Goal: Task Accomplishment & Management: Manage account settings

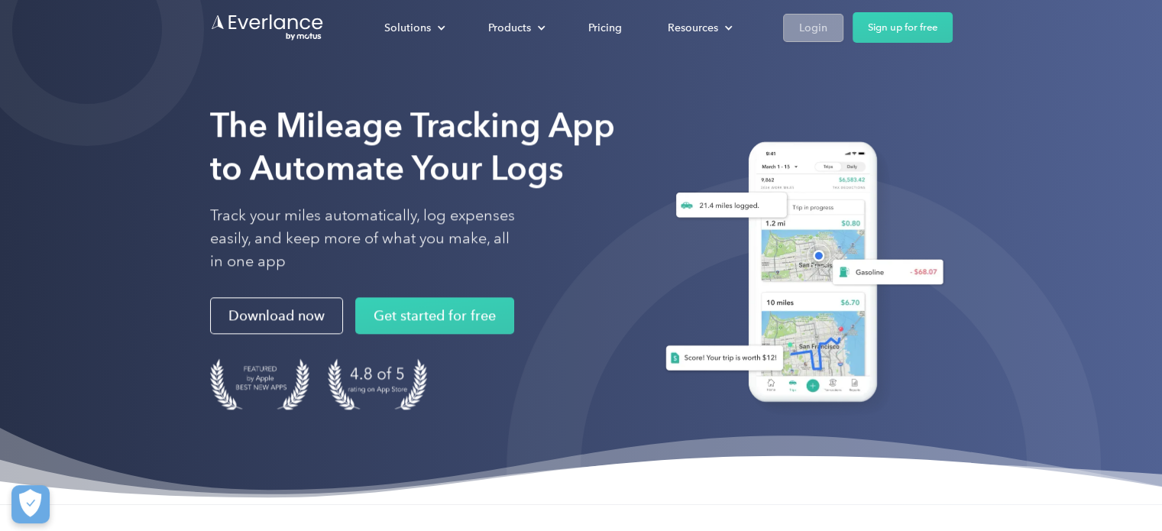
click at [818, 35] on div "Login" at bounding box center [813, 27] width 28 height 19
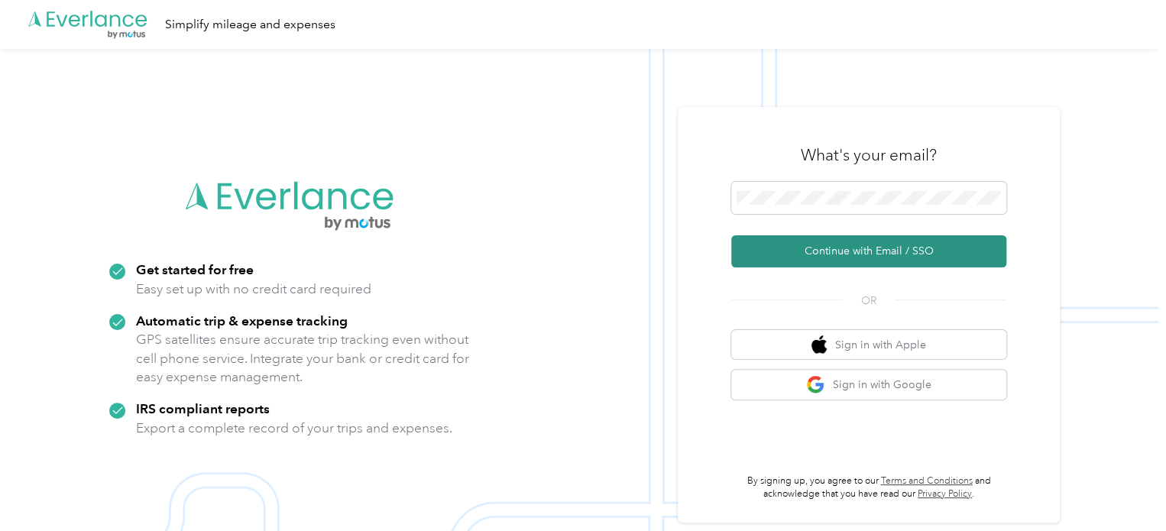
click at [835, 256] on button "Continue with Email / SSO" at bounding box center [868, 251] width 275 height 32
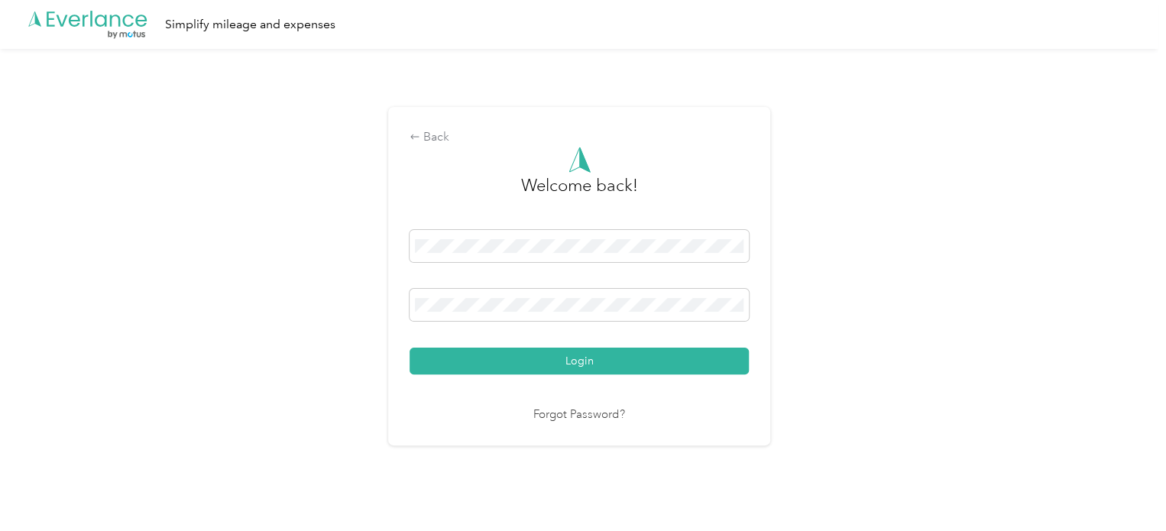
click at [428, 367] on button "Login" at bounding box center [579, 361] width 339 height 27
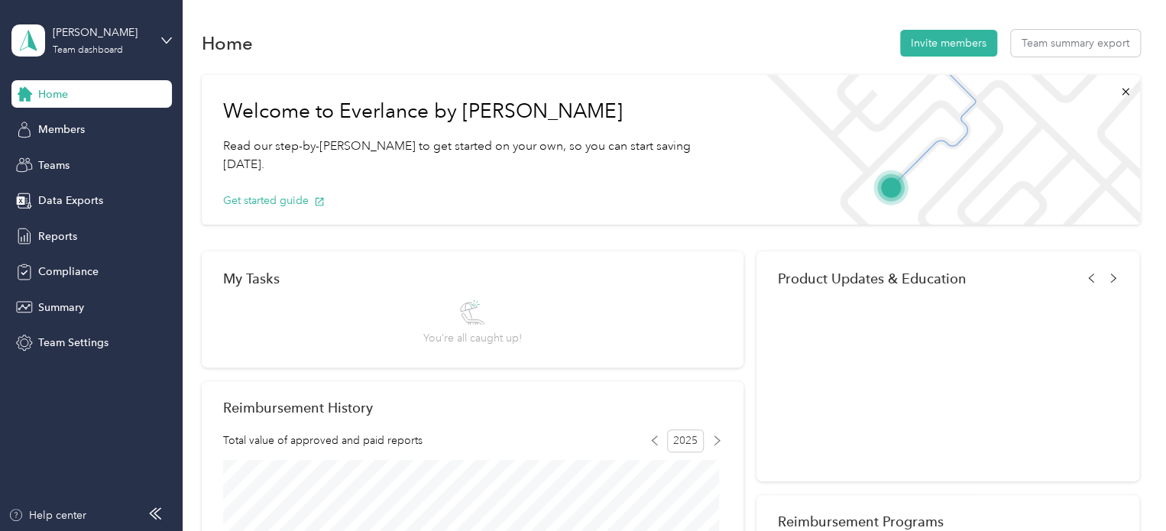
click at [159, 42] on div "[PERSON_NAME] Team dashboard" at bounding box center [91, 40] width 160 height 53
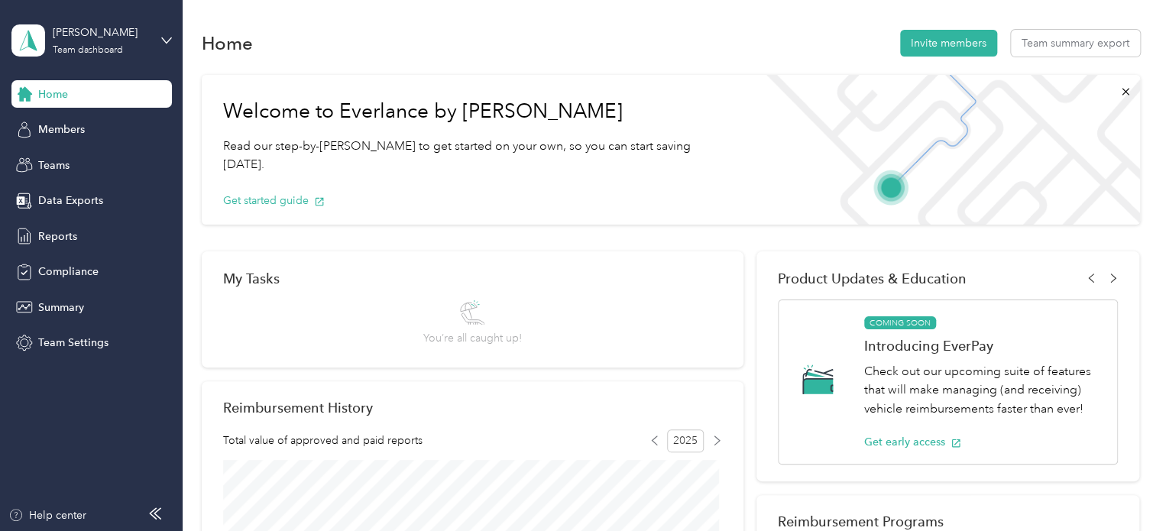
click at [112, 155] on div "Personal dashboard" at bounding box center [72, 160] width 96 height 16
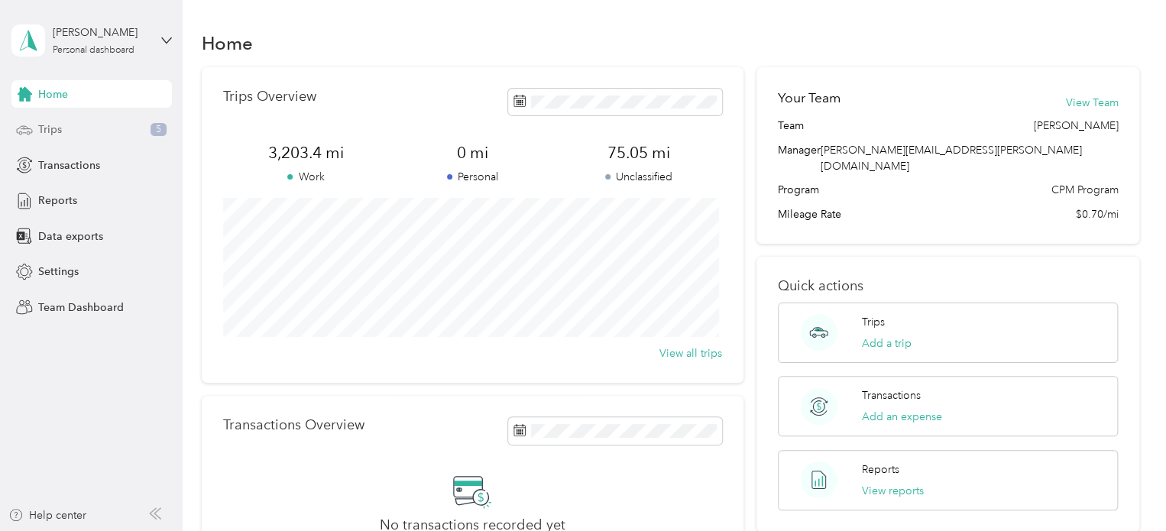
click at [102, 126] on div "Trips 5" at bounding box center [91, 130] width 160 height 28
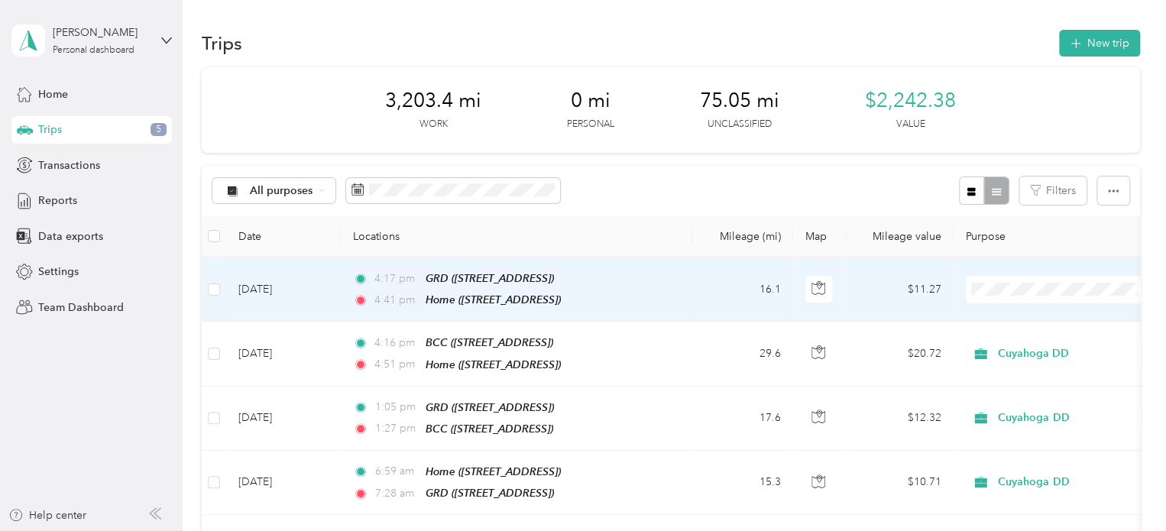
click at [674, 297] on td "4:17 pm GRD ([STREET_ADDRESS]) 4:41 pm Home ([STREET_ADDRESS])" at bounding box center [516, 290] width 351 height 64
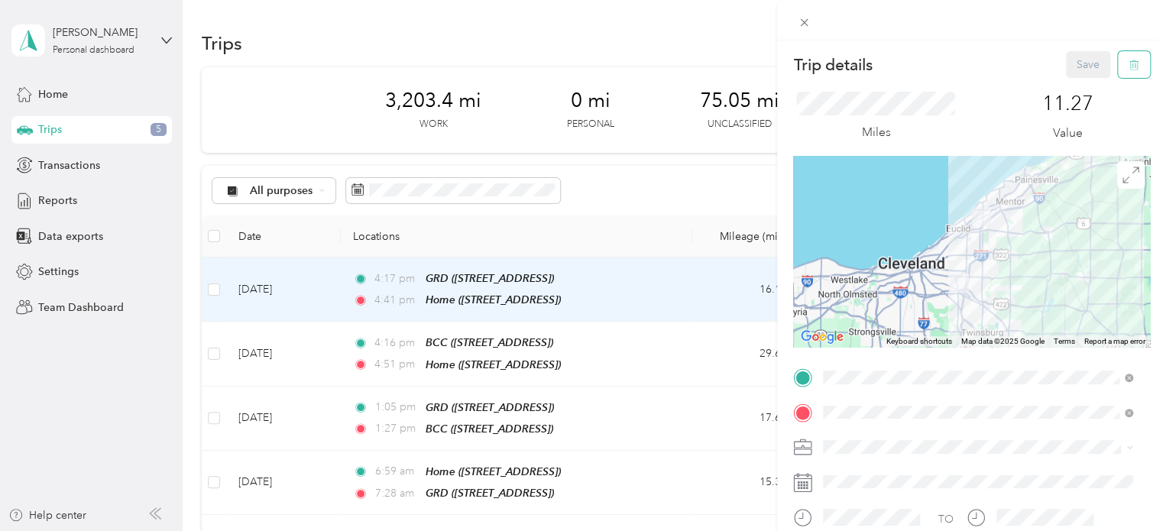
click at [1135, 66] on icon "button" at bounding box center [1135, 65] width 0 height 4
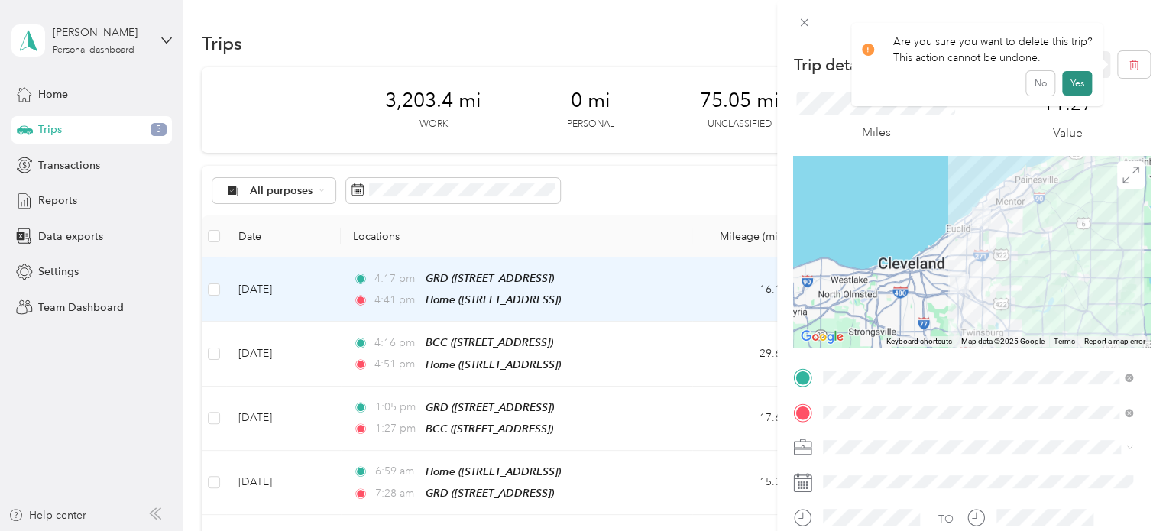
click at [1070, 86] on button "Yes" at bounding box center [1077, 83] width 30 height 24
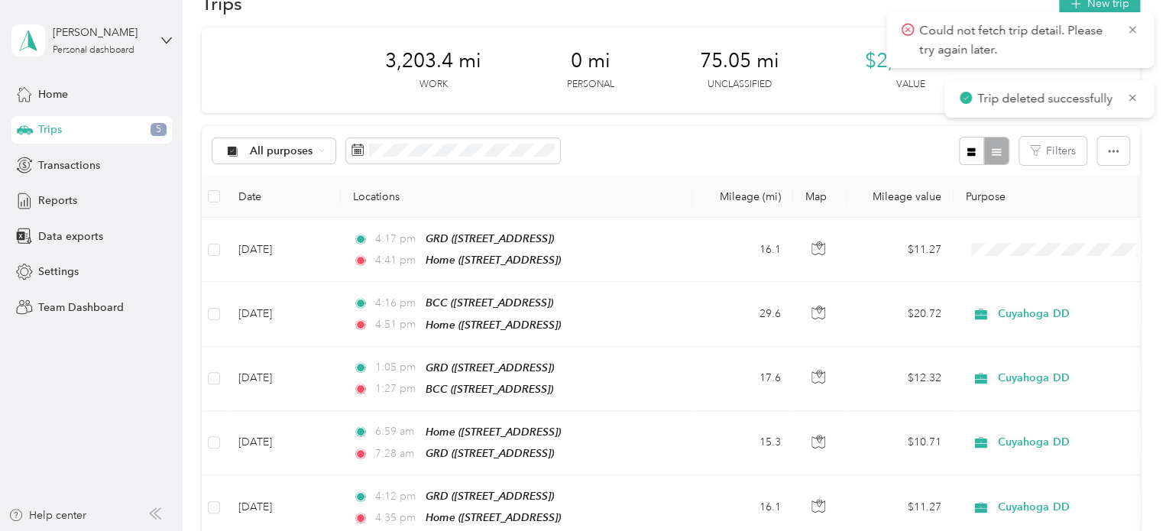
scroll to position [46, 0]
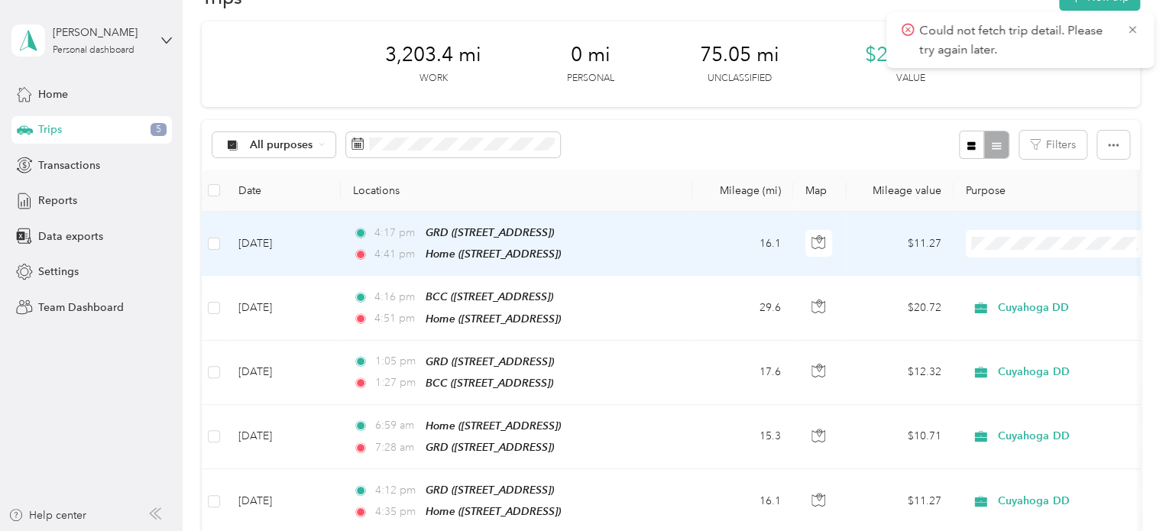
click at [672, 230] on div "4:17 pm GRD ([STREET_ADDRESS])" at bounding box center [513, 233] width 321 height 18
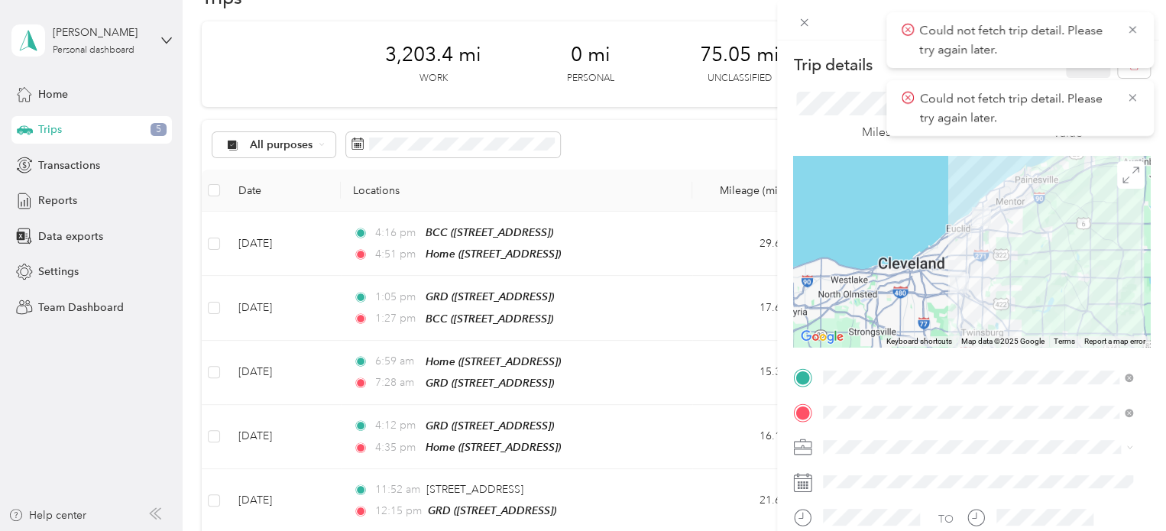
click at [645, 131] on div "Trip details Save This trip cannot be edited because it is either under review,…" at bounding box center [583, 265] width 1166 height 531
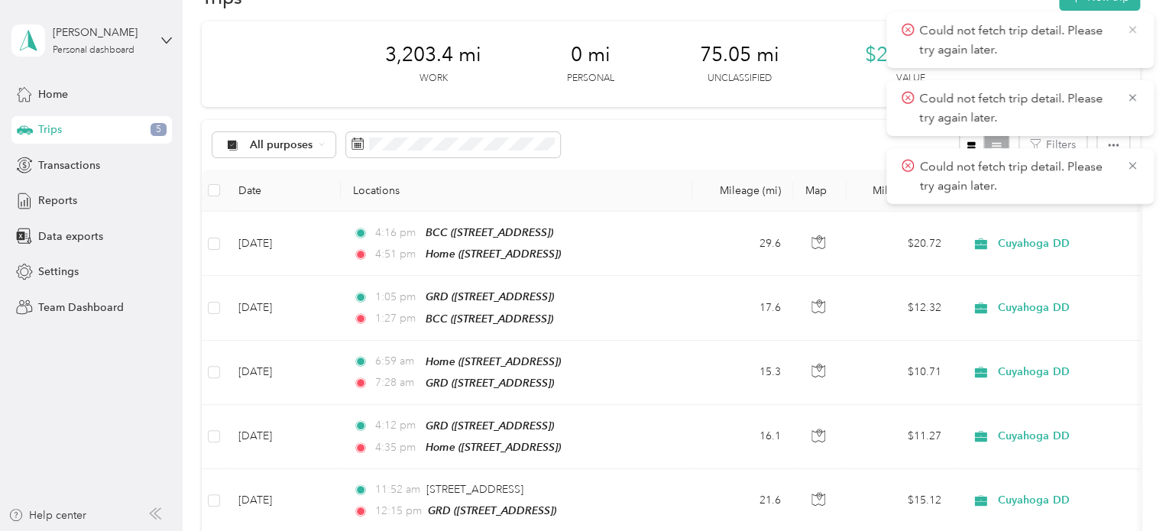
click at [1132, 31] on icon at bounding box center [1132, 30] width 12 height 14
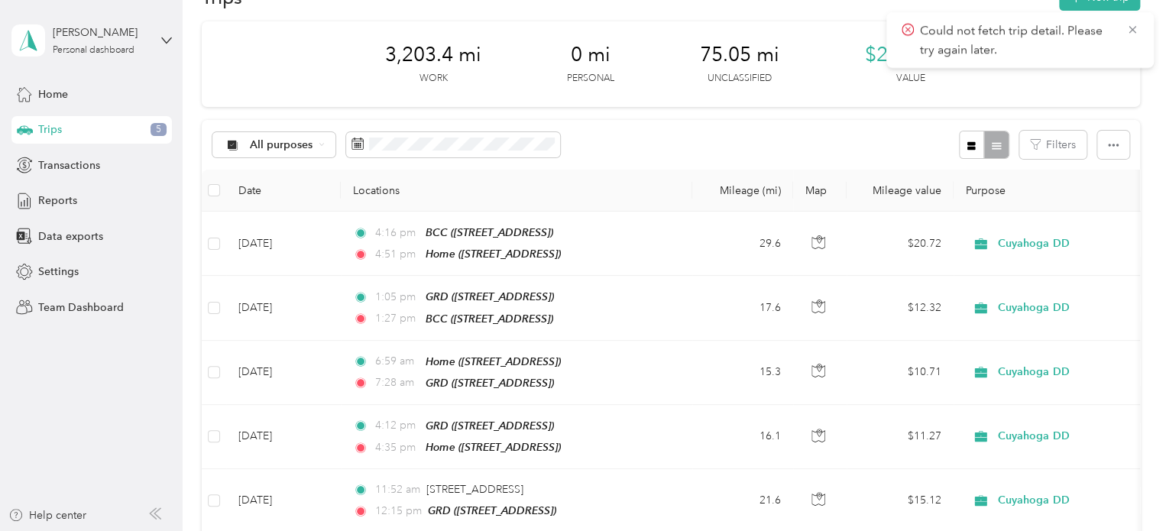
click at [1132, 31] on icon at bounding box center [1132, 30] width 12 height 14
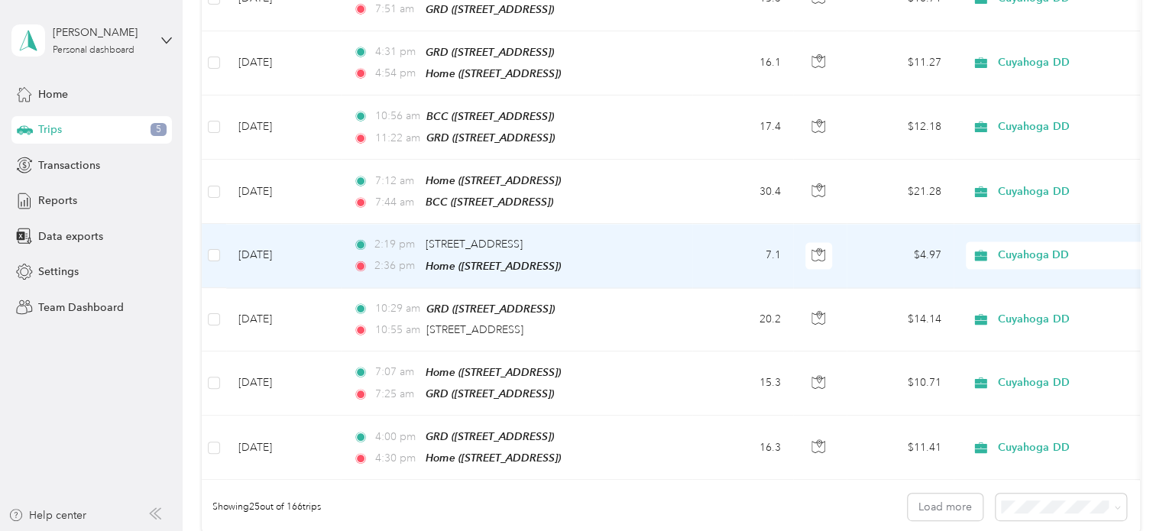
scroll to position [1379, 0]
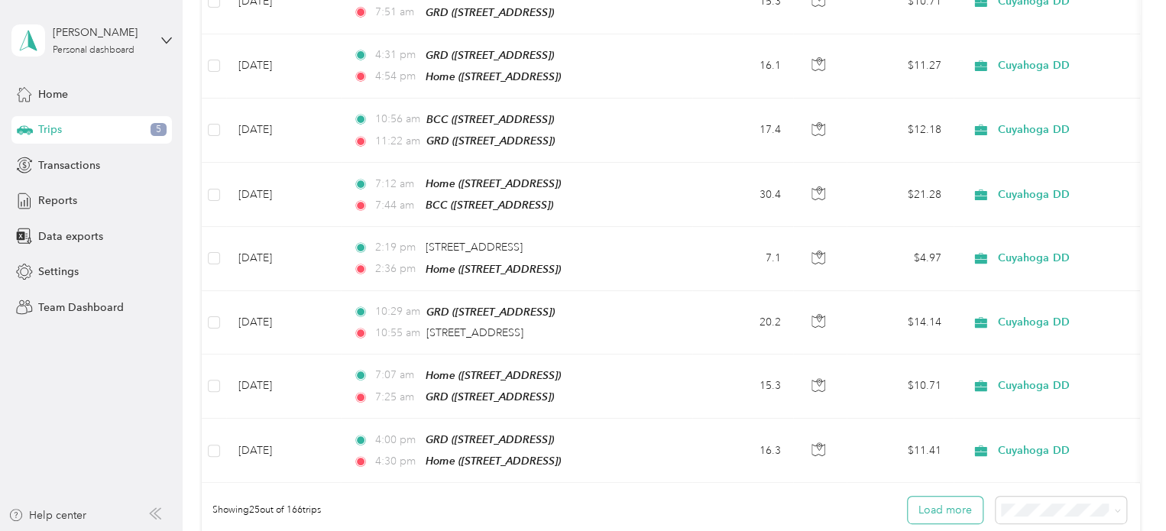
click at [921, 497] on button "Load more" at bounding box center [945, 510] width 75 height 27
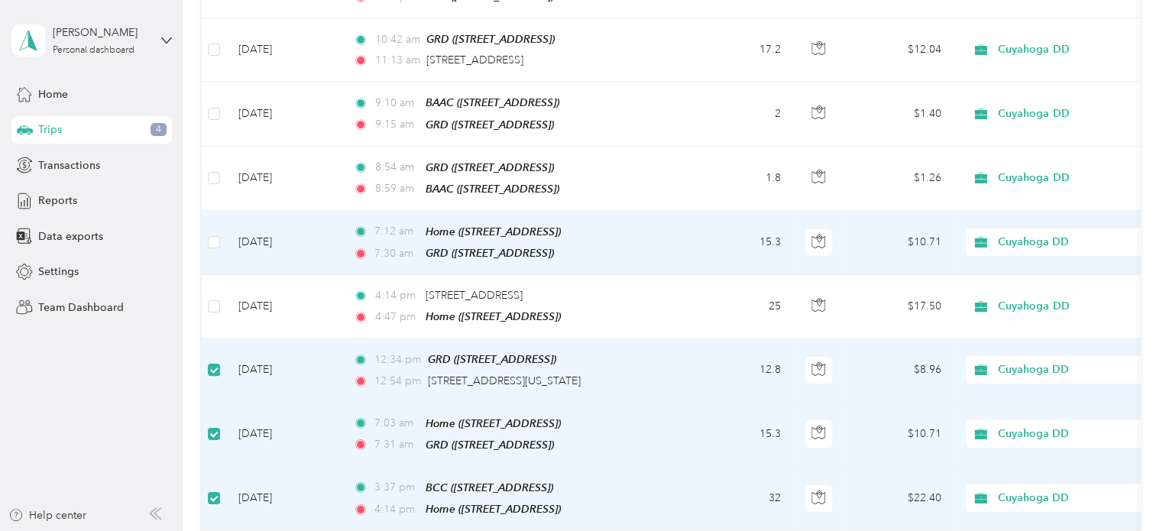
scroll to position [2543, 0]
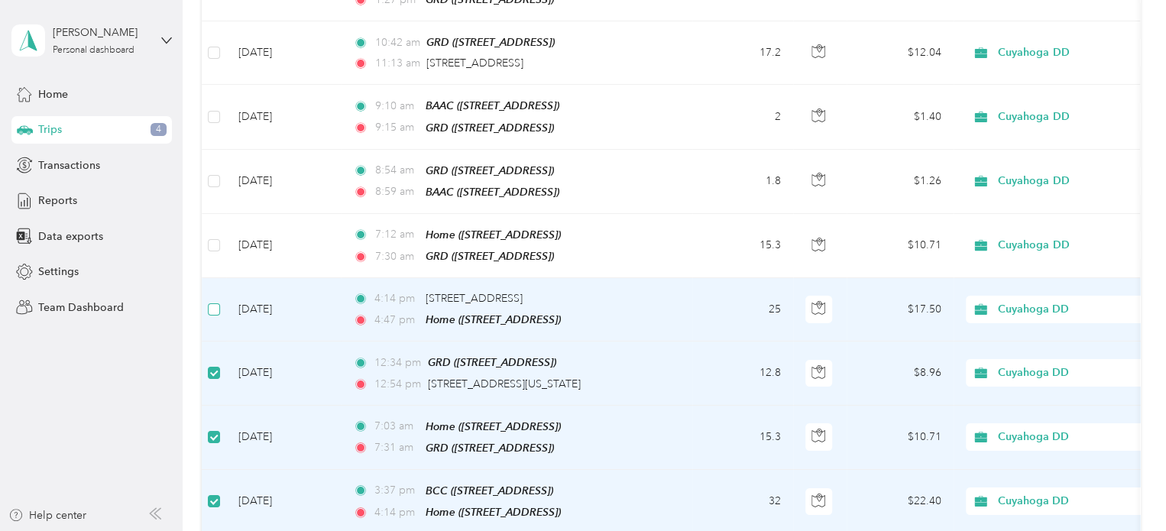
click at [216, 301] on label at bounding box center [214, 309] width 12 height 17
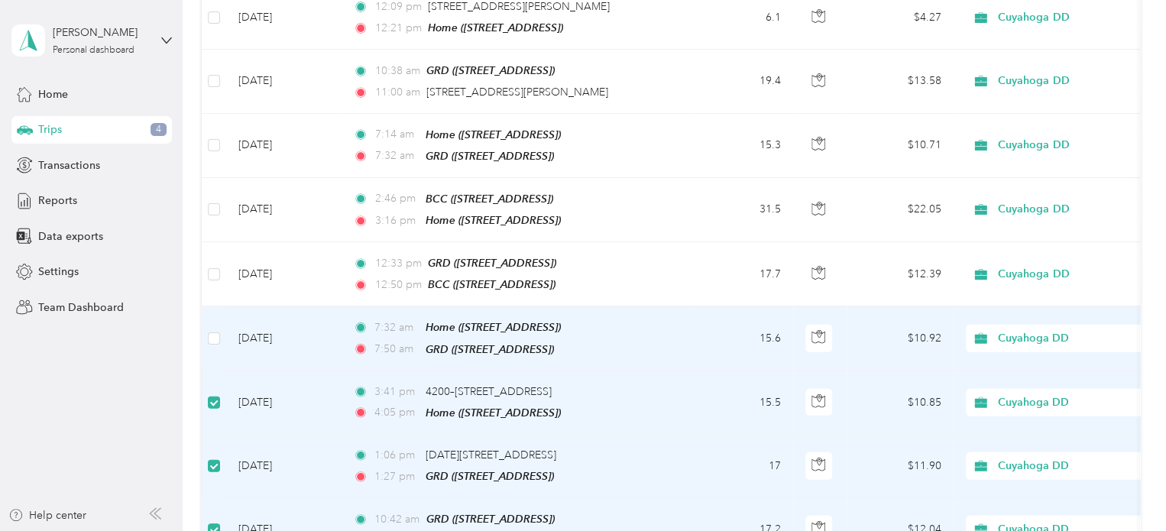
scroll to position [2060, 0]
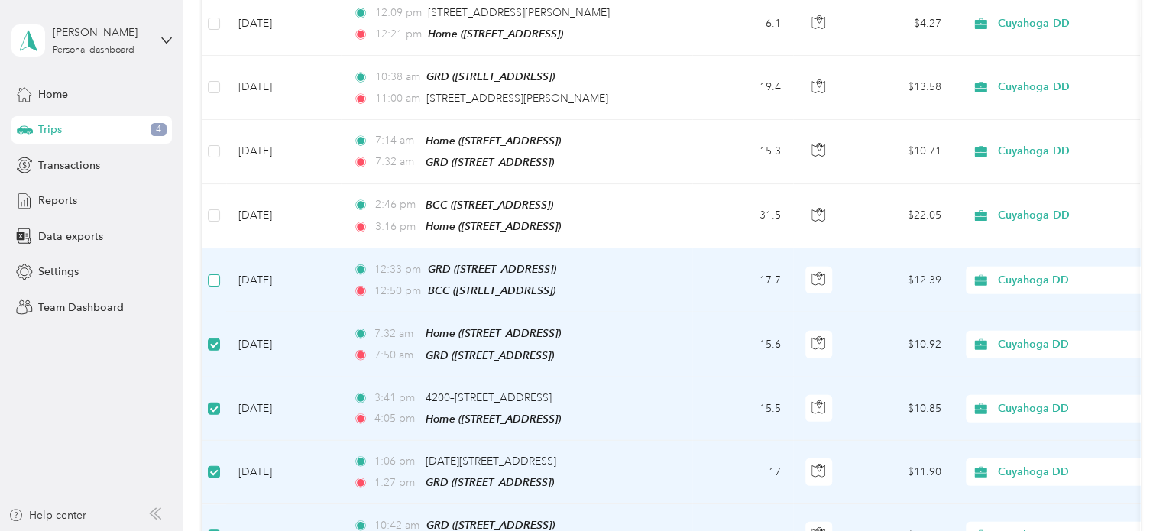
click at [209, 272] on label at bounding box center [214, 280] width 12 height 17
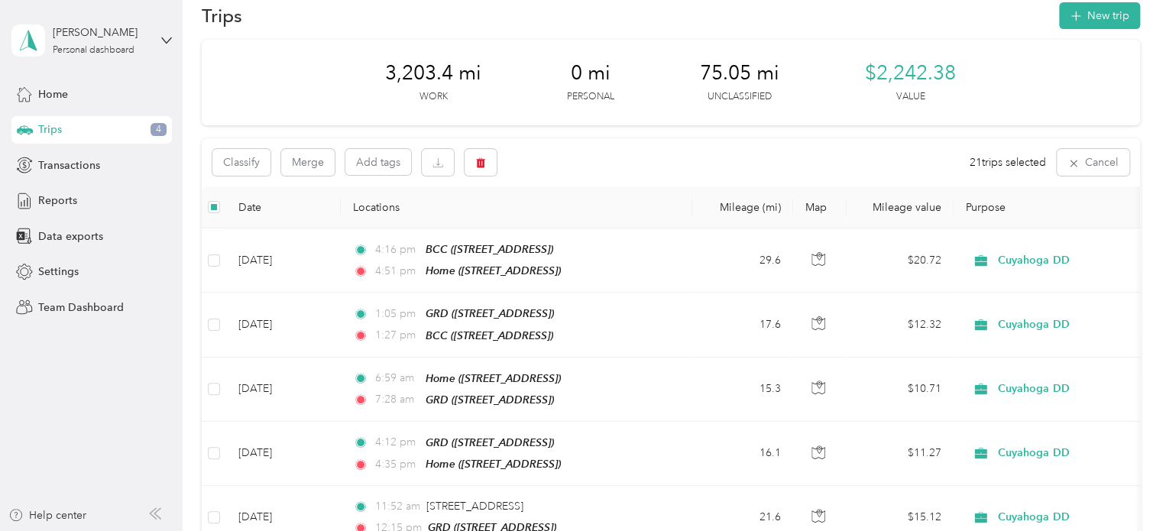
scroll to position [0, 0]
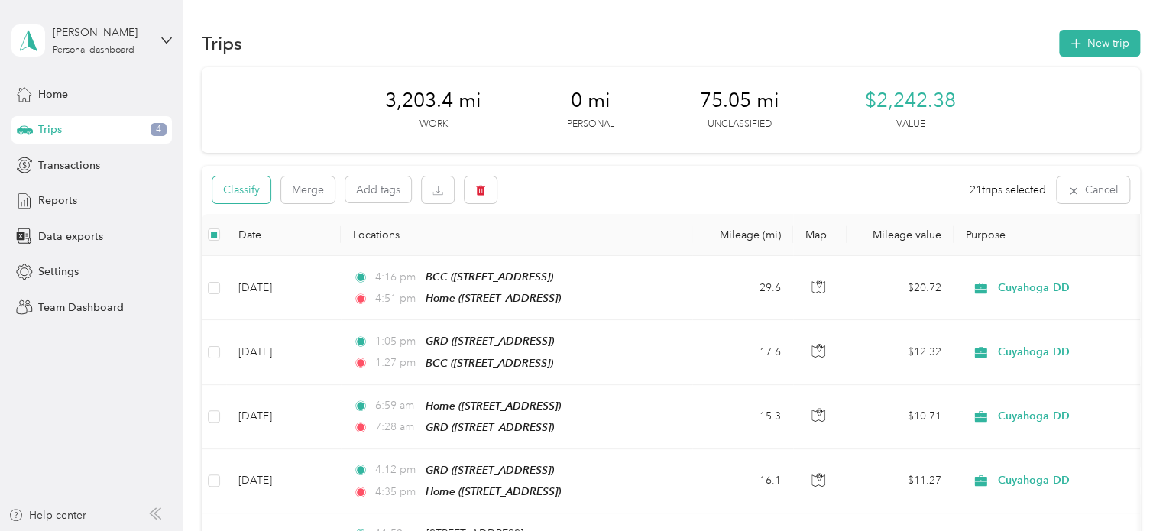
click at [242, 183] on button "Classify" at bounding box center [241, 190] width 58 height 27
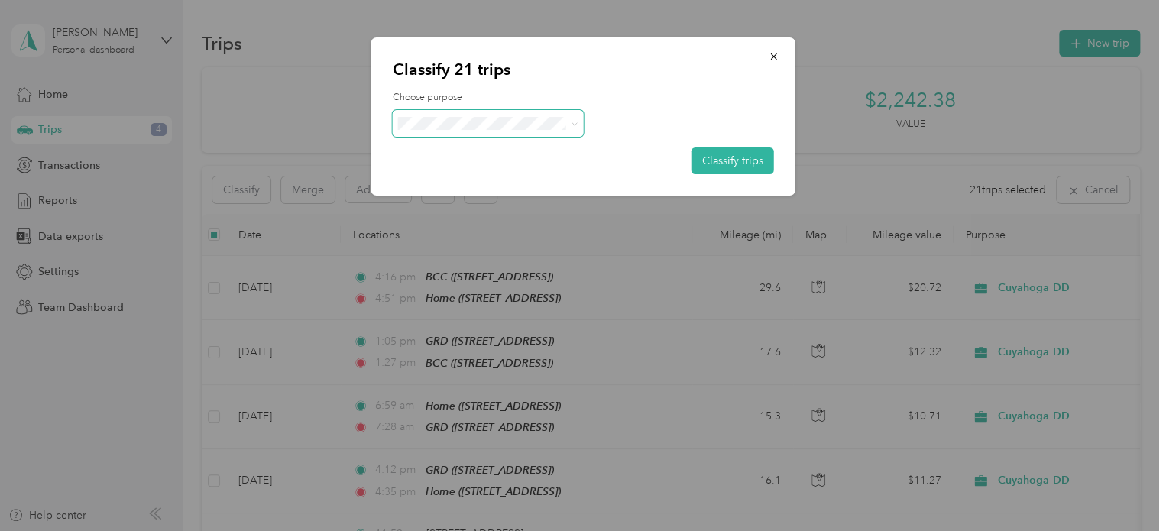
click at [540, 131] on span at bounding box center [488, 123] width 191 height 27
click at [581, 125] on span at bounding box center [488, 123] width 191 height 27
click at [575, 125] on icon at bounding box center [574, 124] width 7 height 7
click at [640, 100] on label "Choose purpose" at bounding box center [583, 98] width 381 height 14
click at [773, 56] on icon "button" at bounding box center [774, 56] width 11 height 11
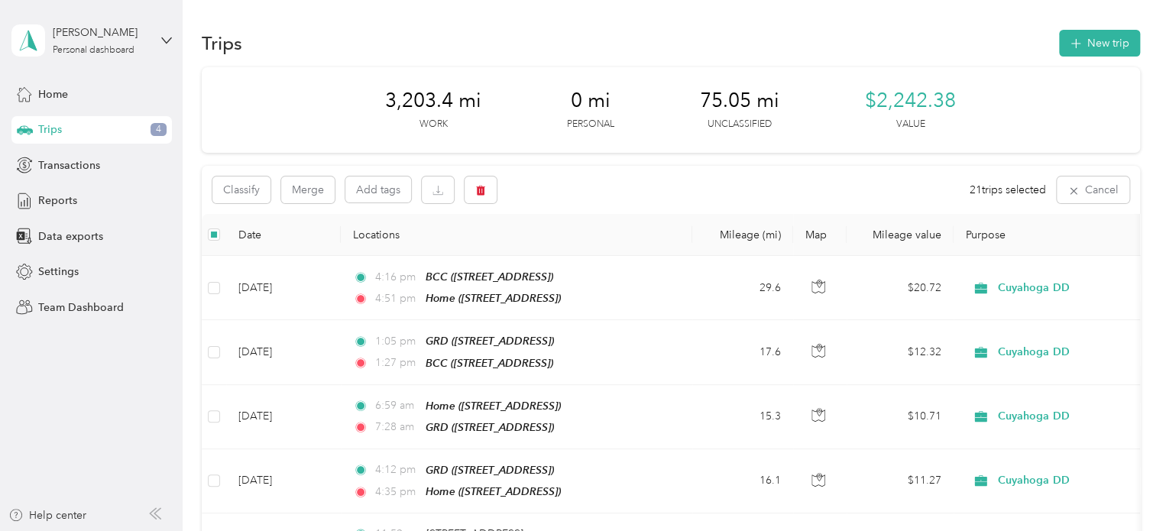
click at [591, 196] on div "Classify Merge Add tags 21 trips selected Cancel" at bounding box center [671, 190] width 938 height 48
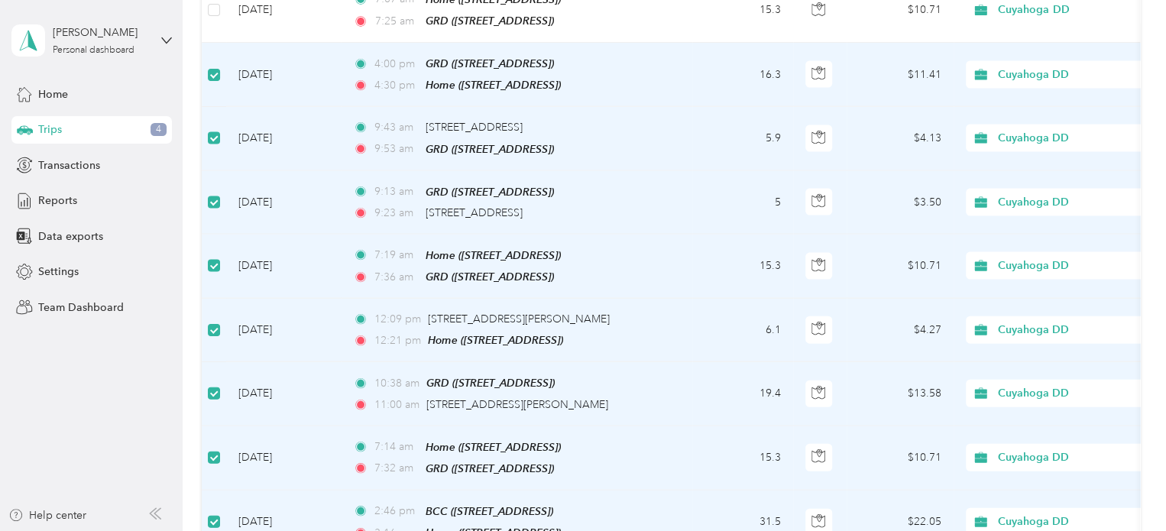
scroll to position [1754, 0]
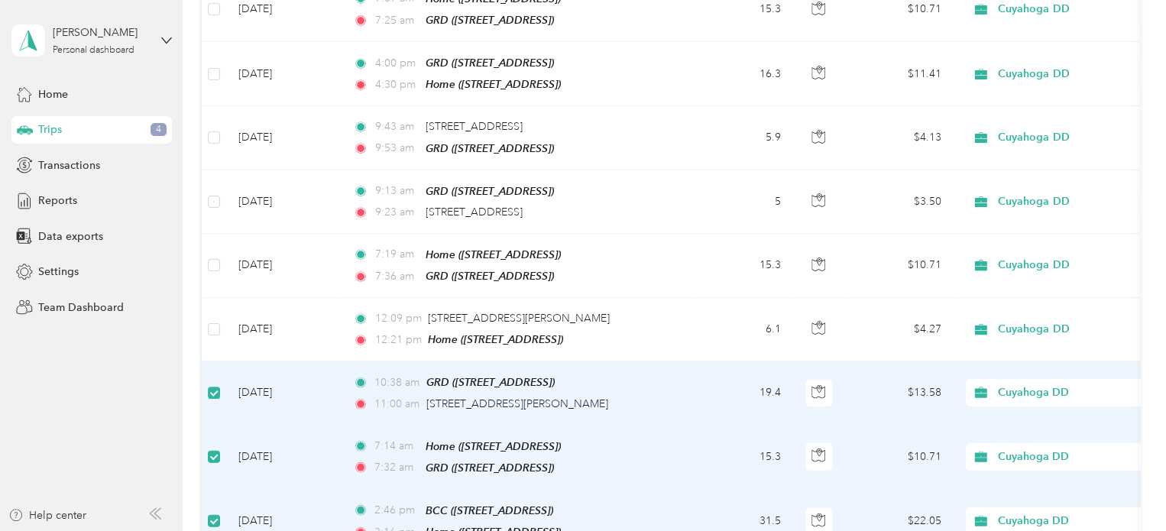
click at [211, 384] on label at bounding box center [214, 392] width 12 height 17
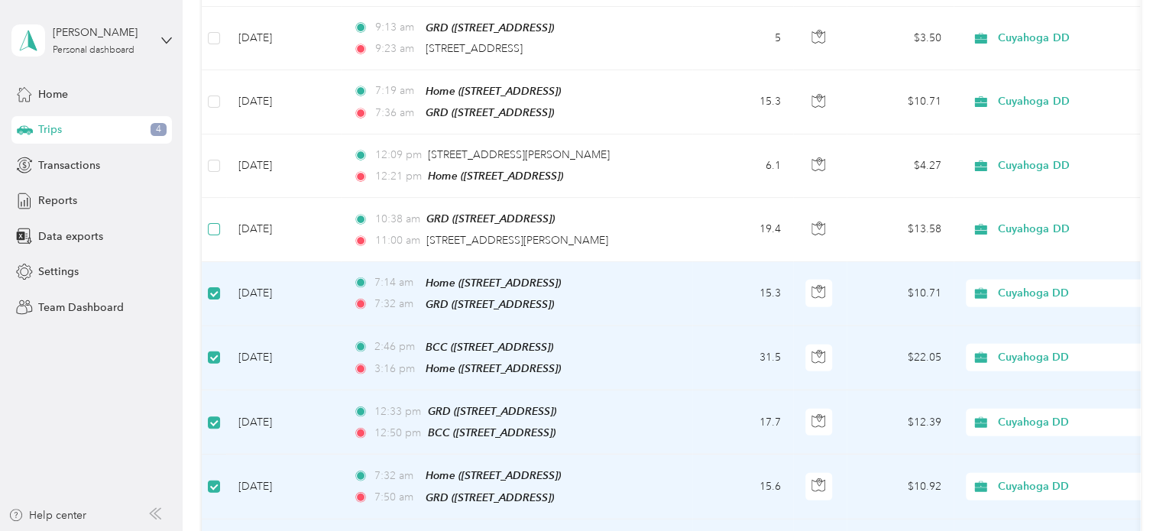
scroll to position [1984, 0]
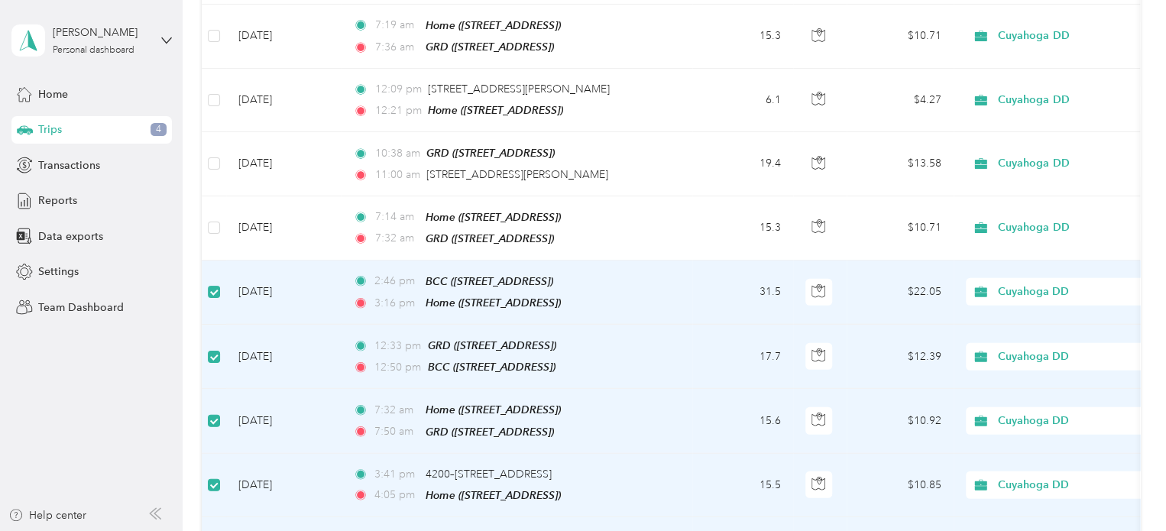
click at [211, 283] on label at bounding box center [214, 291] width 12 height 17
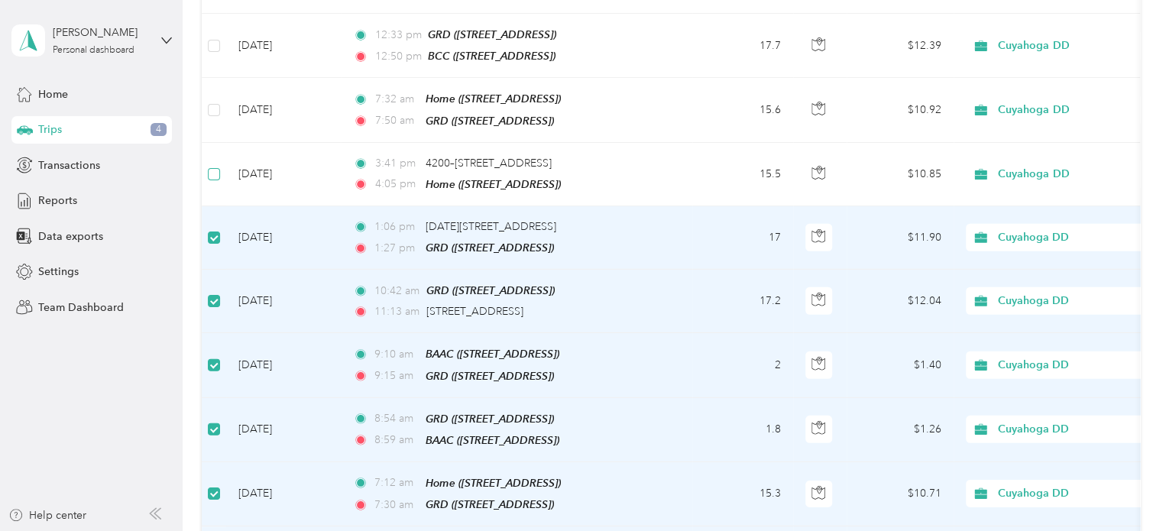
scroll to position [2295, 0]
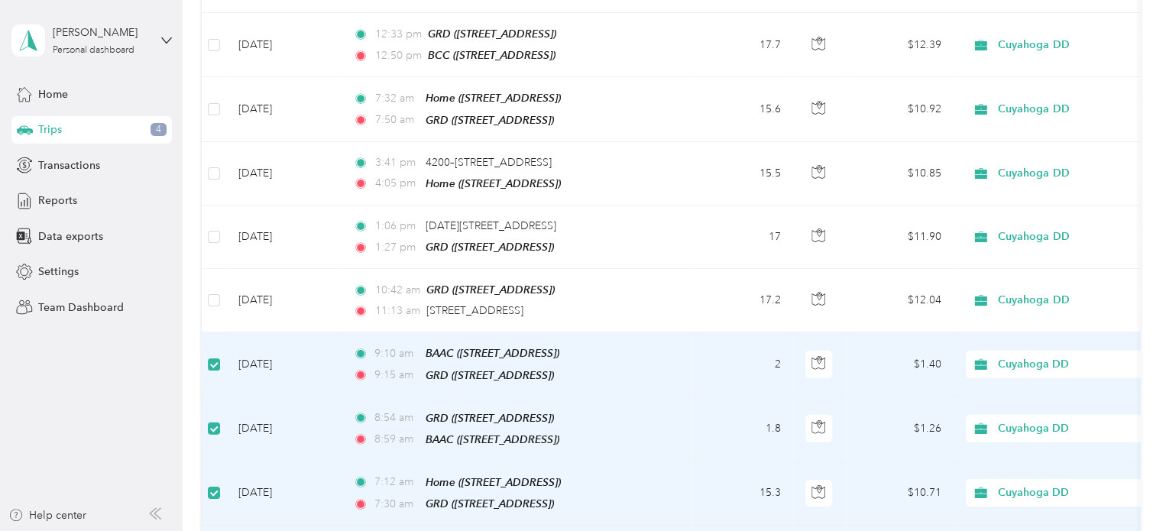
click at [212, 356] on label at bounding box center [214, 364] width 12 height 17
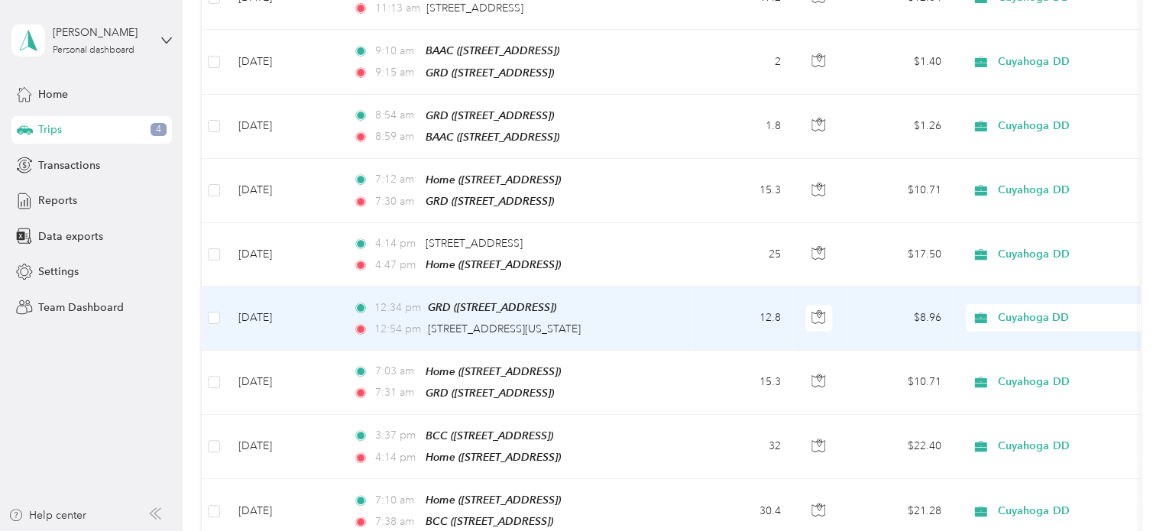
scroll to position [2673, 0]
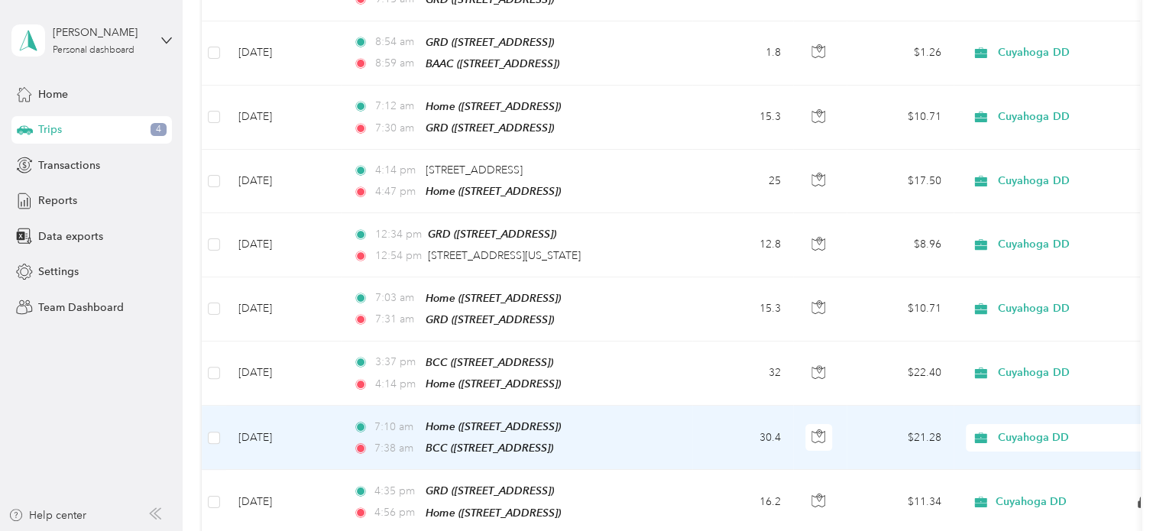
click at [685, 406] on td "7:10 am Home ([STREET_ADDRESS]) 7:38 am BCC ([STREET_ADDRESS])" at bounding box center [516, 438] width 351 height 64
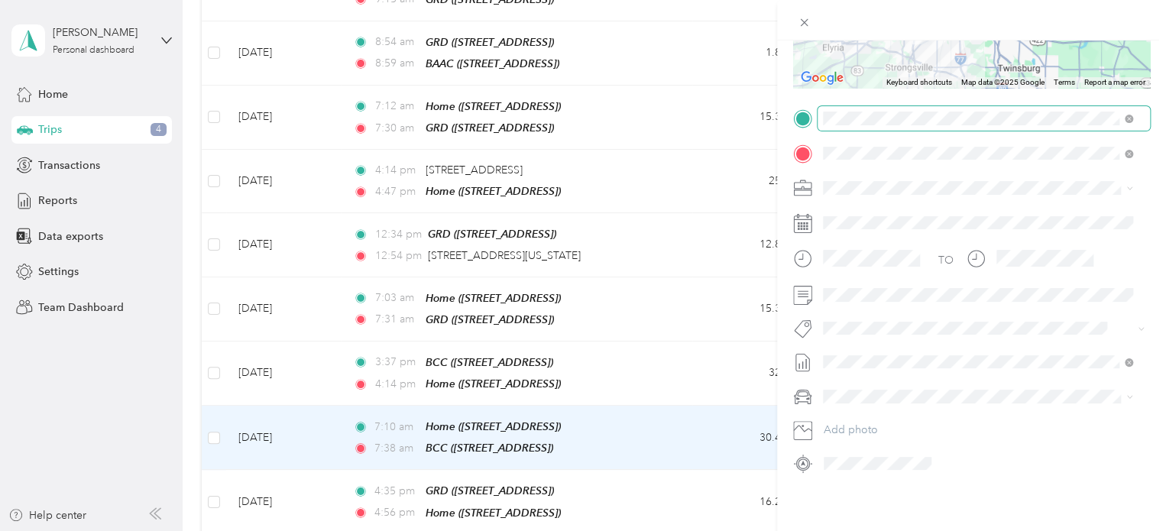
scroll to position [270, 0]
click at [893, 183] on span "[DATE] Draft" at bounding box center [977, 180] width 299 height 14
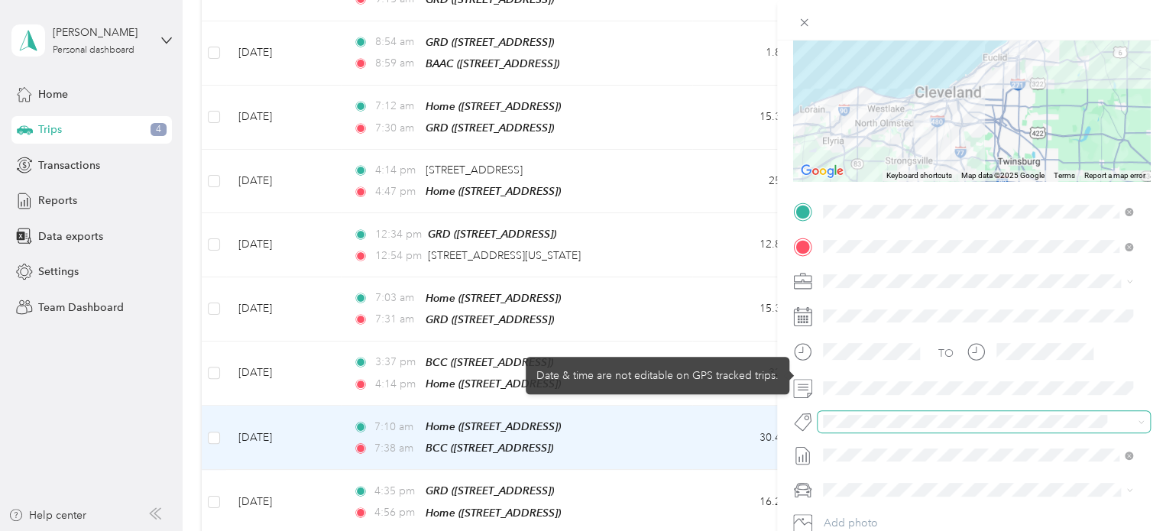
scroll to position [0, 0]
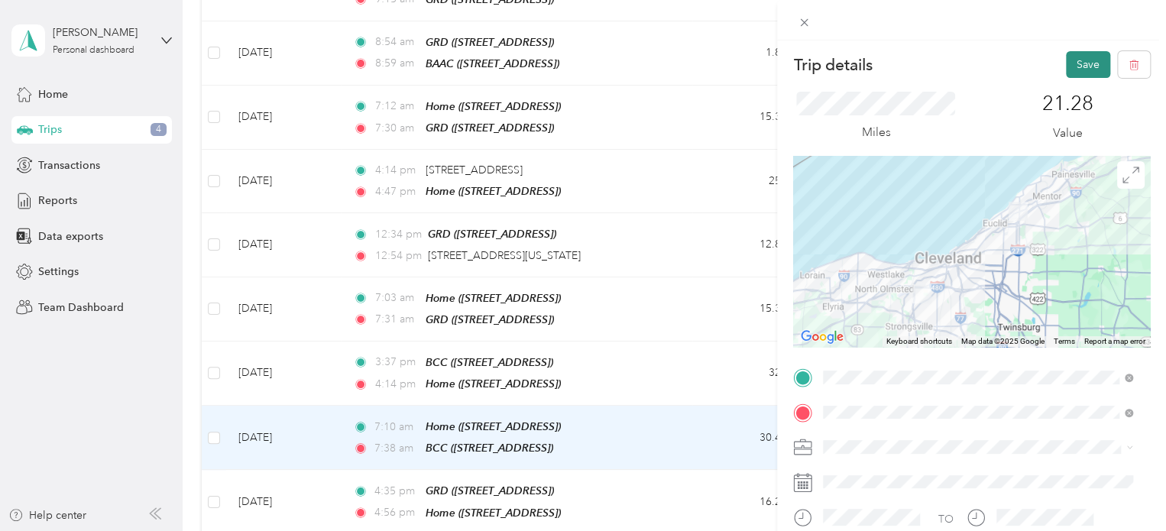
click at [1067, 70] on button "Save" at bounding box center [1088, 64] width 44 height 27
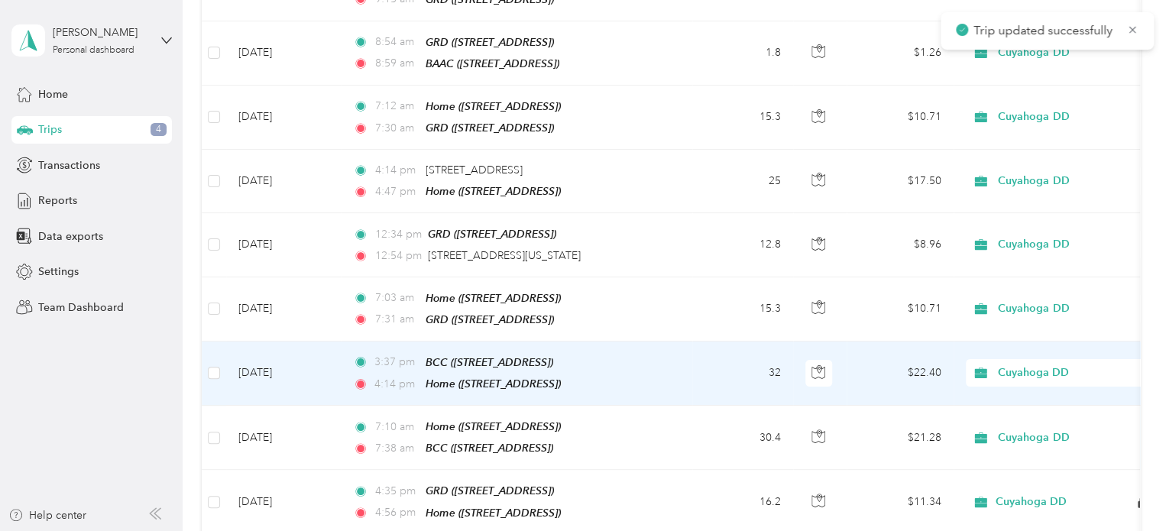
click at [687, 342] on td "3:37 pm BCC ([STREET_ADDRESS]) 4:14 pm Home ([STREET_ADDRESS])" at bounding box center [516, 374] width 351 height 64
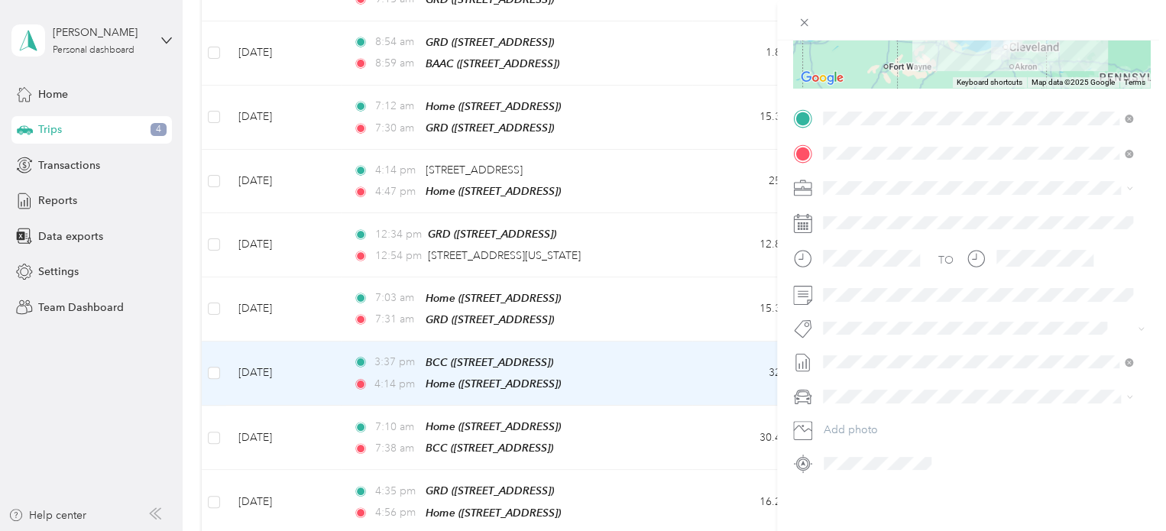
scroll to position [270, 0]
click at [880, 182] on span "[DATE] Draft" at bounding box center [977, 184] width 299 height 14
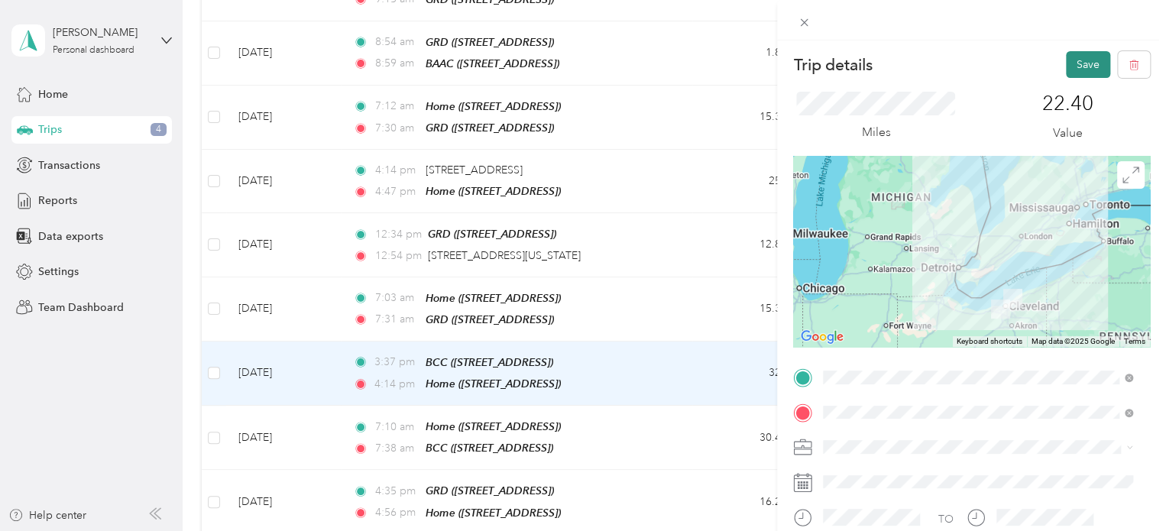
click at [1084, 67] on button "Save" at bounding box center [1088, 64] width 44 height 27
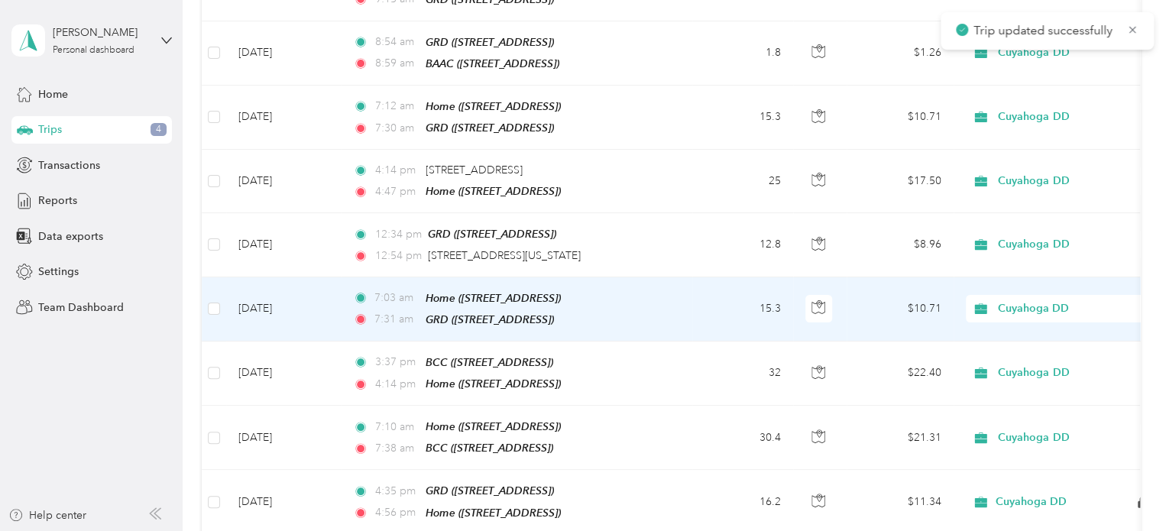
click at [706, 277] on td "15.3" at bounding box center [742, 309] width 101 height 64
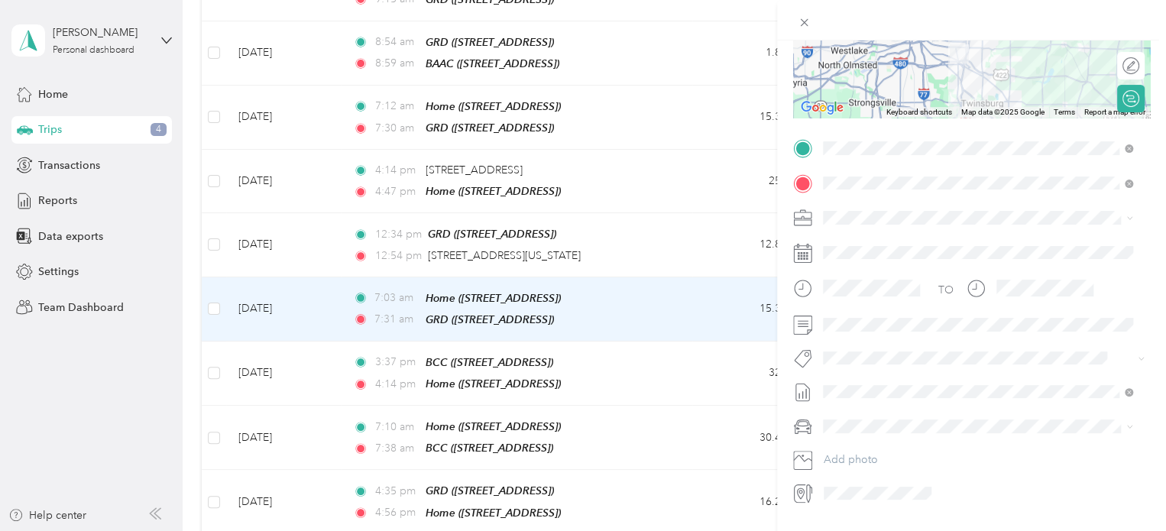
scroll to position [231, 0]
click at [877, 222] on span "[DATE] Draft" at bounding box center [977, 223] width 299 height 14
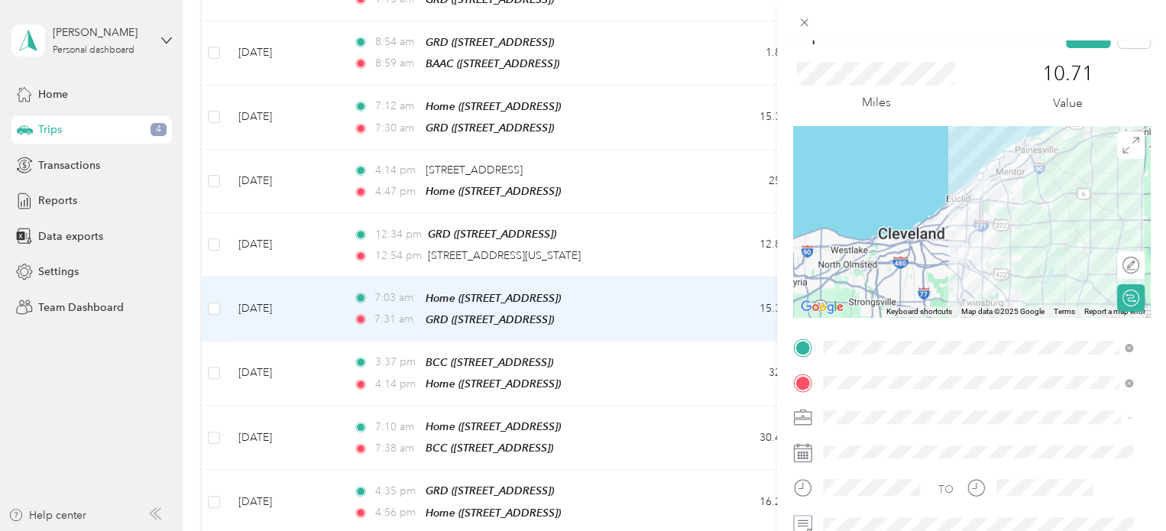
scroll to position [0, 0]
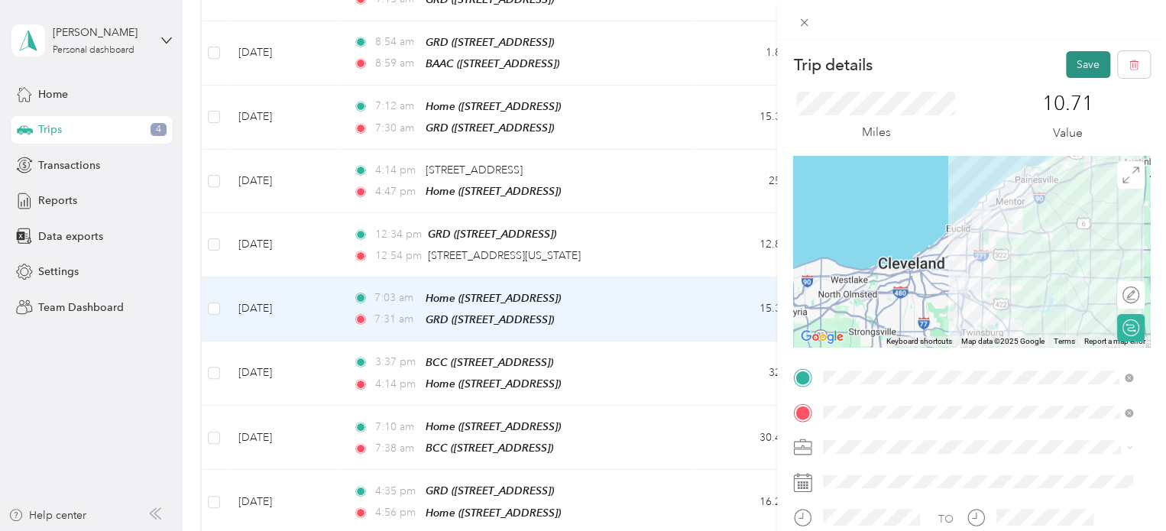
click at [1082, 67] on button "Save" at bounding box center [1088, 64] width 44 height 27
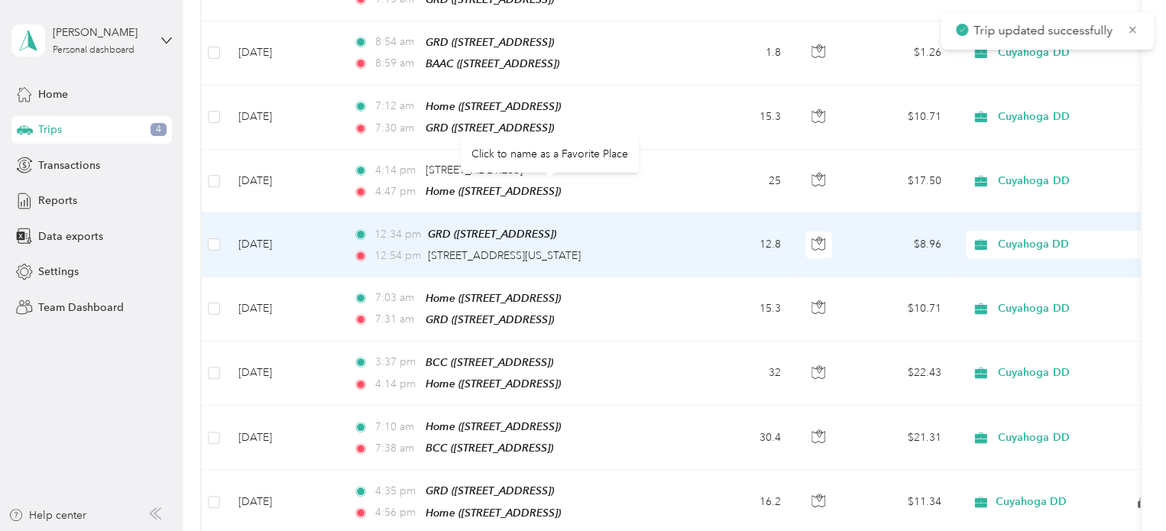
click at [706, 213] on td "12.8" at bounding box center [742, 244] width 101 height 63
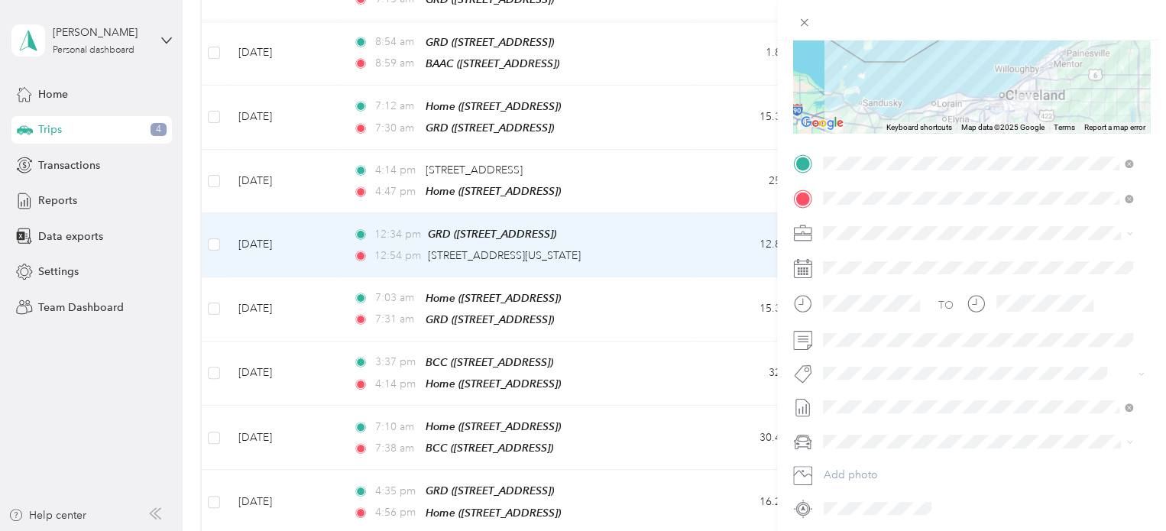
scroll to position [270, 0]
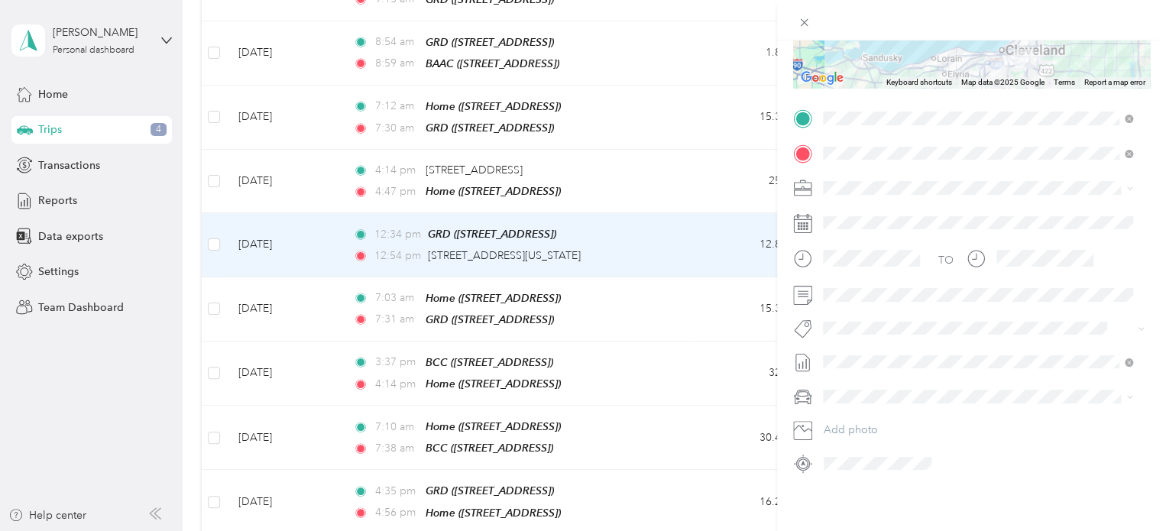
click at [854, 183] on span "[DATE]" at bounding box center [840, 184] width 34 height 16
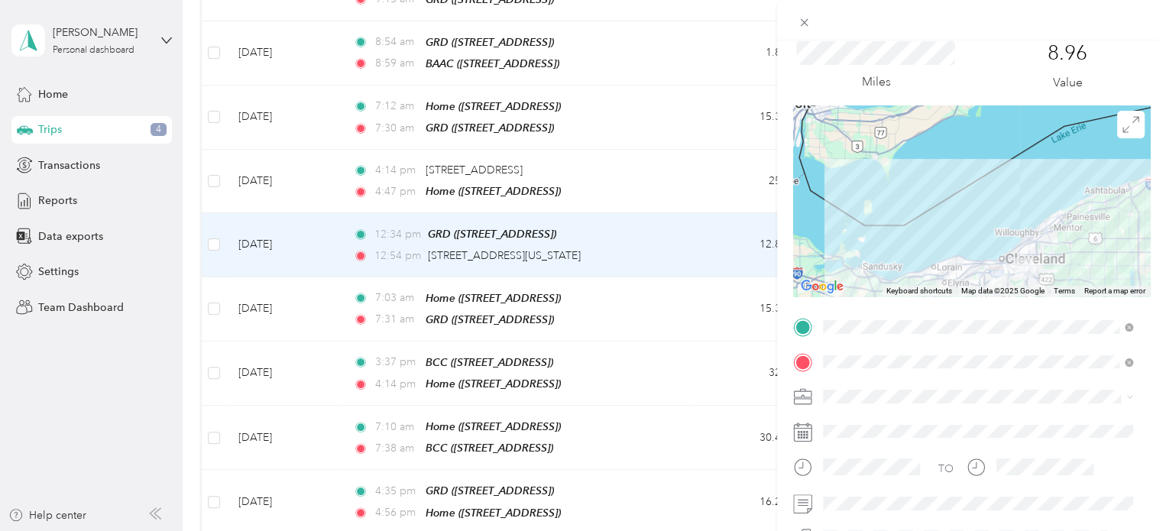
scroll to position [0, 0]
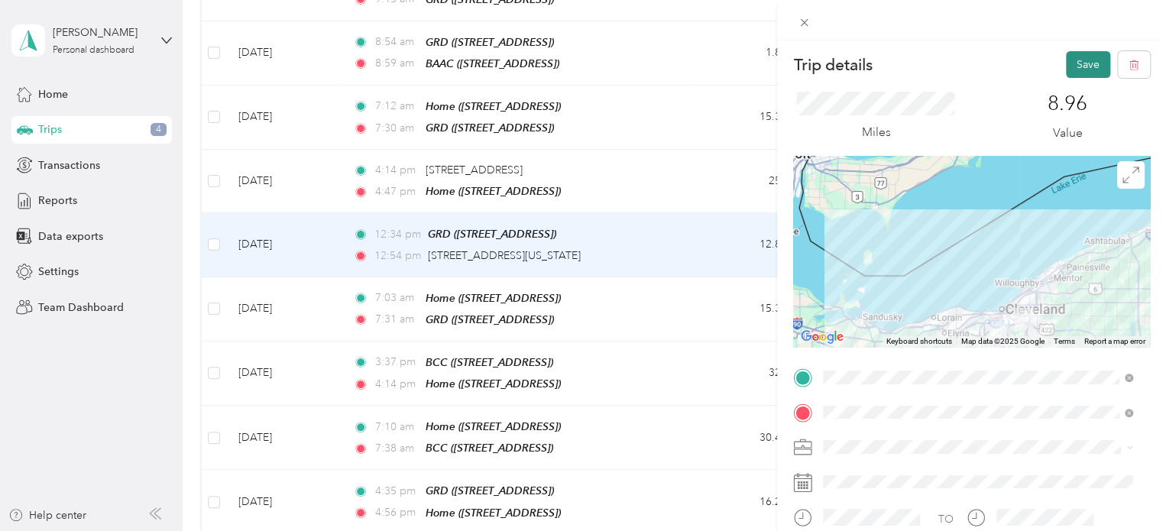
click at [1067, 60] on button "Save" at bounding box center [1088, 64] width 44 height 27
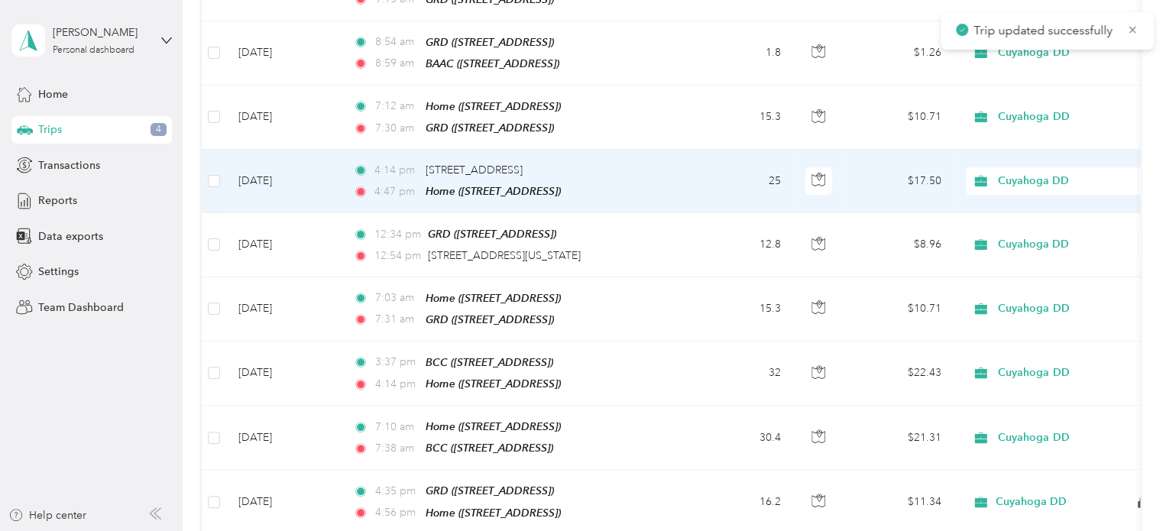
click at [674, 150] on td "4:14 pm [STREET_ADDRESS] 4:47 pm Home ([STREET_ADDRESS]" at bounding box center [516, 181] width 351 height 63
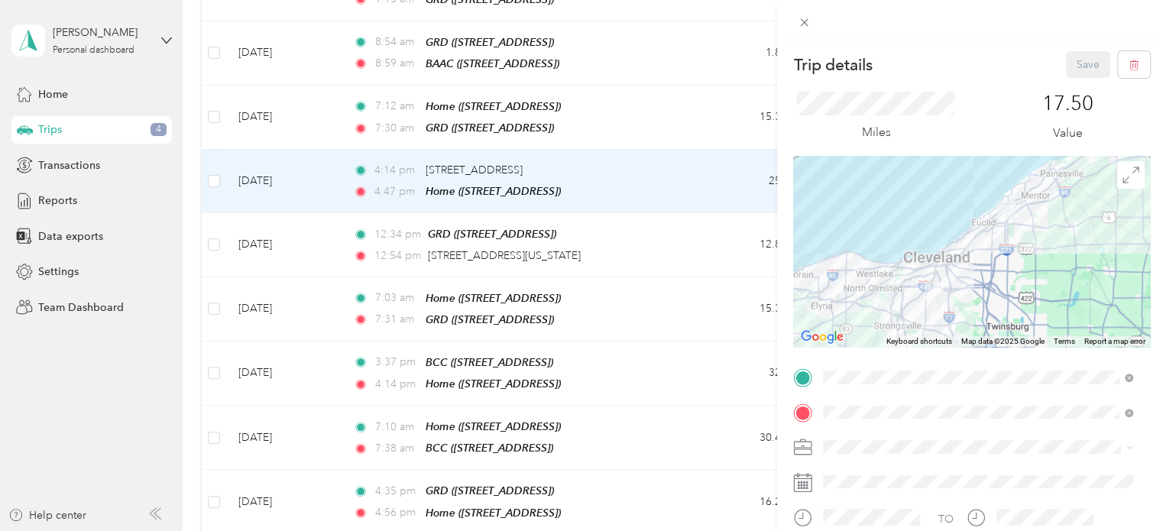
scroll to position [270, 0]
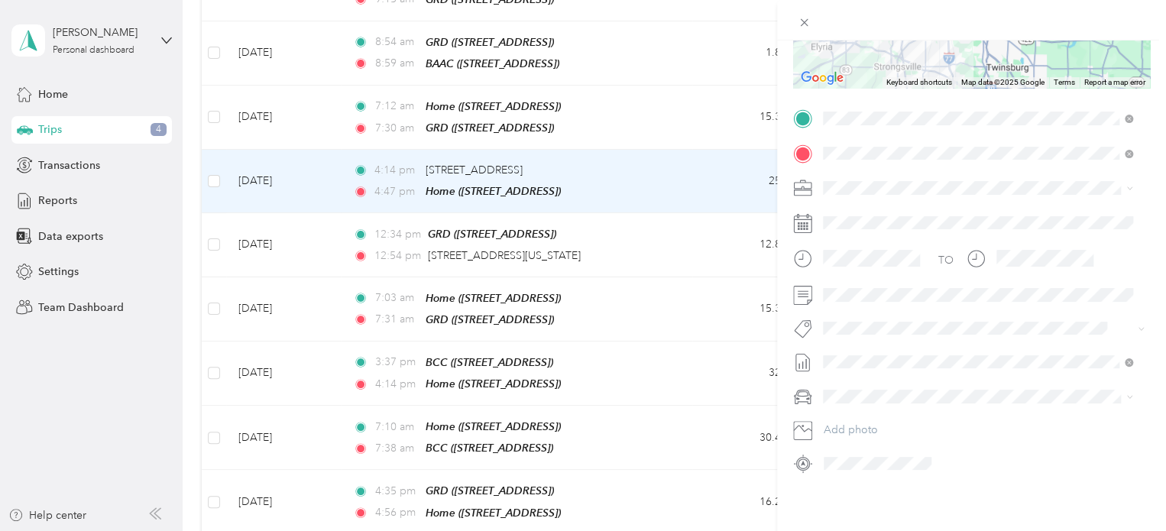
click at [865, 190] on ol "None [DATE] Draft [DATE] Draft [DATE] Draft [DATE] Draft [DATE] Draft [DATE] Dr…" at bounding box center [978, 223] width 320 height 214
click at [873, 184] on li "[DATE] Draft" at bounding box center [978, 183] width 320 height 24
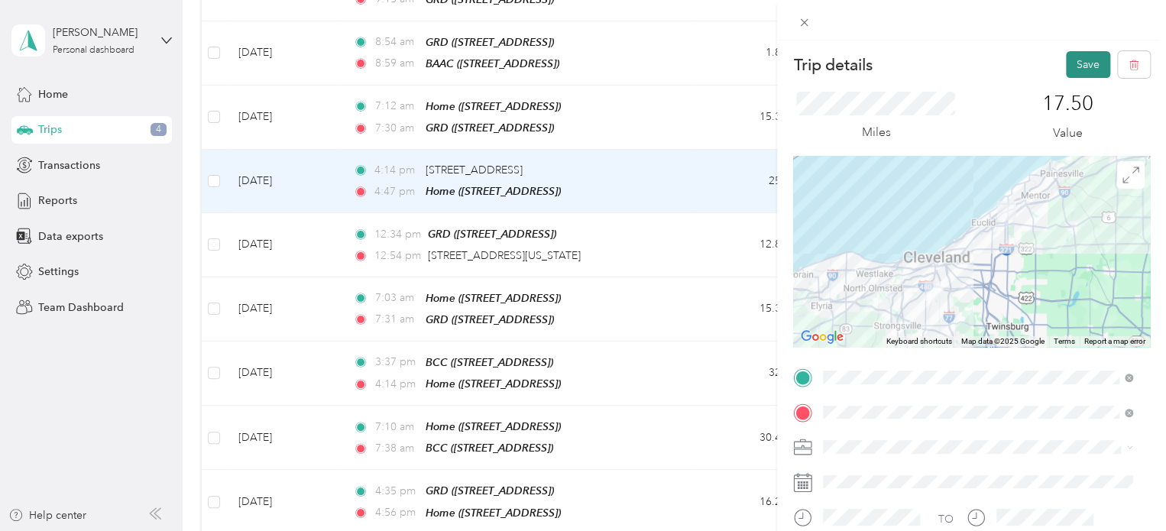
click at [1066, 54] on button "Save" at bounding box center [1088, 64] width 44 height 27
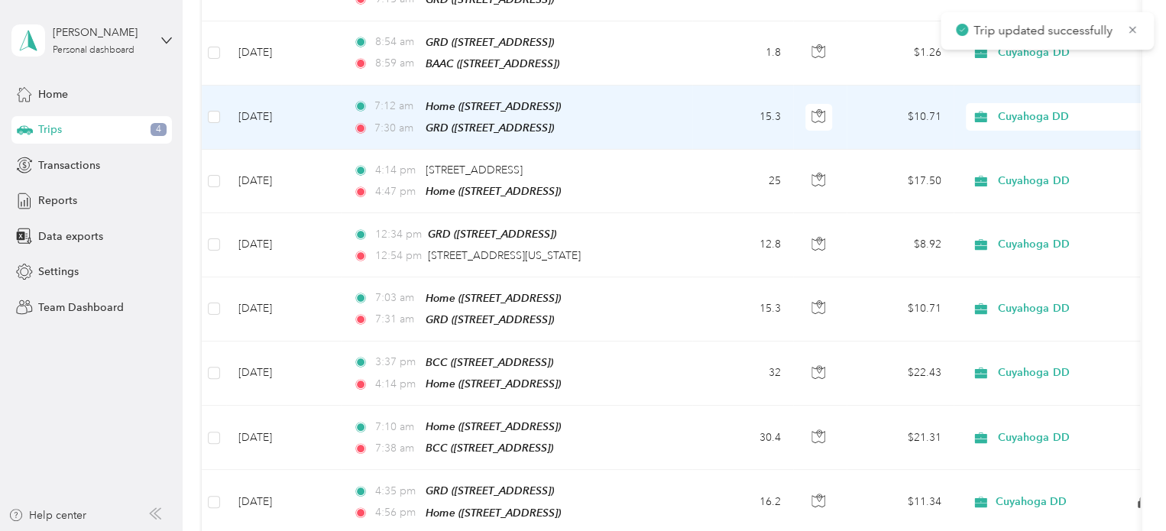
click at [679, 86] on td "7:12 am Home ([STREET_ADDRESS]) 7:30 am GRD ([STREET_ADDRESS])" at bounding box center [516, 118] width 351 height 64
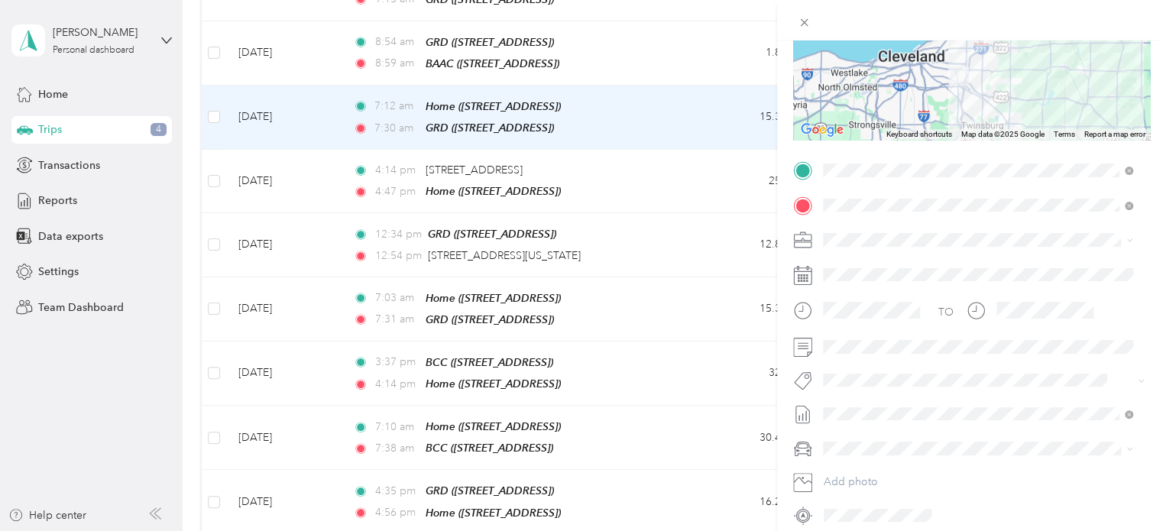
scroll to position [238, 0]
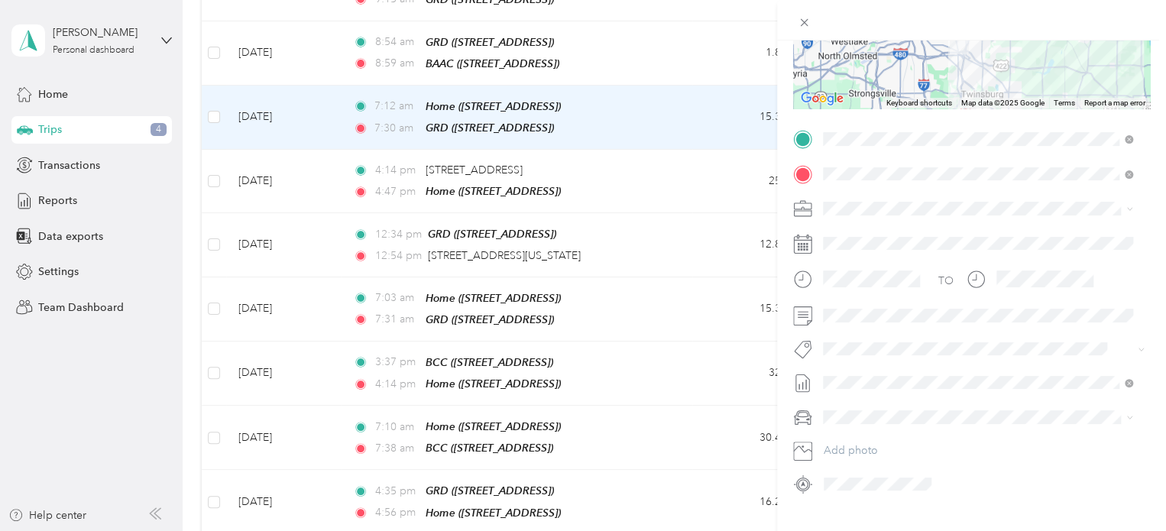
click at [857, 213] on span "[DATE]" at bounding box center [840, 211] width 34 height 16
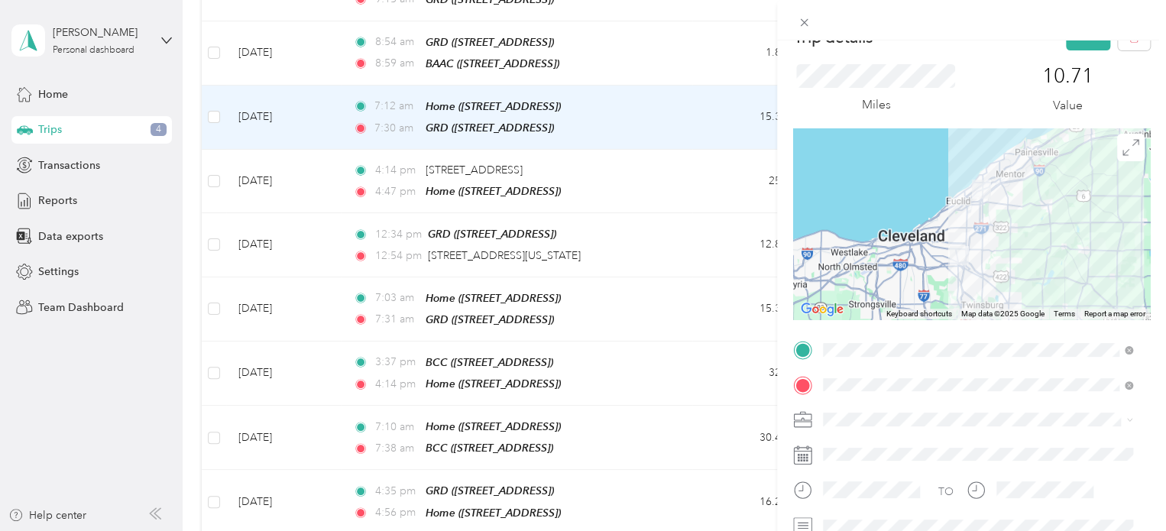
scroll to position [0, 0]
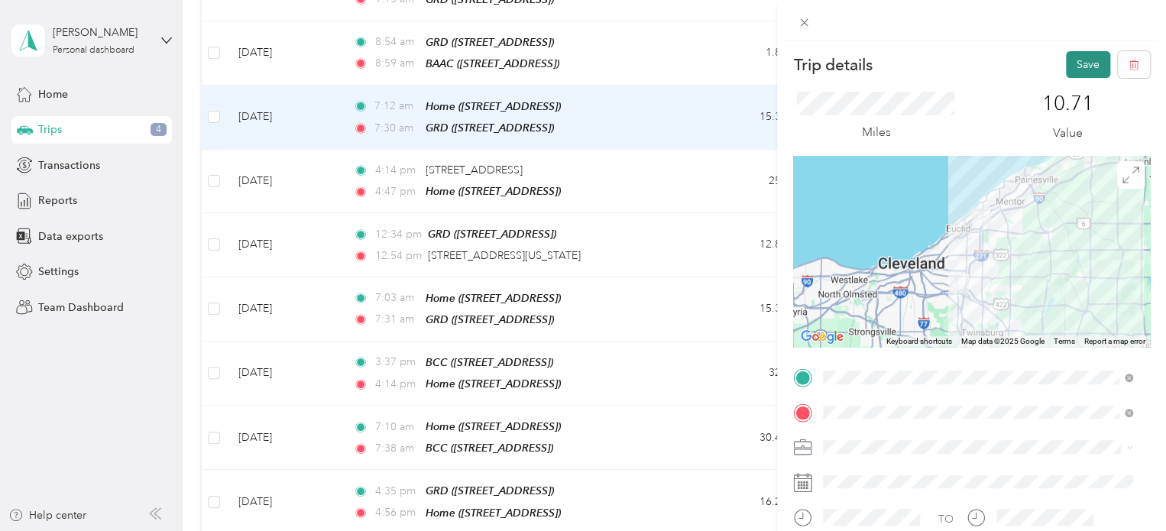
click at [1080, 63] on button "Save" at bounding box center [1088, 64] width 44 height 27
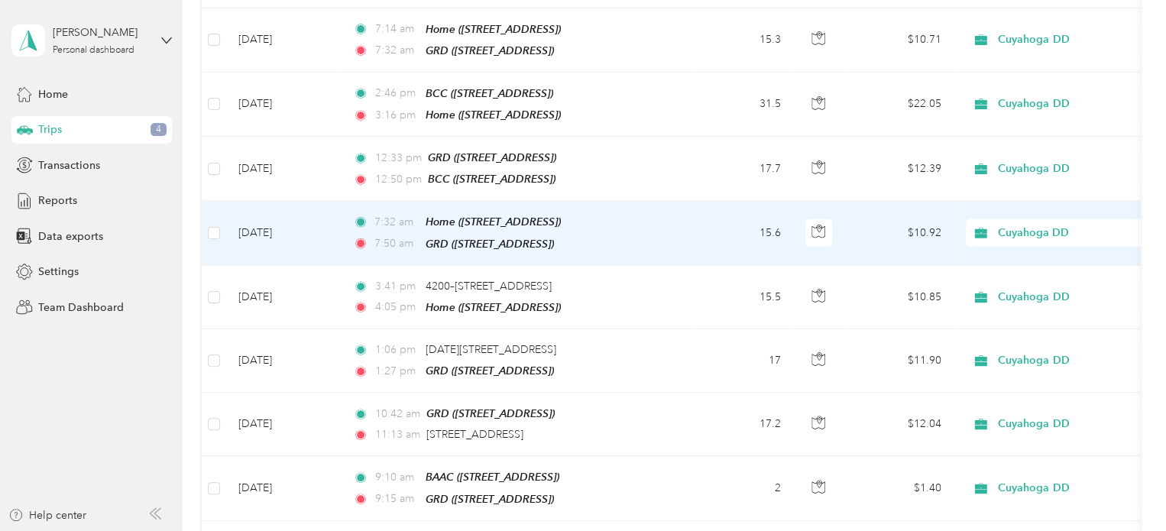
scroll to position [2172, 0]
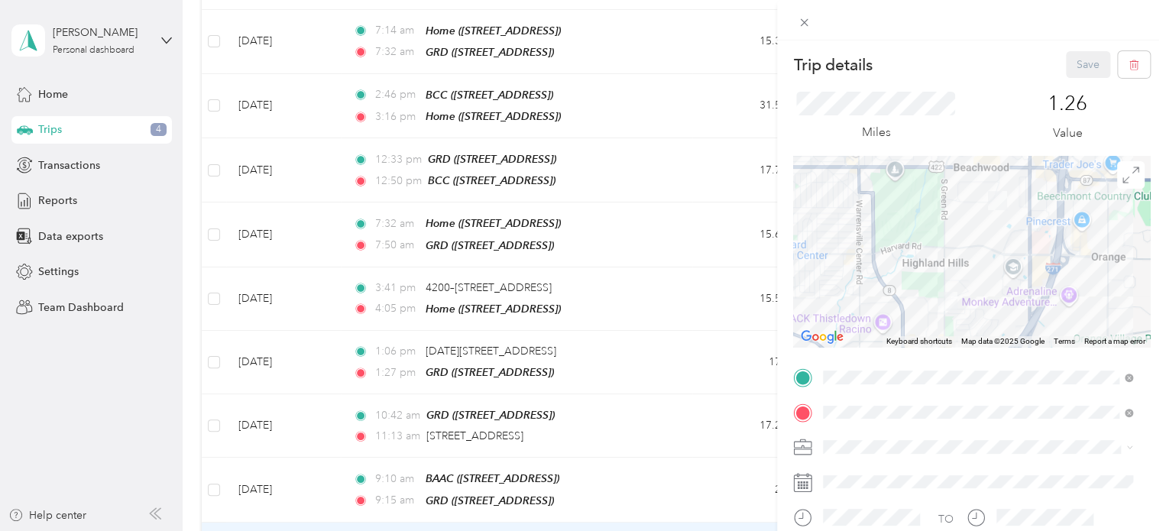
scroll to position [270, 0]
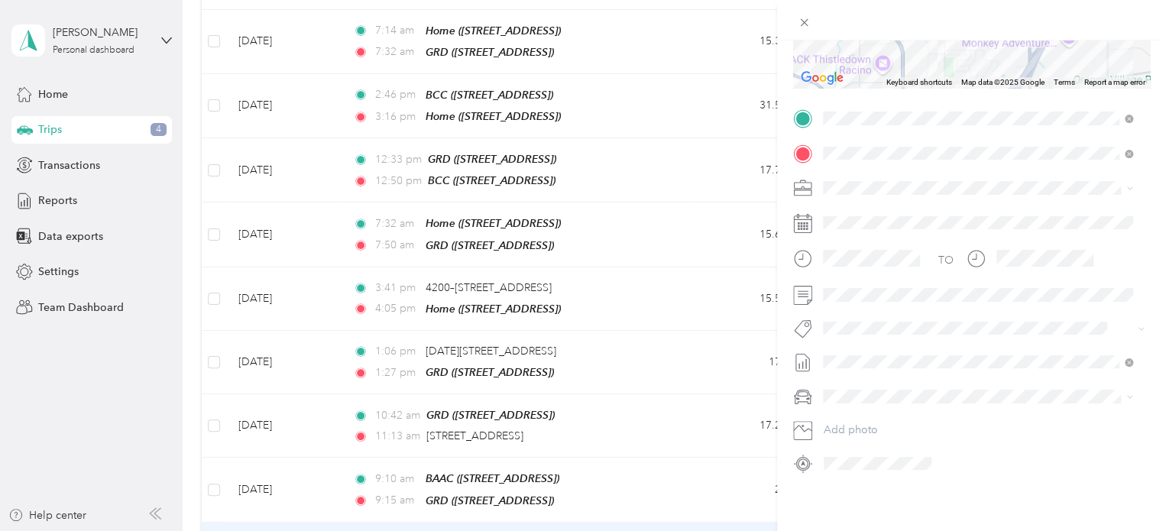
click at [870, 188] on li "[DATE] Draft" at bounding box center [978, 183] width 320 height 24
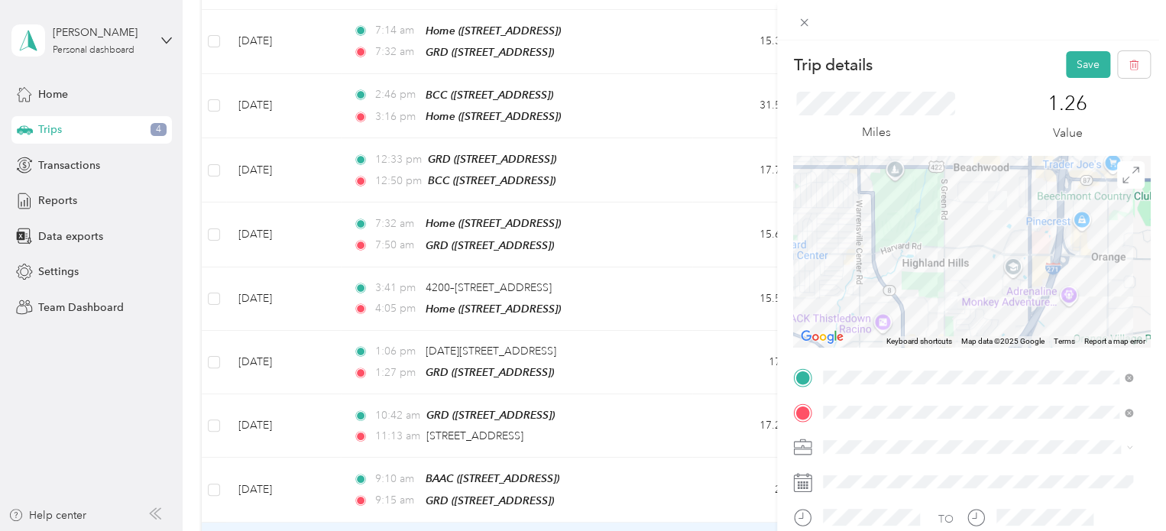
scroll to position [0, 0]
click at [1066, 70] on button "Save" at bounding box center [1088, 64] width 44 height 27
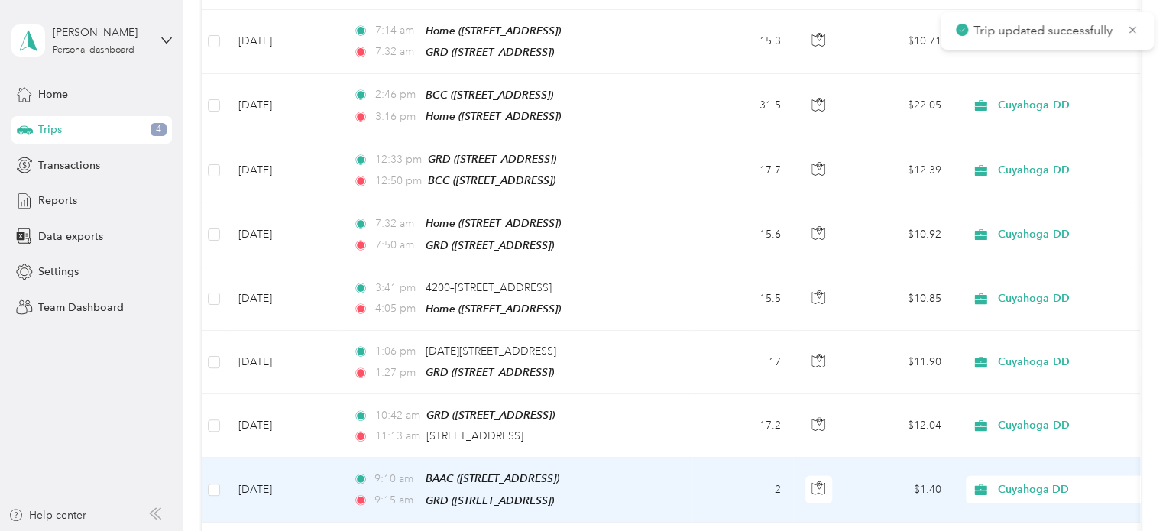
click at [695, 458] on td "2" at bounding box center [742, 490] width 101 height 64
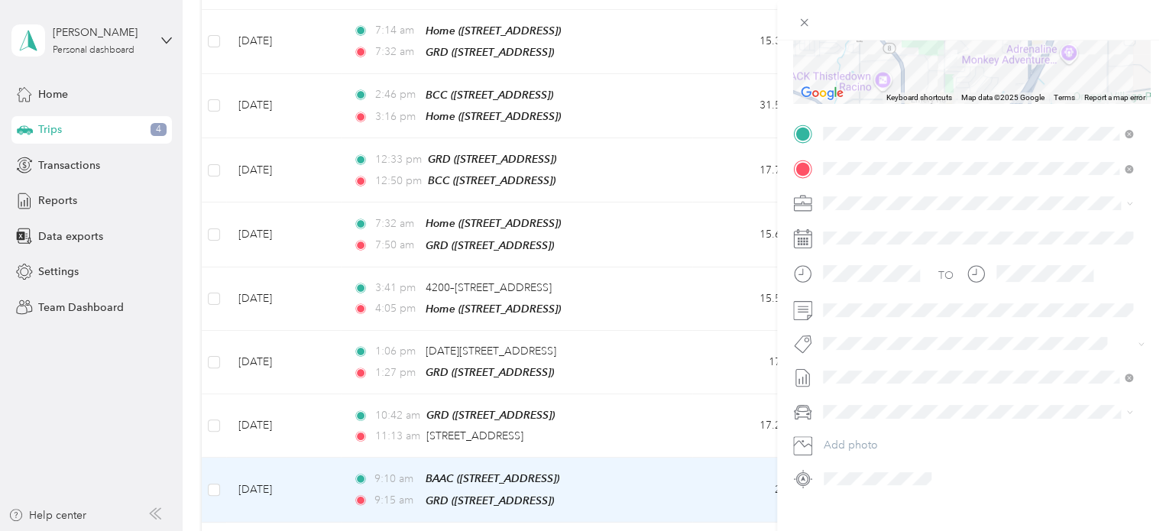
scroll to position [245, 0]
click at [857, 207] on span "[DATE]" at bounding box center [840, 204] width 34 height 16
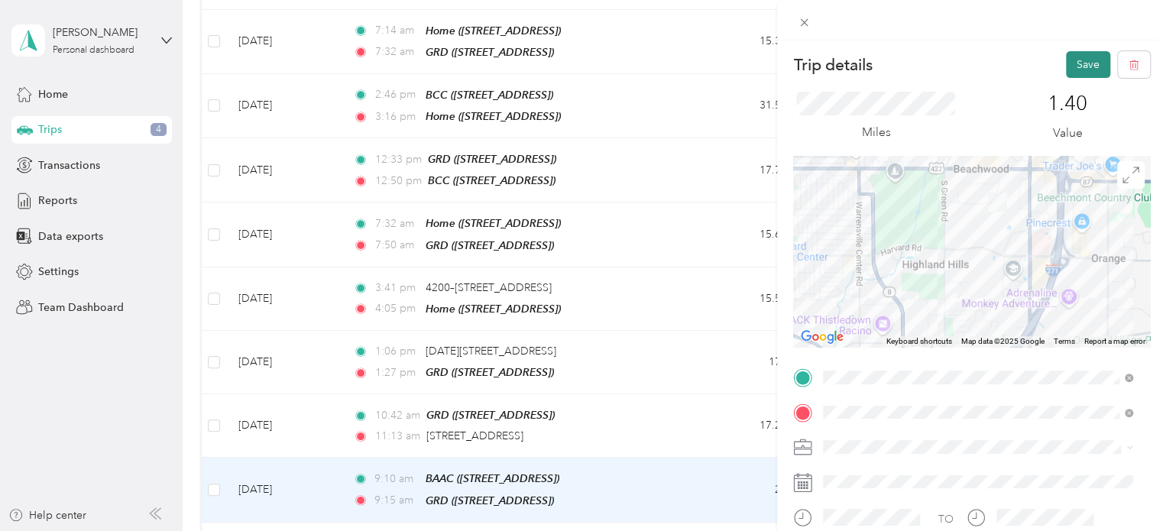
click at [1071, 72] on button "Save" at bounding box center [1088, 64] width 44 height 27
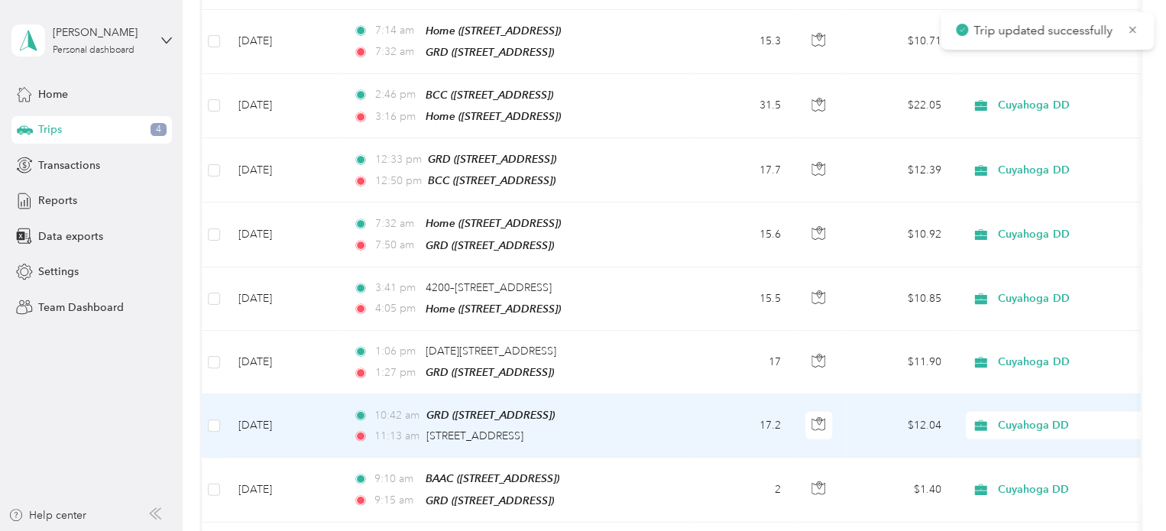
click at [677, 394] on td "10:42 am GRD ([STREET_ADDRESS]) 11:13 am [STREET_ADDRESS]" at bounding box center [516, 425] width 351 height 63
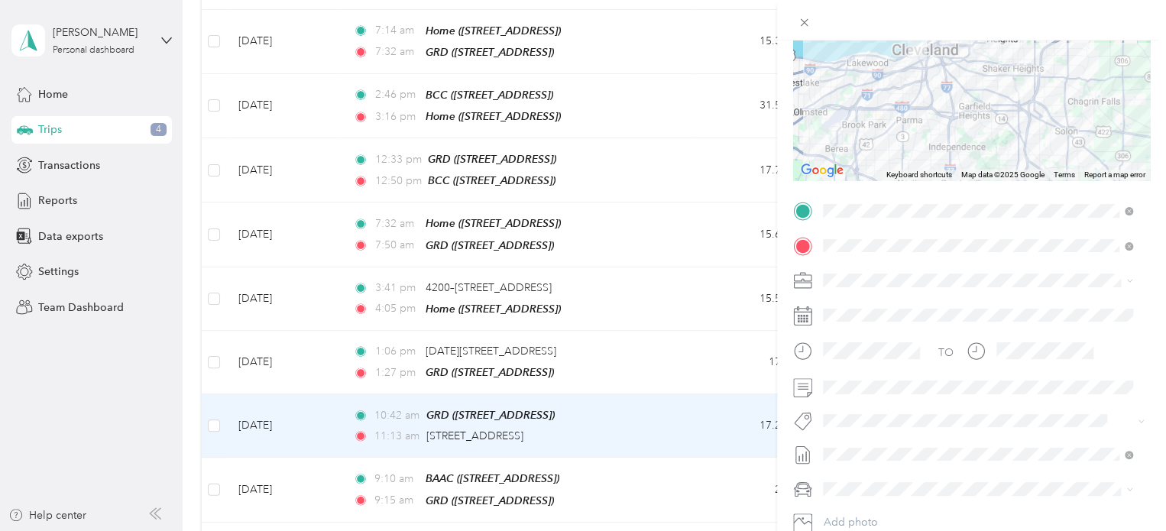
scroll to position [170, 0]
click at [922, 287] on span "[DATE] Draft" at bounding box center [977, 284] width 299 height 14
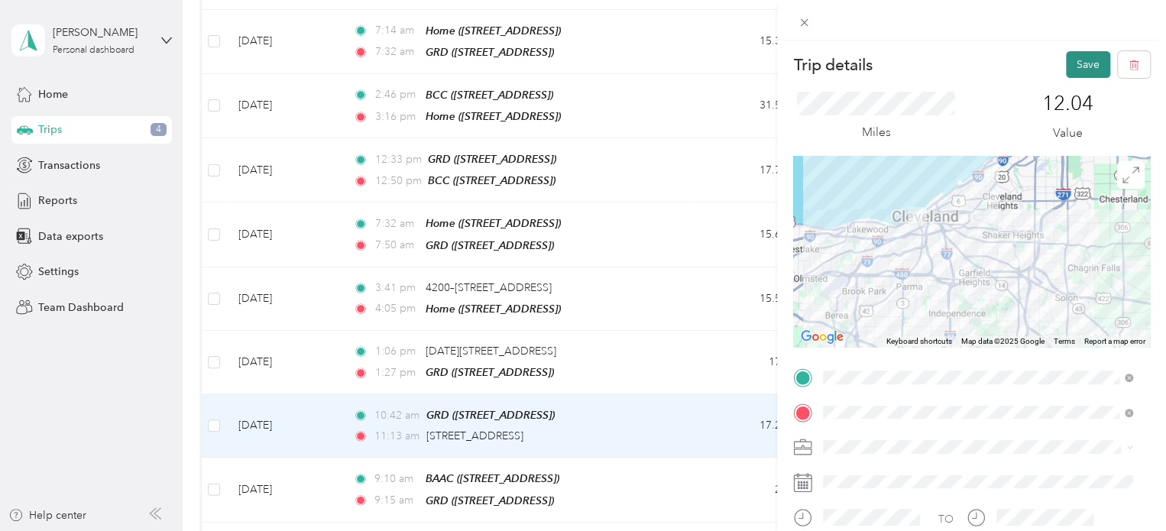
click at [1072, 62] on button "Save" at bounding box center [1088, 64] width 44 height 27
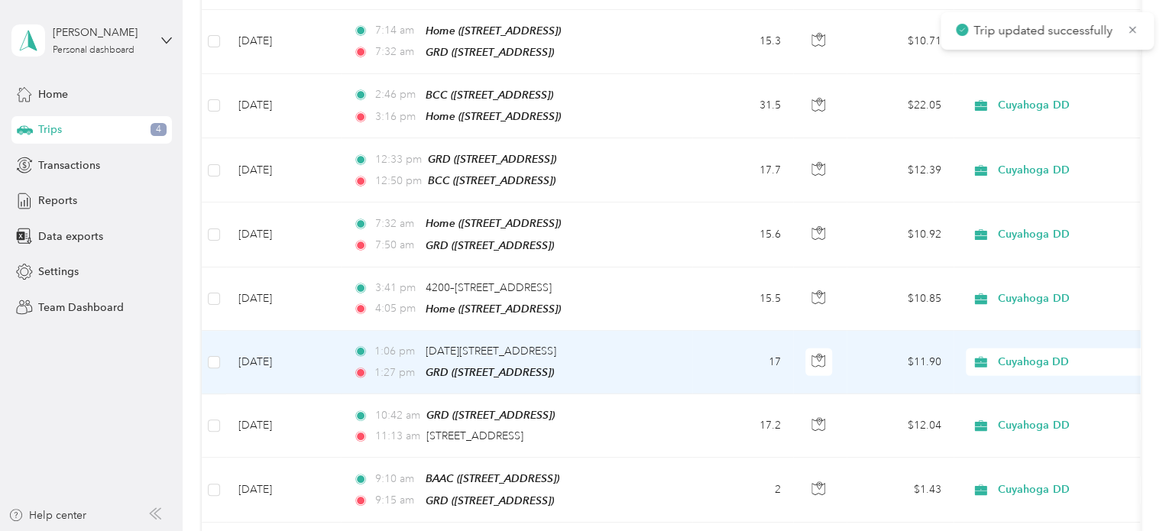
click at [708, 331] on td "17" at bounding box center [742, 362] width 101 height 63
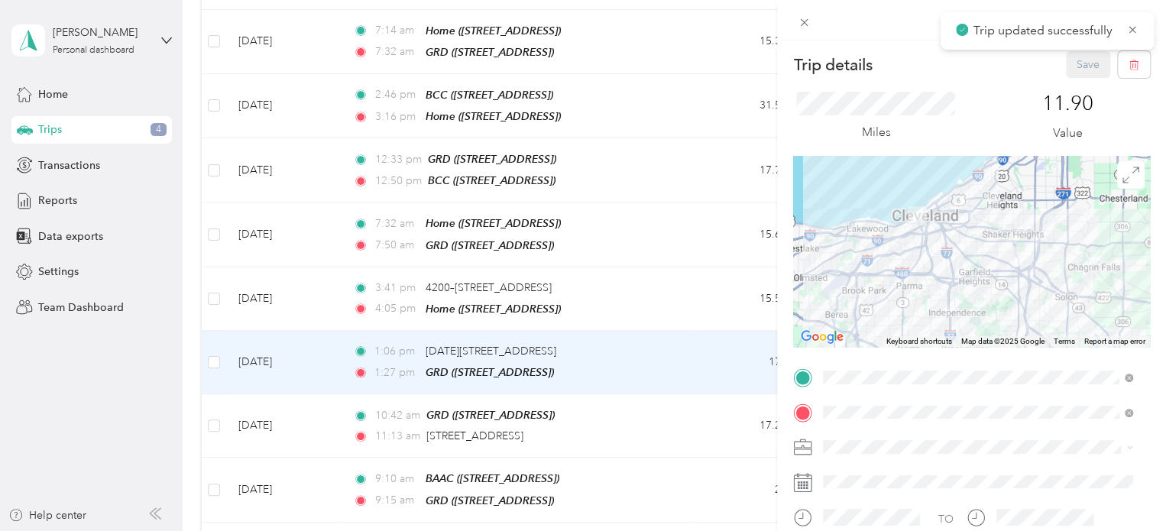
scroll to position [270, 0]
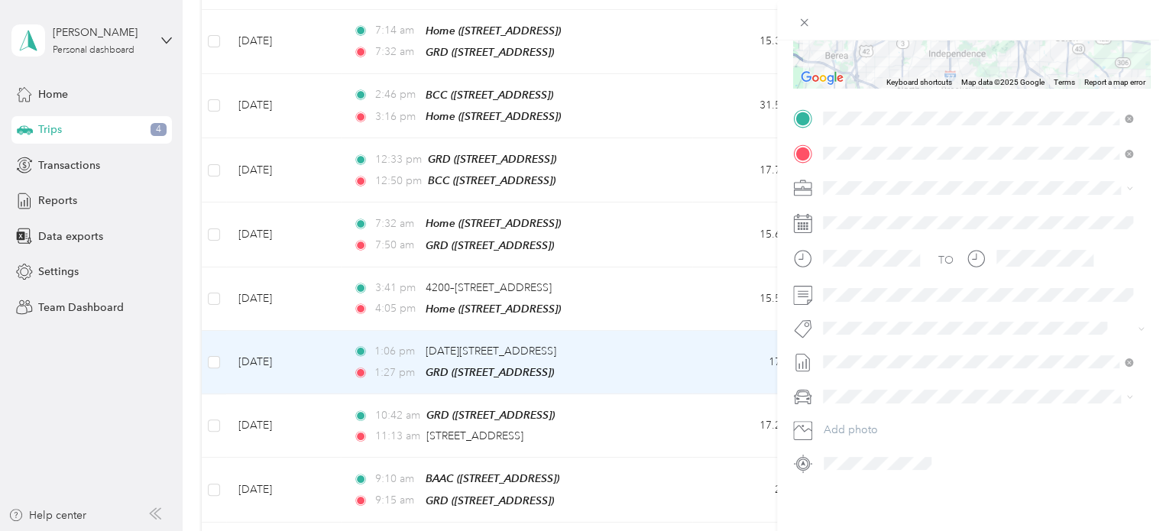
click at [857, 179] on span "[DATE]" at bounding box center [840, 184] width 34 height 16
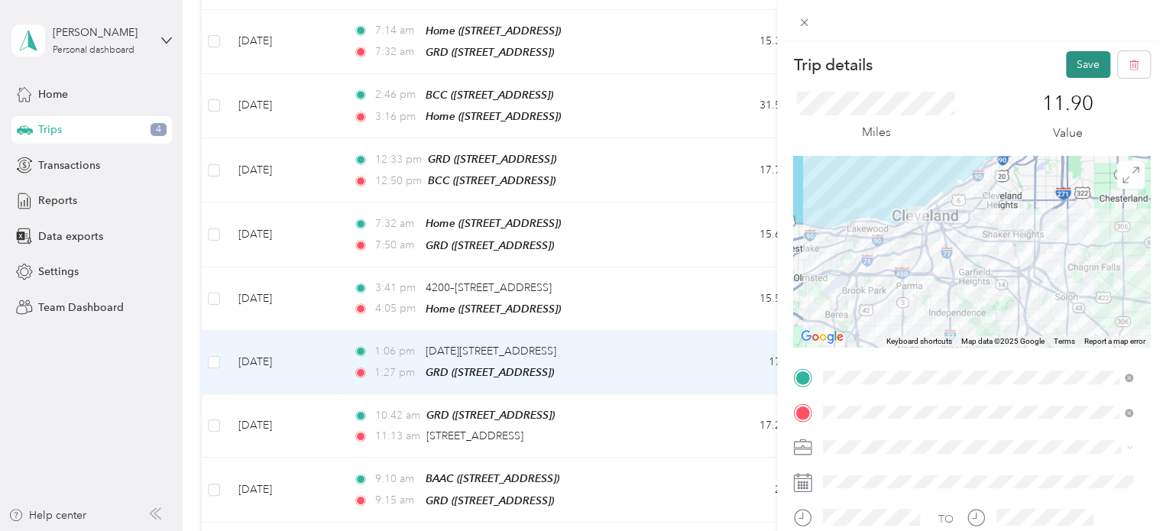
click at [1073, 66] on button "Save" at bounding box center [1088, 64] width 44 height 27
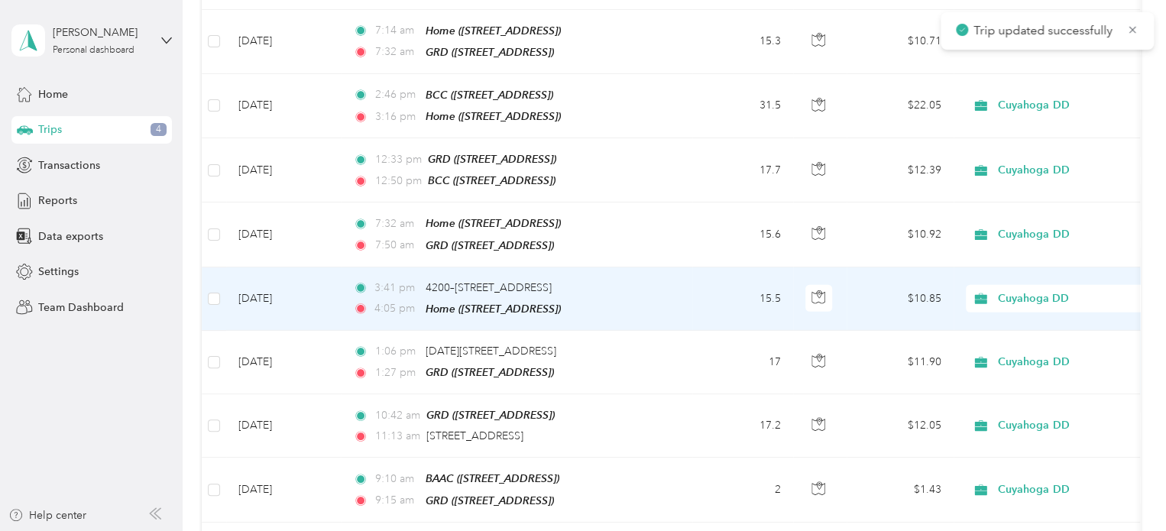
click at [682, 267] on td "3:41 pm 4200–[STREET_ADDRESS] 4:05 pm Home ([STREET_ADDRESS])" at bounding box center [516, 298] width 351 height 63
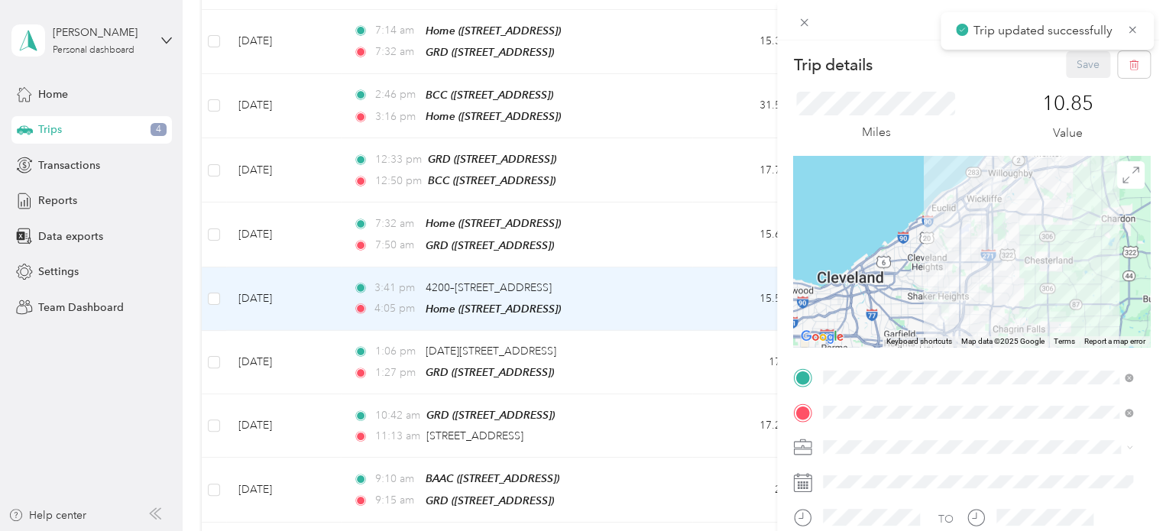
scroll to position [270, 0]
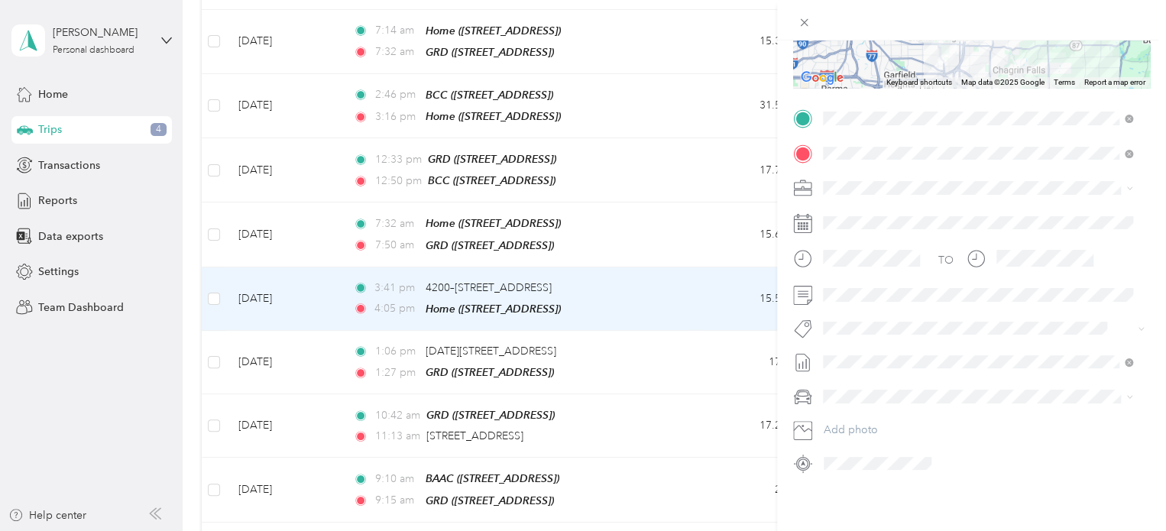
click at [883, 182] on span "[DATE] Draft" at bounding box center [977, 184] width 299 height 14
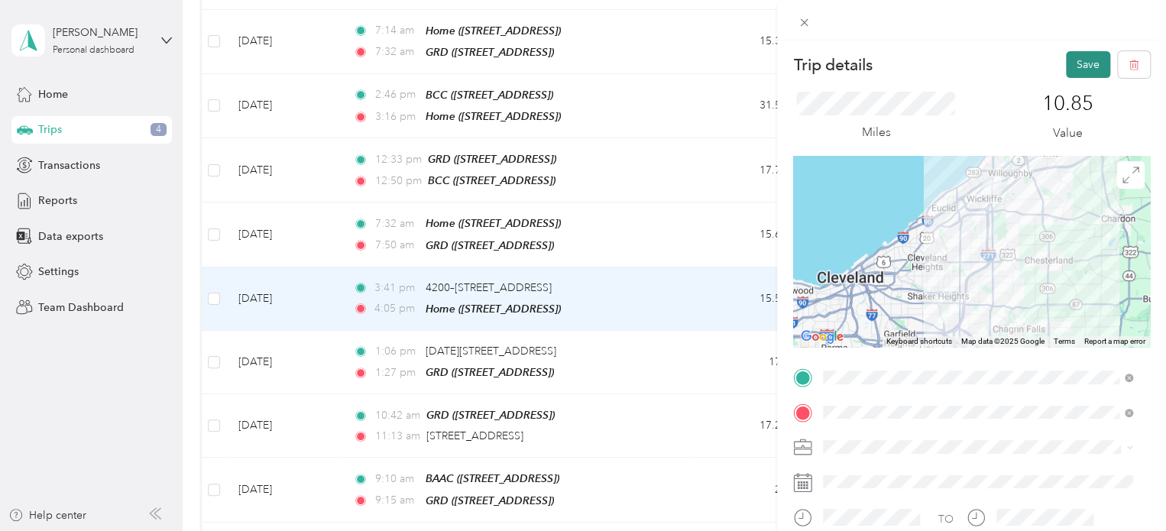
click at [1070, 70] on button "Save" at bounding box center [1088, 64] width 44 height 27
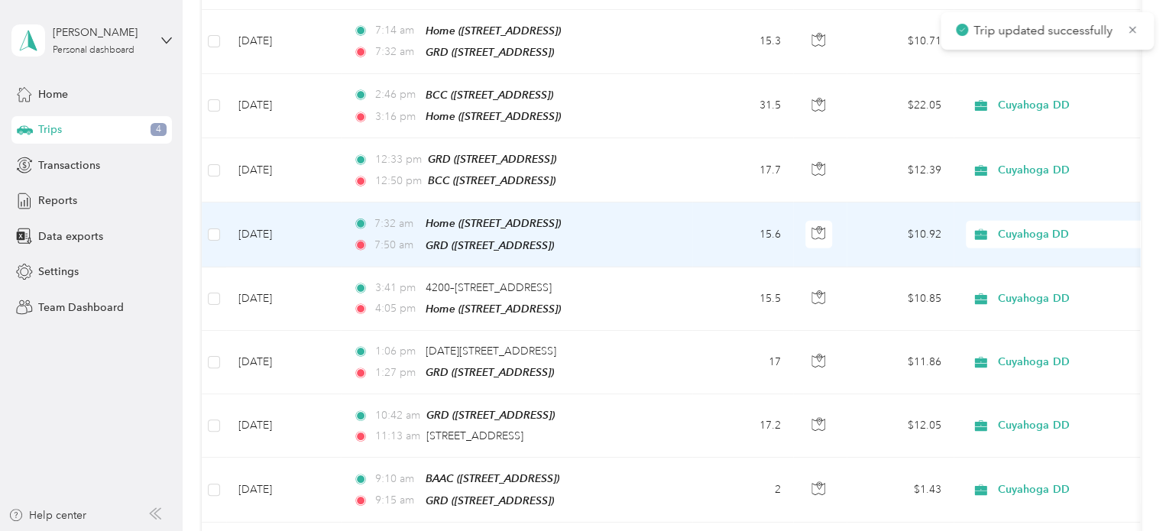
click at [677, 202] on td "7:32 am Home ([STREET_ADDRESS]) 7:50 am GRD ([STREET_ADDRESS])" at bounding box center [516, 234] width 351 height 64
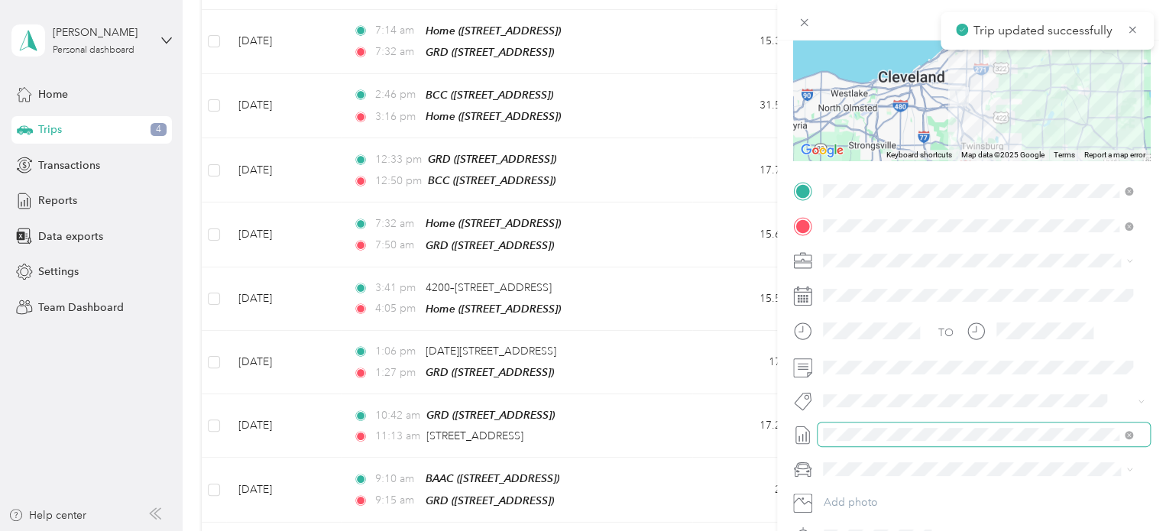
scroll to position [270, 0]
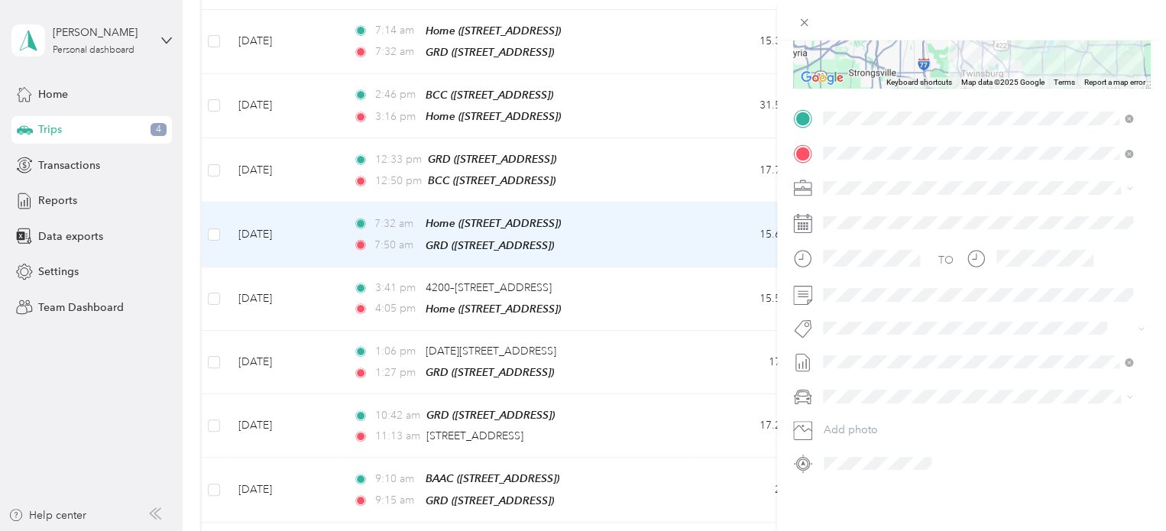
click at [876, 191] on ol "None [DATE] Draft [DATE] Draft [DATE] Draft [DATE] Draft [DATE] Draft [DATE] Dr…" at bounding box center [978, 229] width 320 height 214
click at [880, 186] on li "[DATE] Draft" at bounding box center [978, 179] width 320 height 24
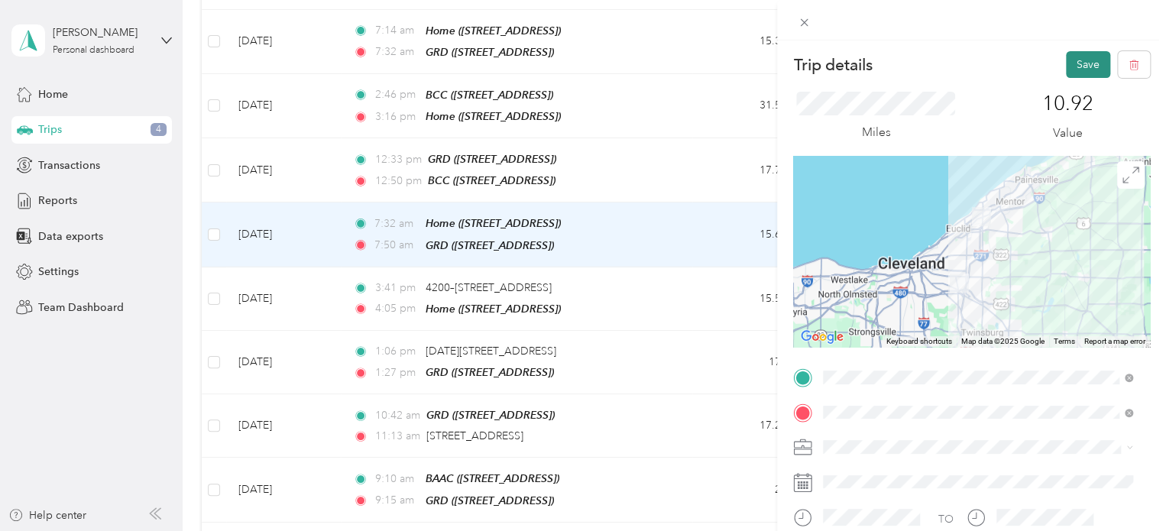
click at [1066, 63] on button "Save" at bounding box center [1088, 64] width 44 height 27
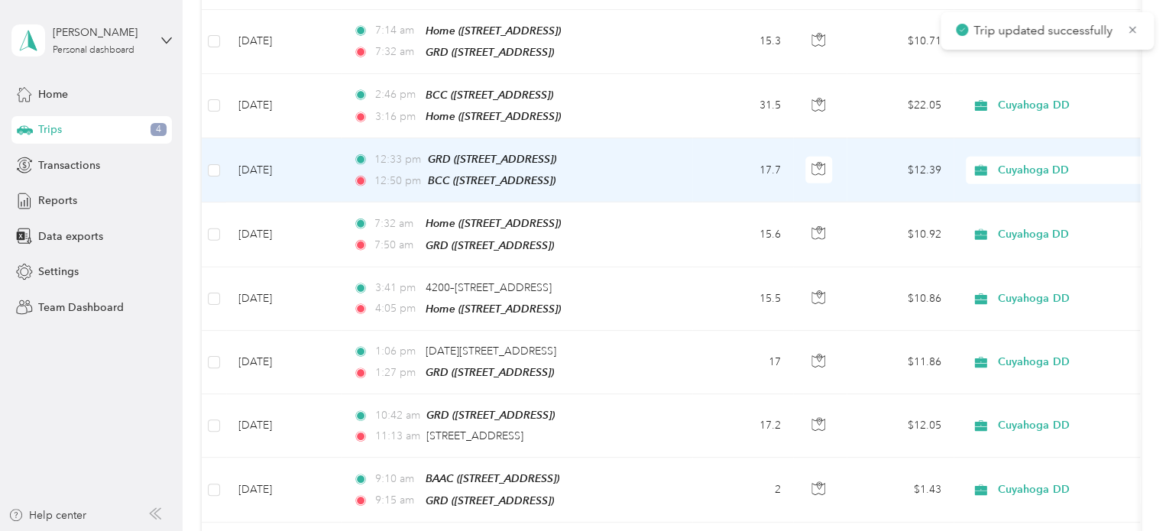
click at [703, 138] on td "17.7" at bounding box center [742, 170] width 101 height 64
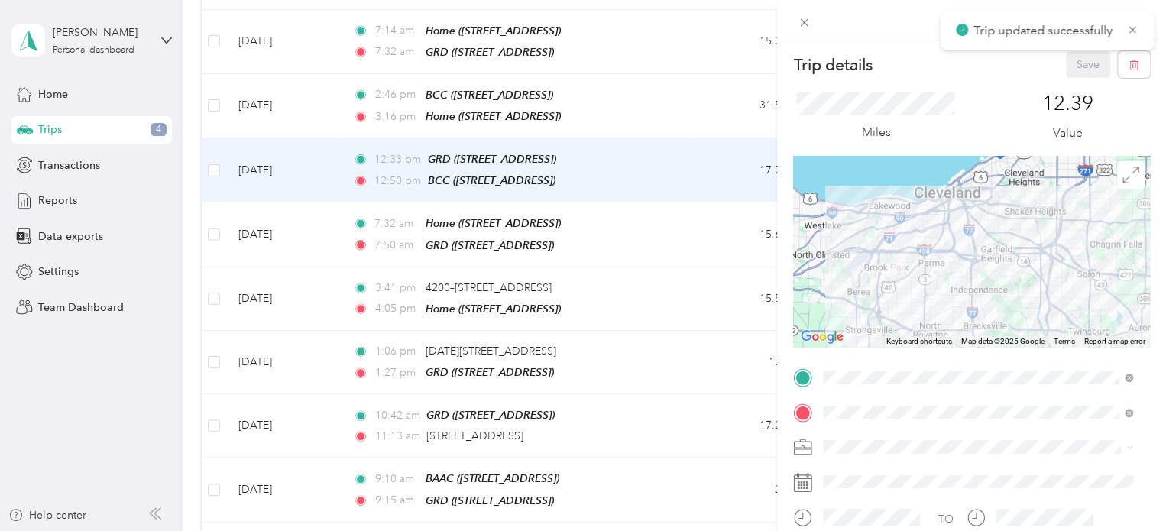
scroll to position [270, 0]
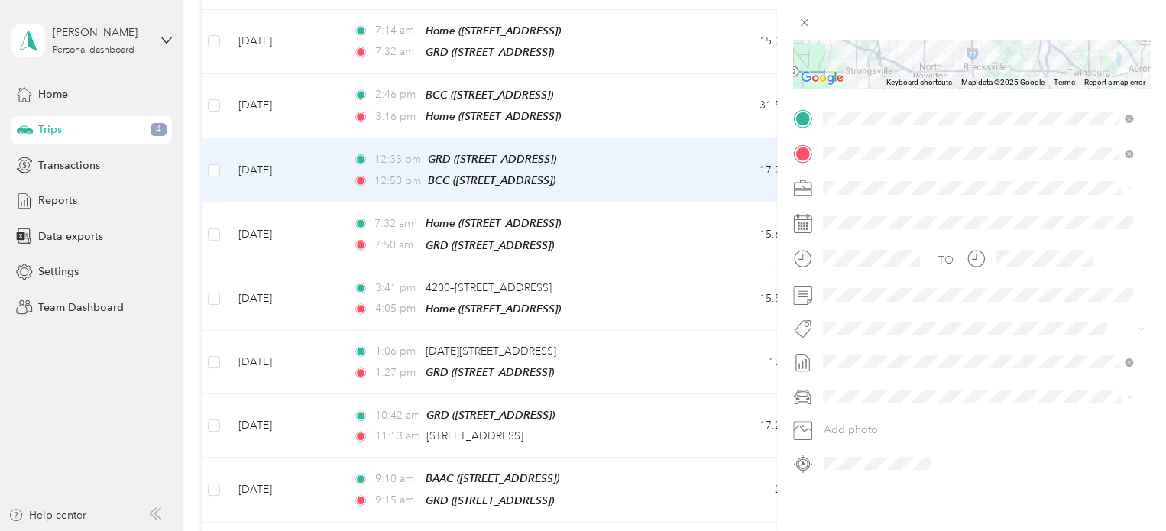
click at [869, 180] on span "[DATE] Draft" at bounding box center [977, 184] width 299 height 14
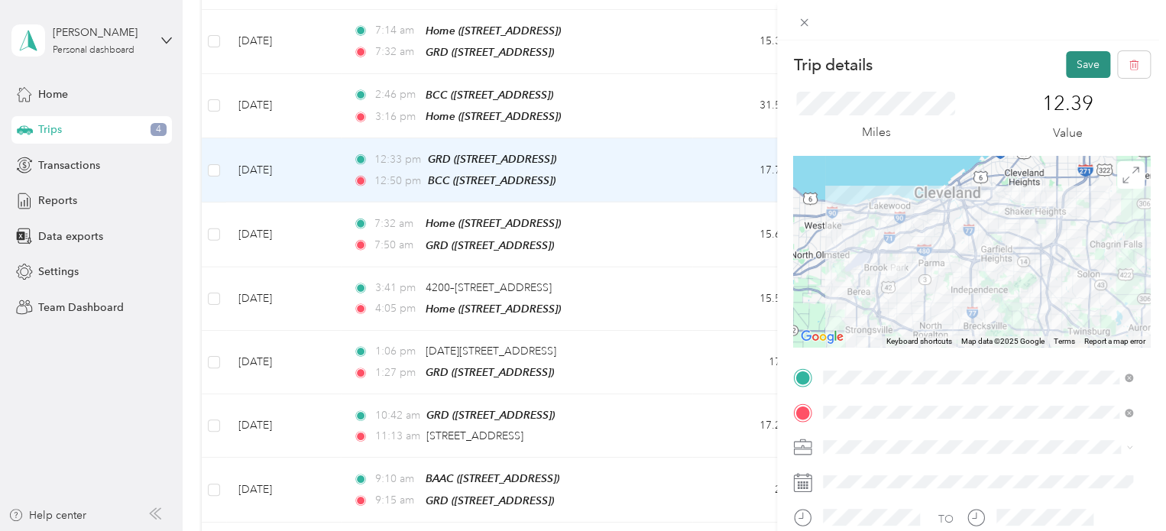
click at [1066, 73] on button "Save" at bounding box center [1088, 64] width 44 height 27
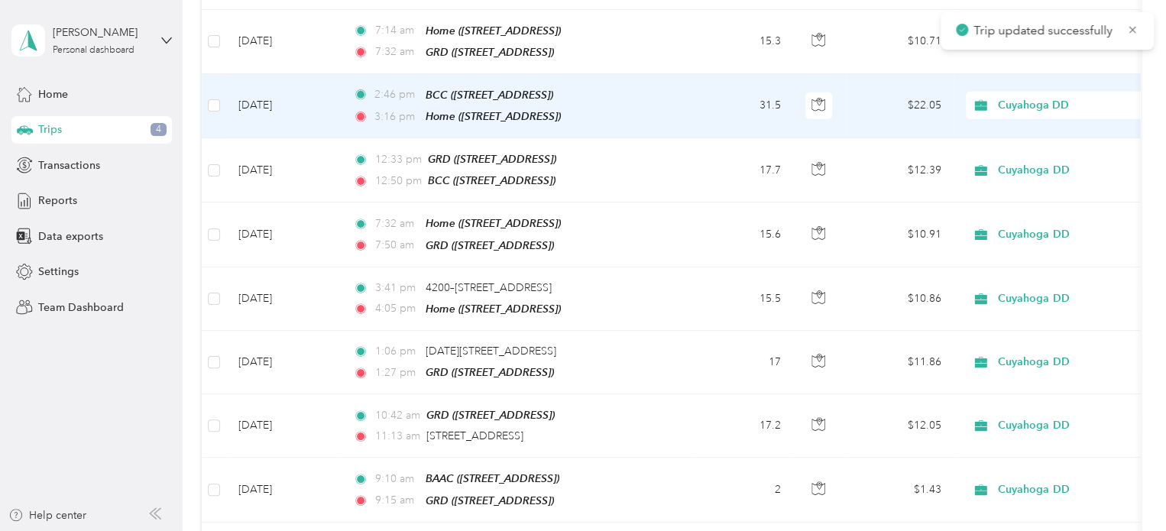
click at [676, 74] on td "2:46 pm BCC ([STREET_ADDRESS]) 3:16 pm Home ([STREET_ADDRESS])" at bounding box center [516, 106] width 351 height 64
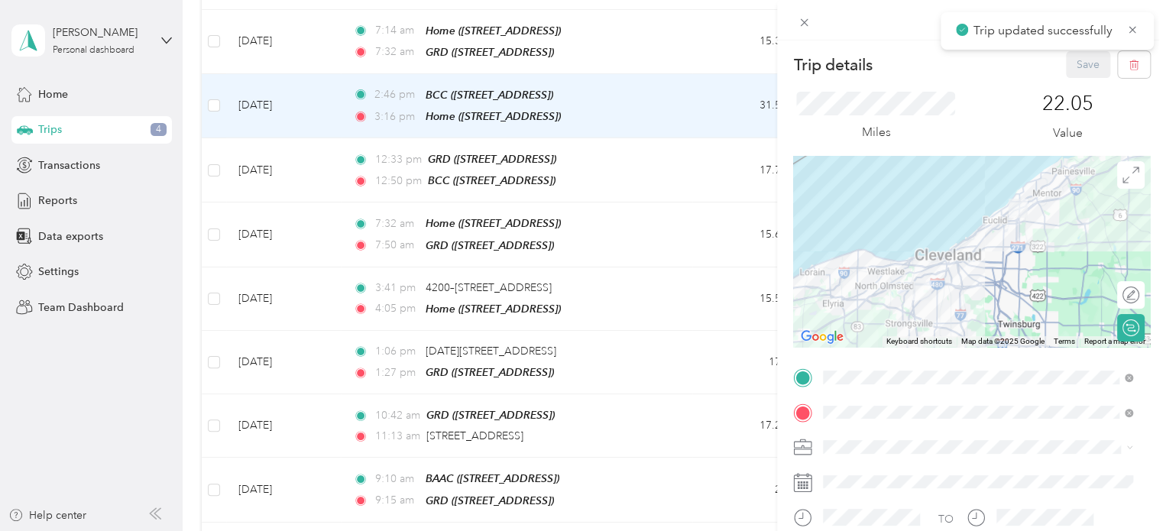
scroll to position [270, 0]
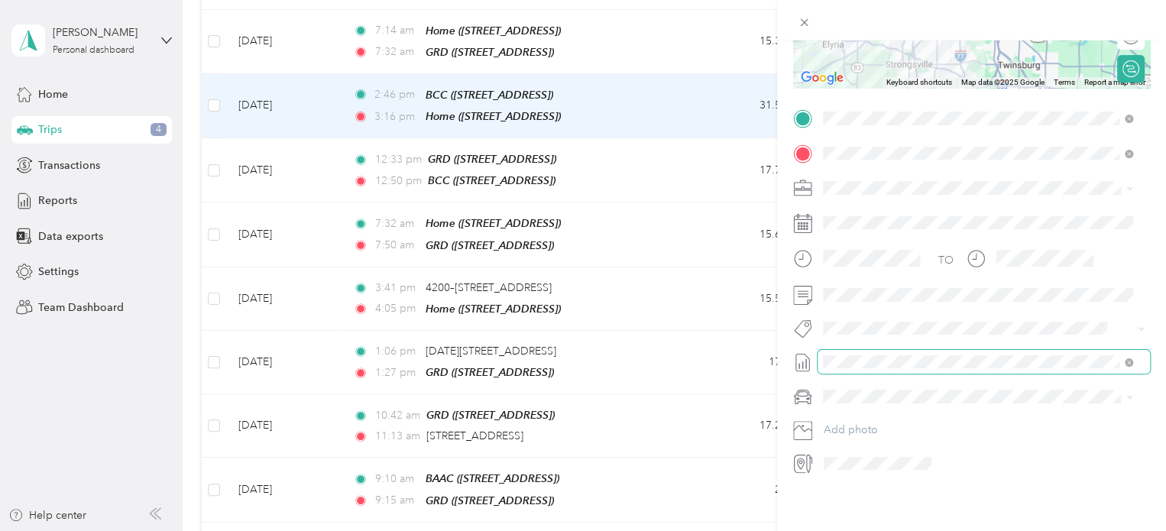
click at [889, 358] on span at bounding box center [984, 362] width 332 height 24
click at [870, 180] on span "[DATE] Draft" at bounding box center [977, 178] width 299 height 14
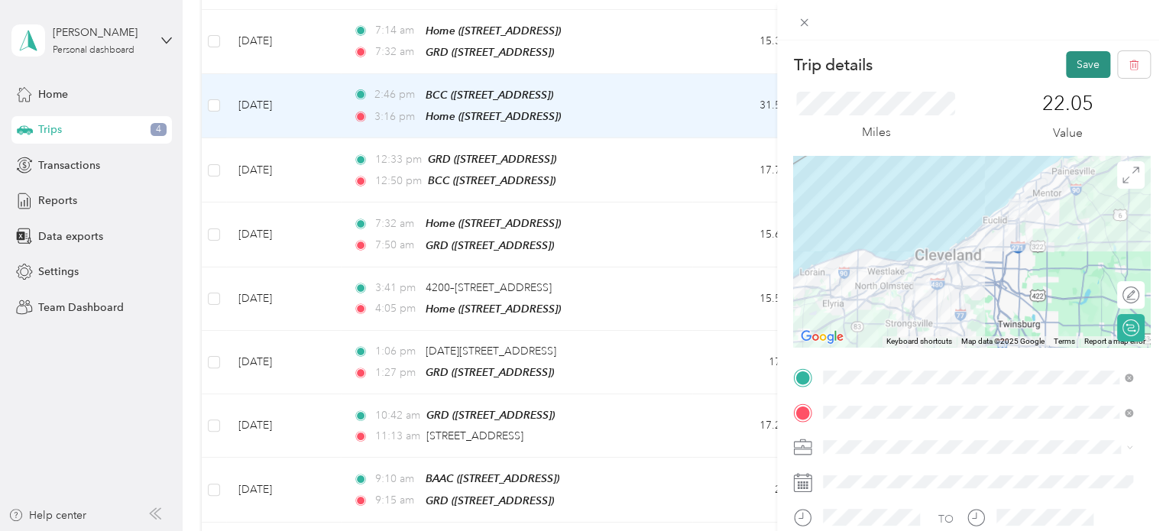
click at [1066, 68] on button "Save" at bounding box center [1088, 64] width 44 height 27
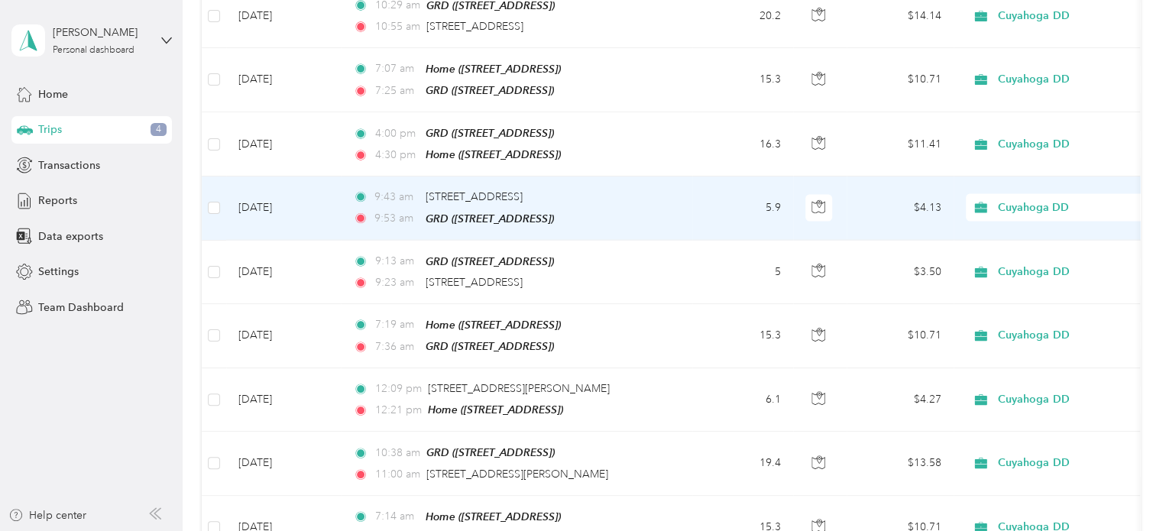
scroll to position [1685, 0]
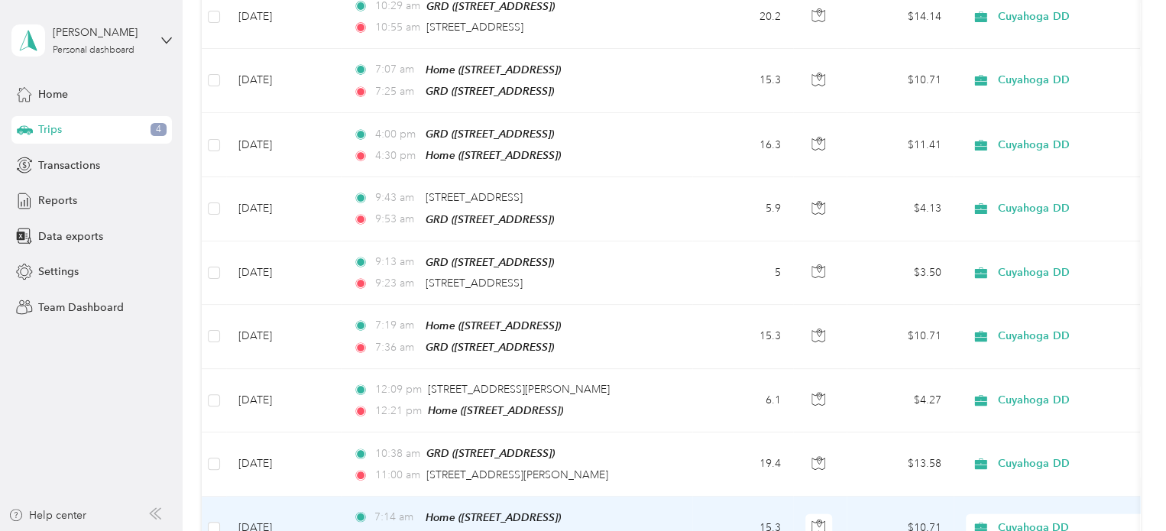
click at [719, 497] on td "15.3" at bounding box center [742, 529] width 101 height 64
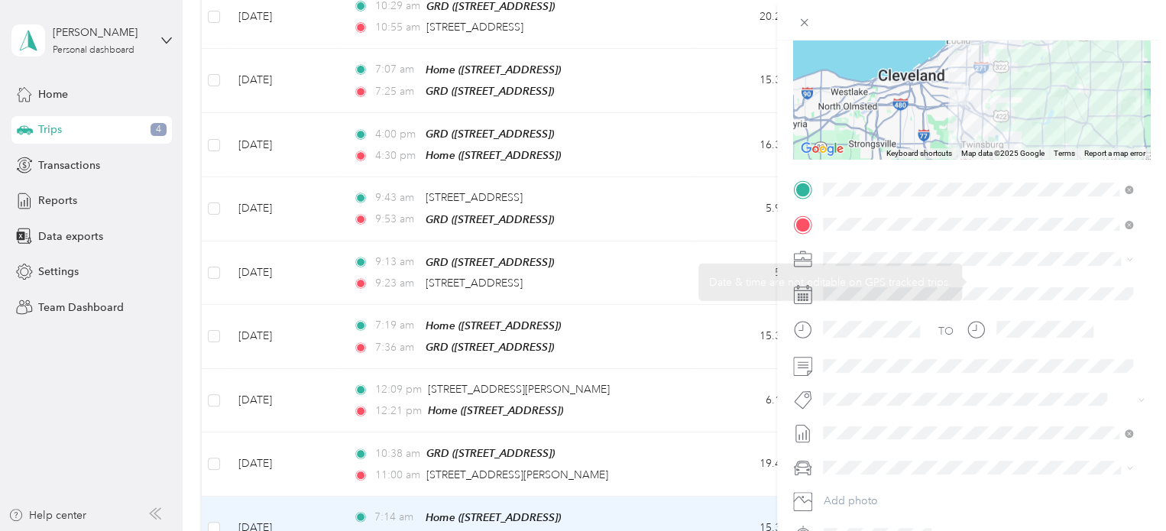
scroll to position [253, 0]
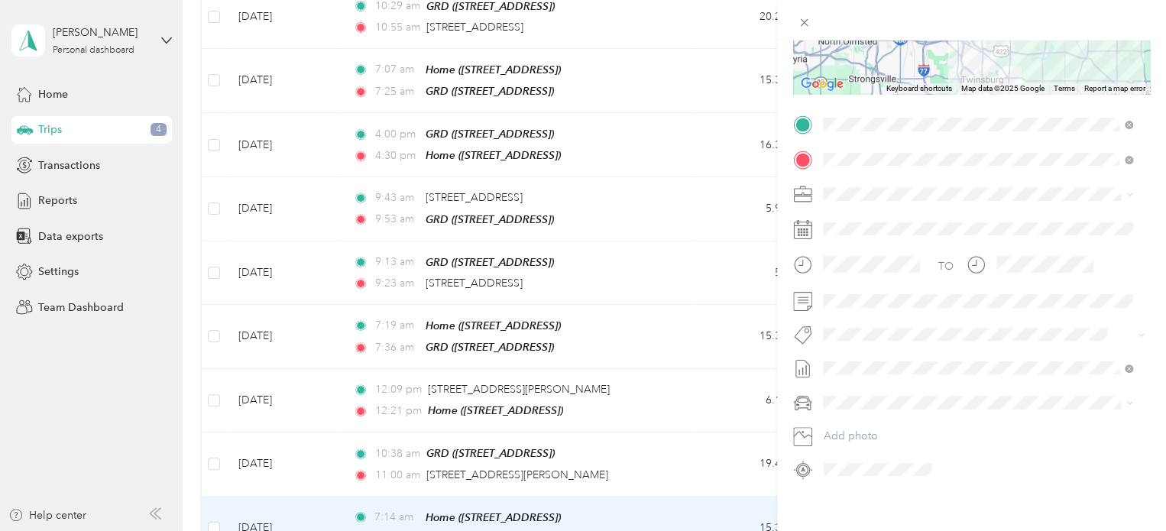
click at [858, 206] on ol "None [DATE] Draft [DATE] Draft [DATE] Draft [DATE] Draft [DATE] Draft [DATE] Dr…" at bounding box center [978, 241] width 320 height 214
click at [857, 200] on span "[DATE]" at bounding box center [840, 201] width 34 height 16
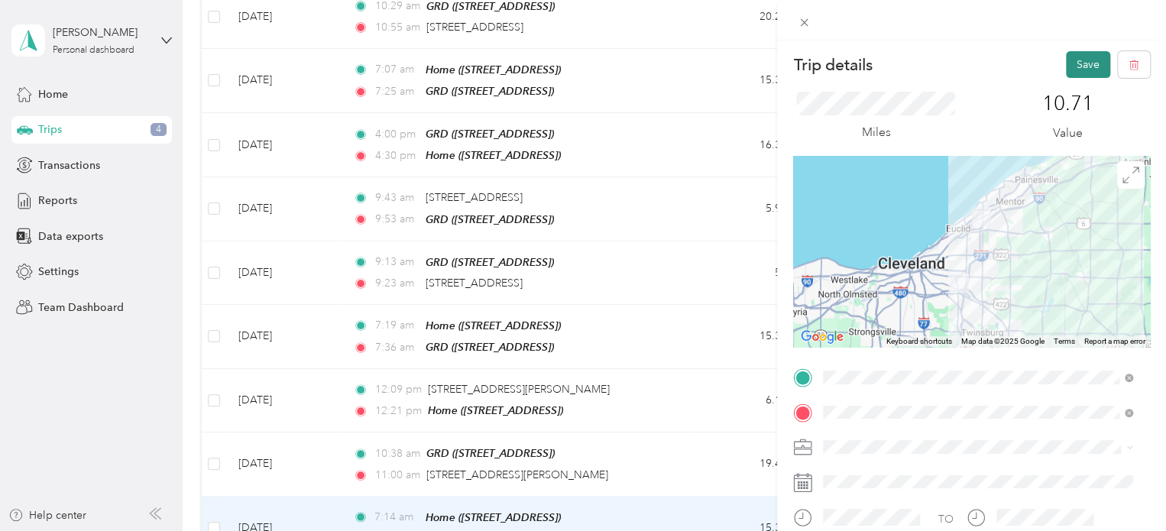
click at [1082, 70] on button "Save" at bounding box center [1088, 64] width 44 height 27
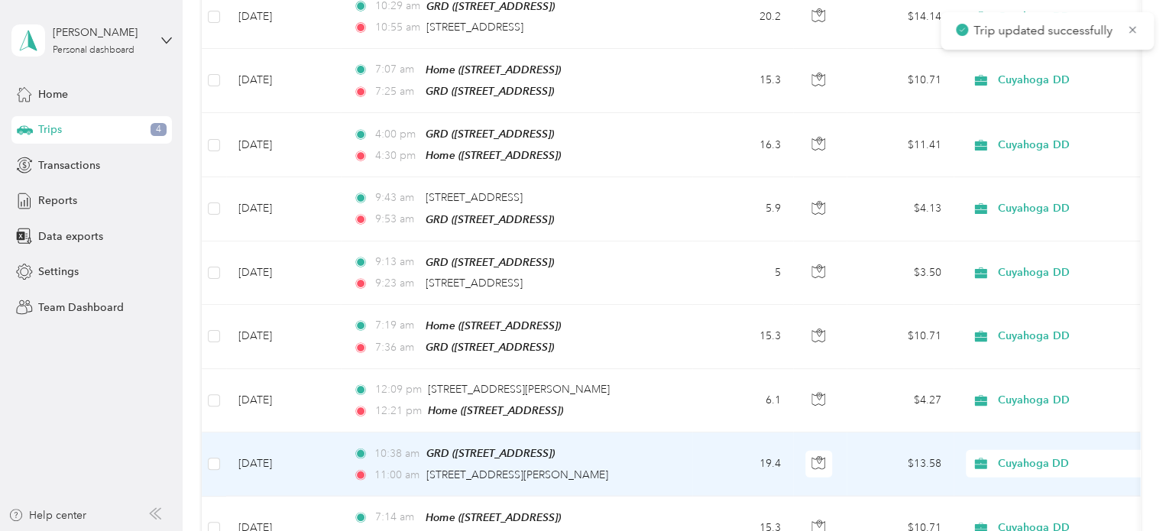
click at [697, 432] on td "19.4" at bounding box center [742, 463] width 101 height 63
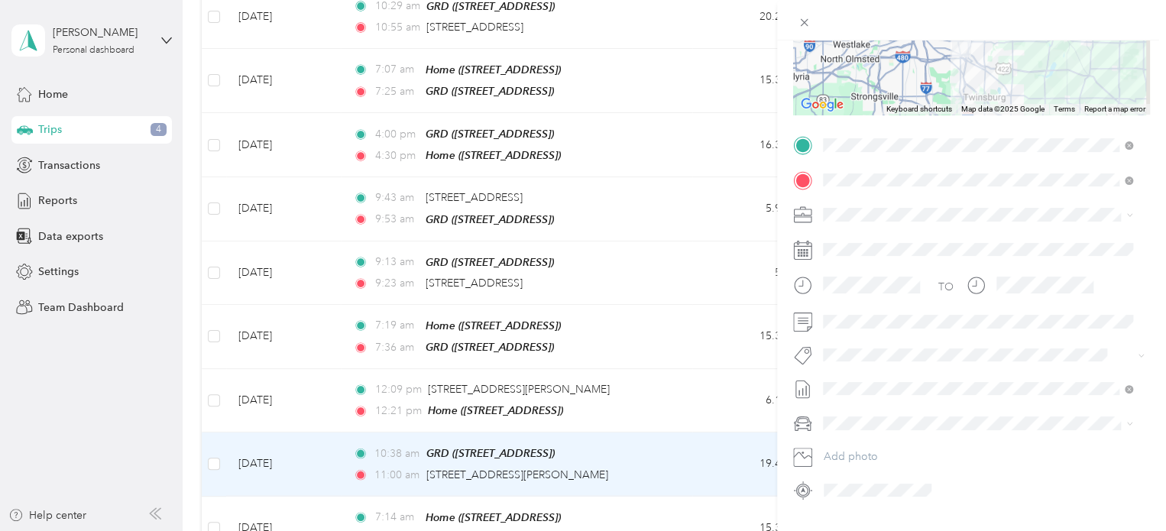
scroll to position [241, 0]
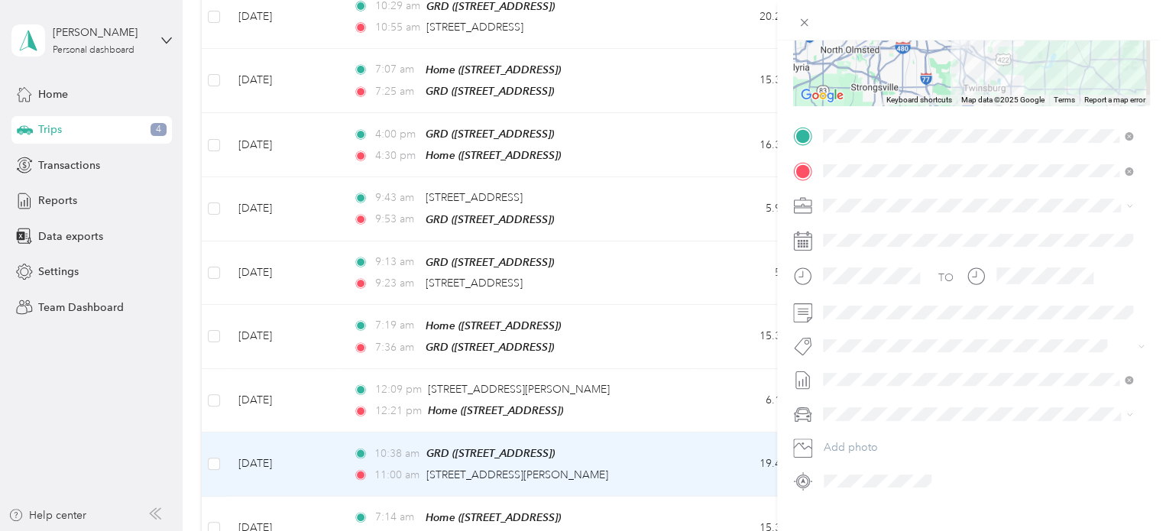
click at [857, 211] on span "[DATE]" at bounding box center [840, 213] width 34 height 16
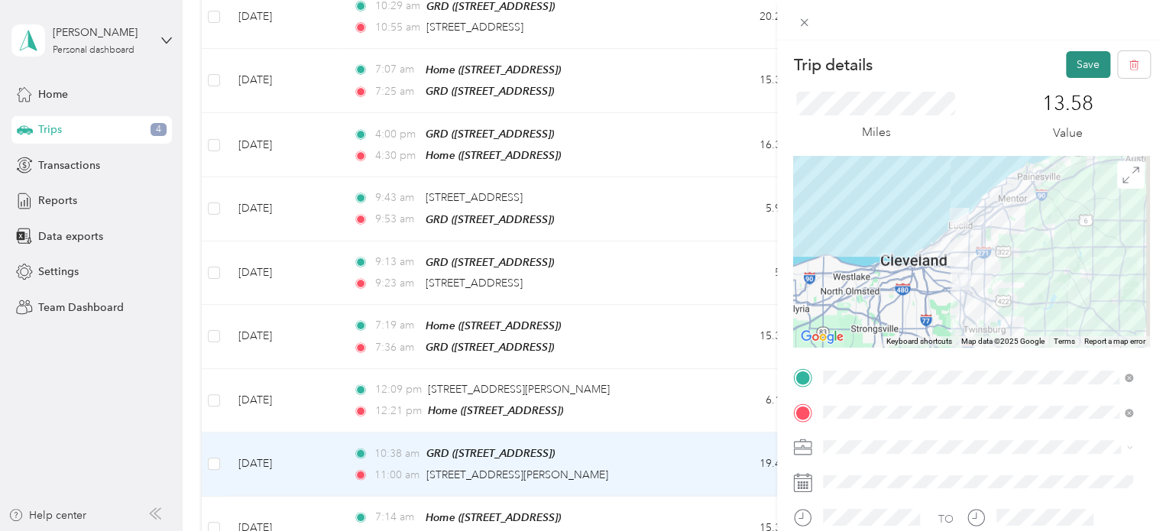
click at [1071, 66] on button "Save" at bounding box center [1088, 64] width 44 height 27
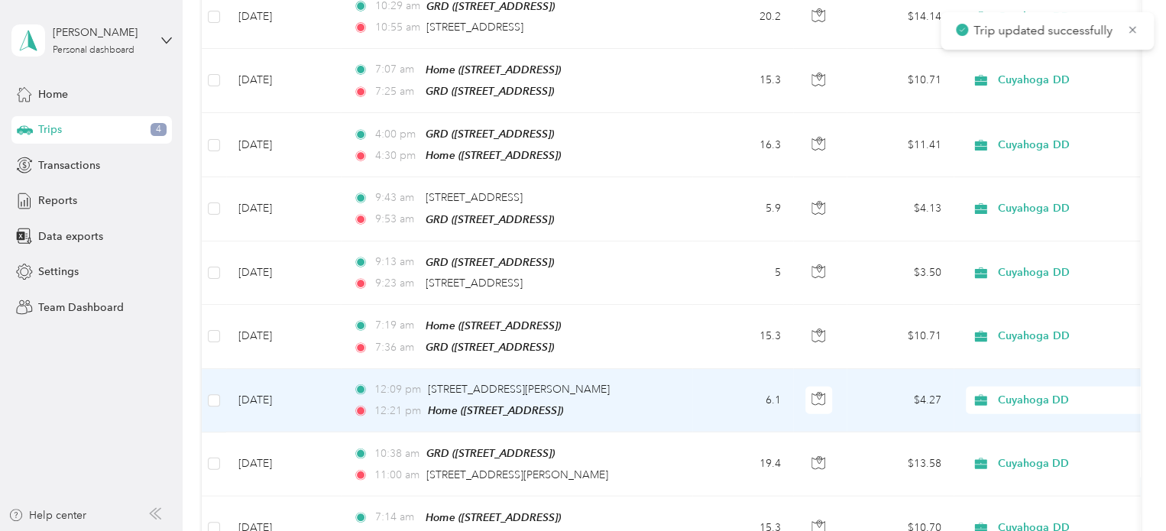
click at [712, 369] on td "6.1" at bounding box center [742, 400] width 101 height 63
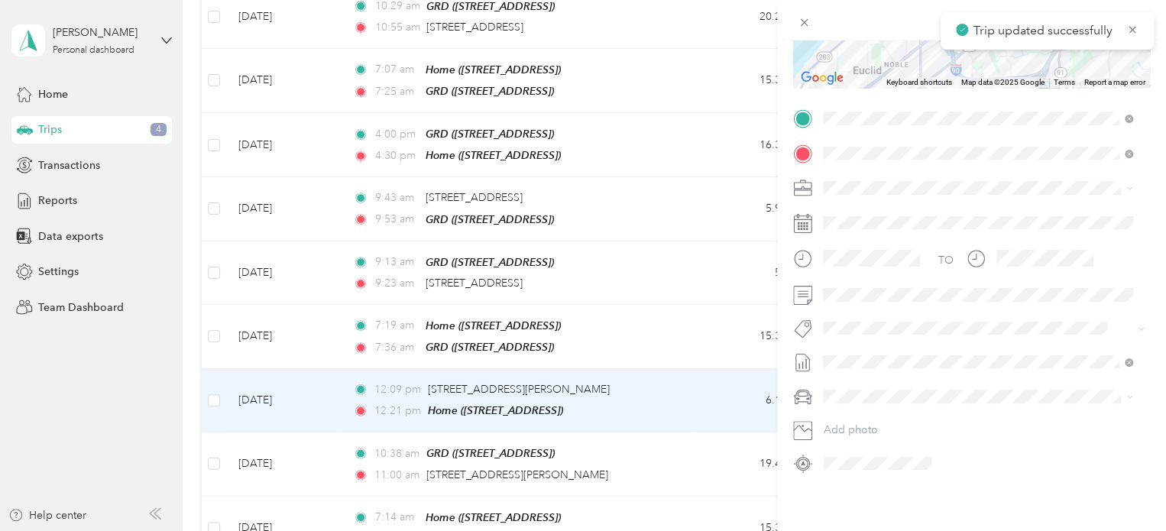
scroll to position [263, 0]
click at [857, 192] on span "[DATE]" at bounding box center [840, 186] width 34 height 16
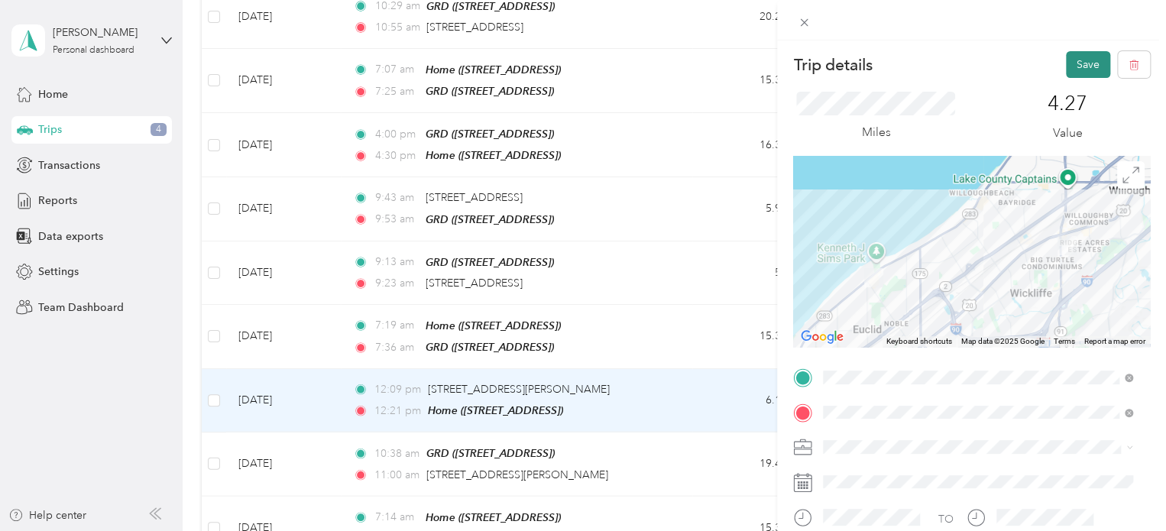
click at [1071, 62] on button "Save" at bounding box center [1088, 64] width 44 height 27
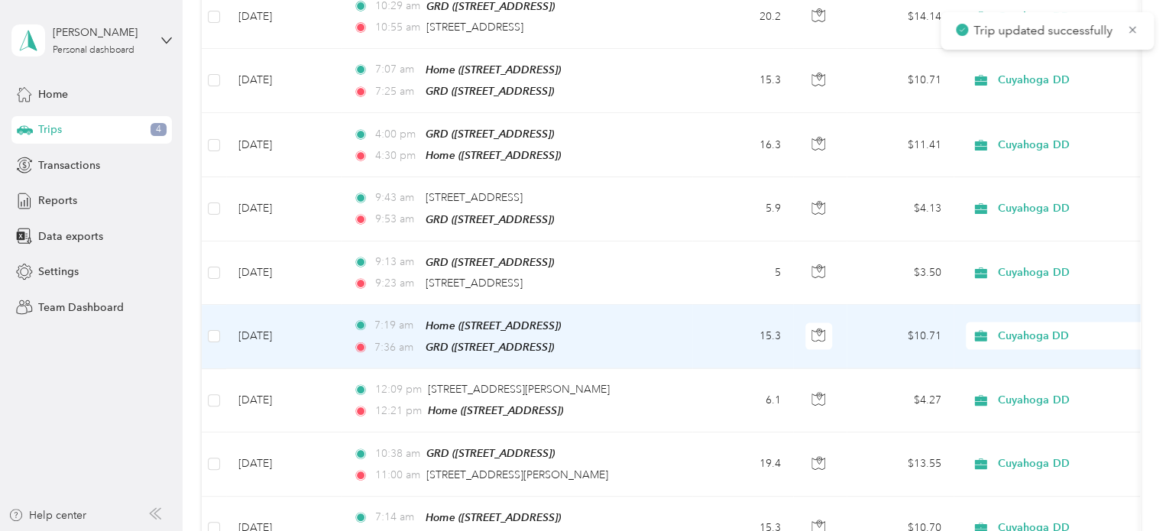
click at [675, 305] on td "7:19 am Home ([STREET_ADDRESS]) 7:36 am GRD ([STREET_ADDRESS])" at bounding box center [516, 337] width 351 height 64
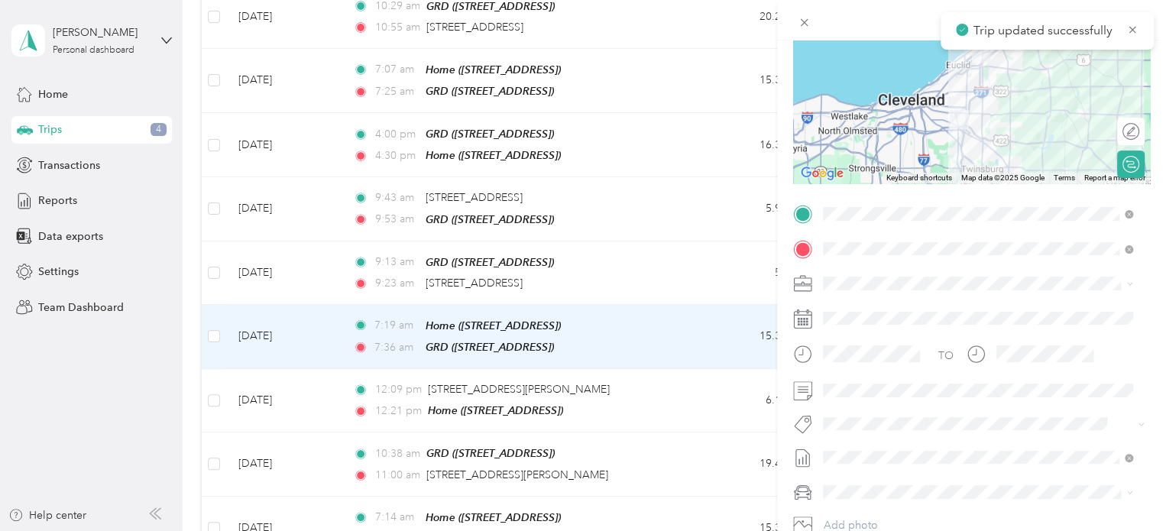
scroll to position [251, 0]
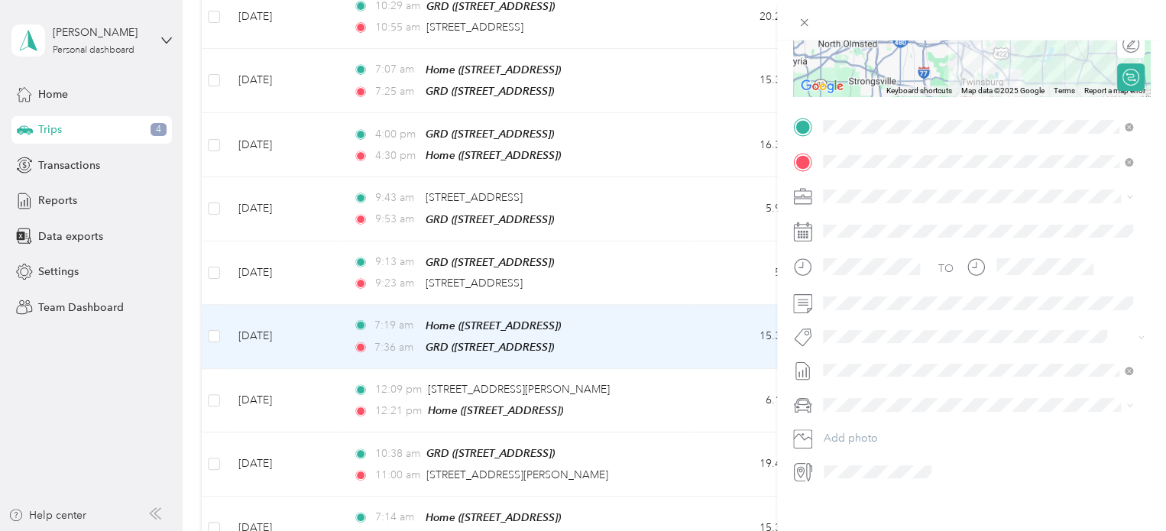
click at [876, 207] on li "[DATE] Draft" at bounding box center [978, 197] width 320 height 24
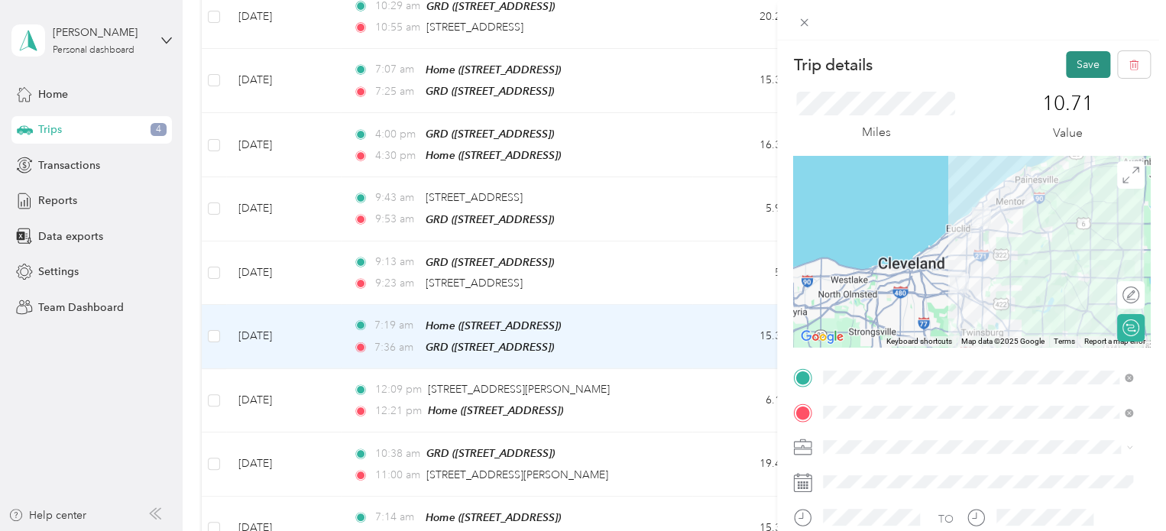
click at [1067, 56] on button "Save" at bounding box center [1088, 64] width 44 height 27
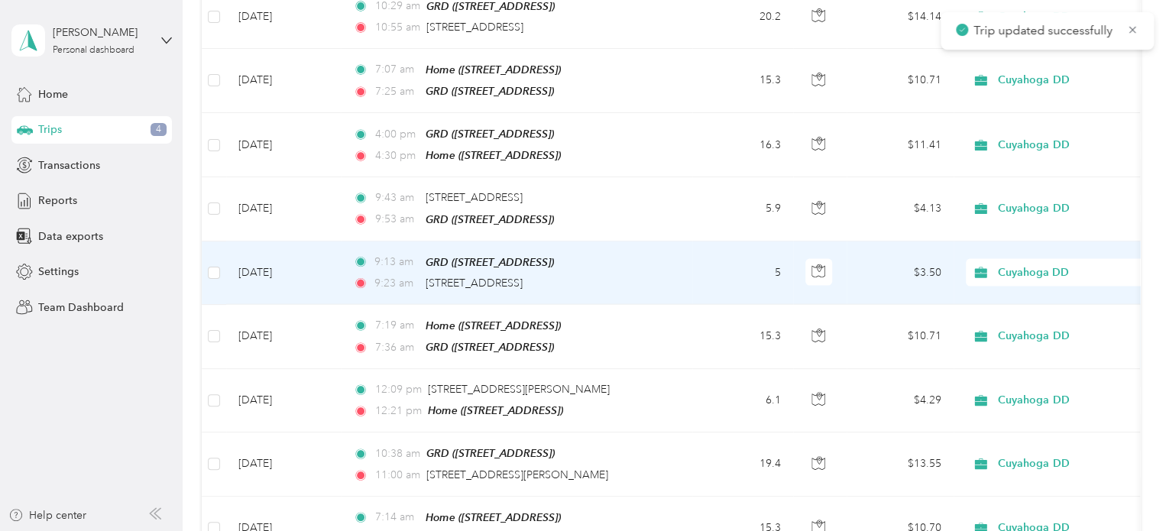
click at [683, 241] on td "9:13 am GRD ([STREET_ADDRESS]) 9:23 am [STREET_ADDRESS]" at bounding box center [516, 272] width 351 height 63
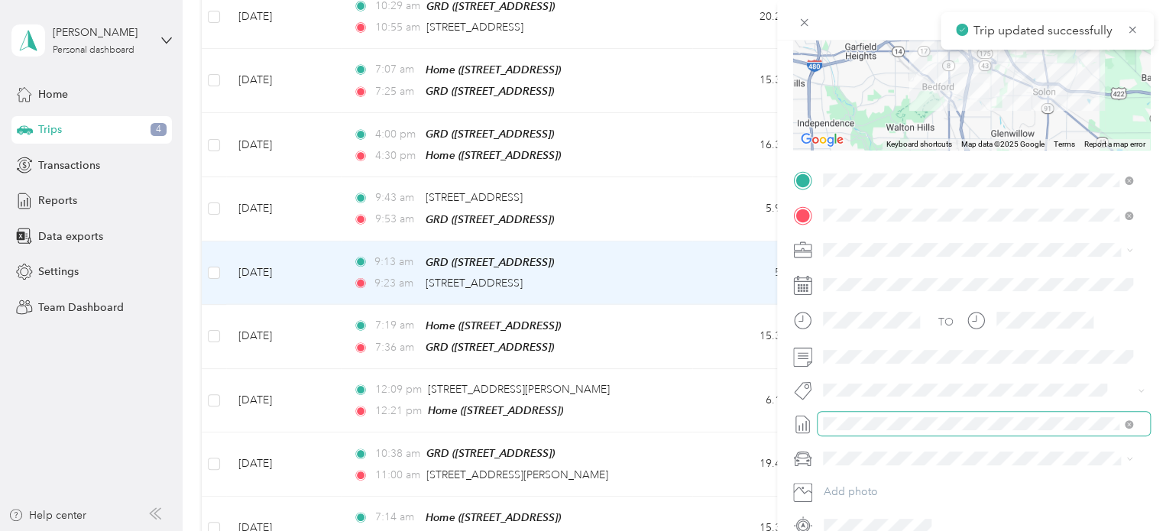
scroll to position [200, 0]
click at [925, 429] on span at bounding box center [984, 421] width 332 height 24
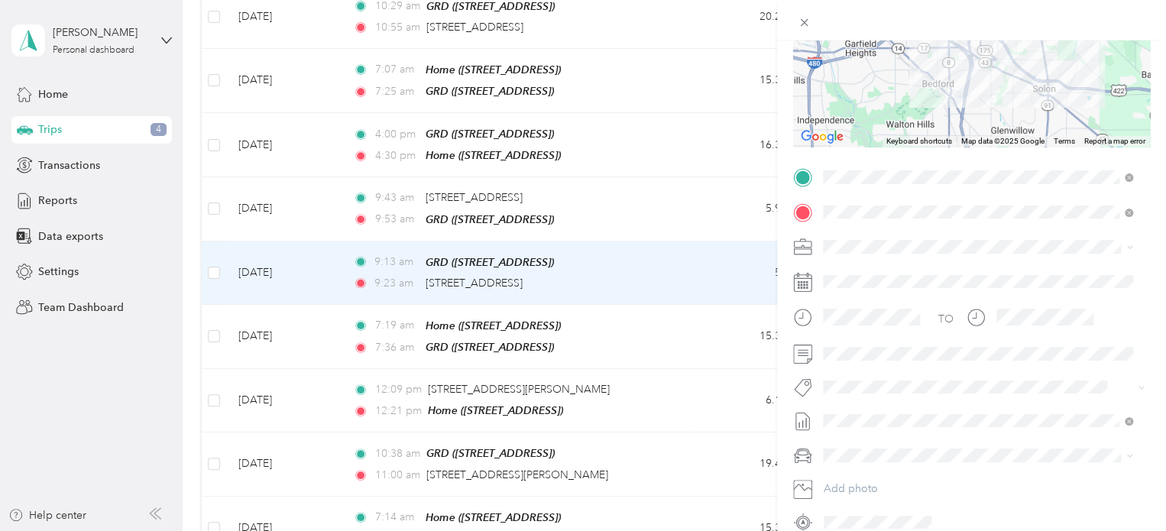
click at [857, 251] on span "[DATE]" at bounding box center [840, 254] width 34 height 16
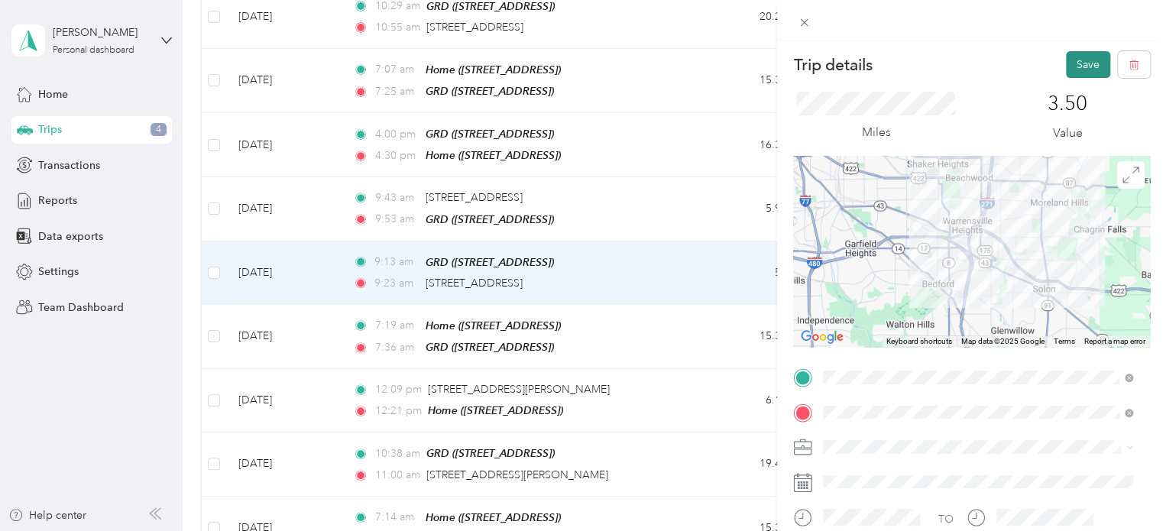
click at [1073, 55] on button "Save" at bounding box center [1088, 64] width 44 height 27
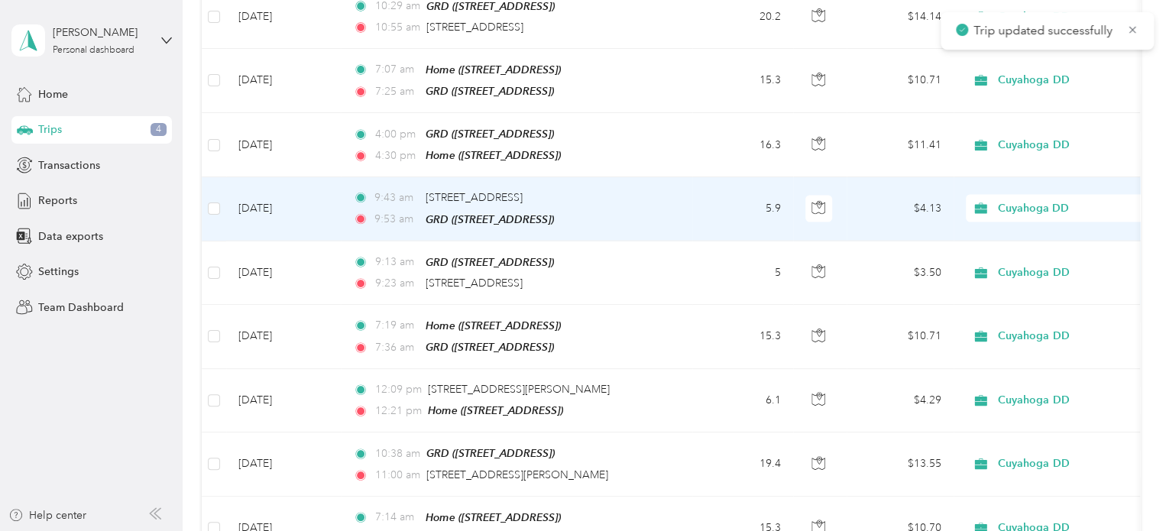
click at [705, 183] on td "5.9" at bounding box center [742, 208] width 101 height 63
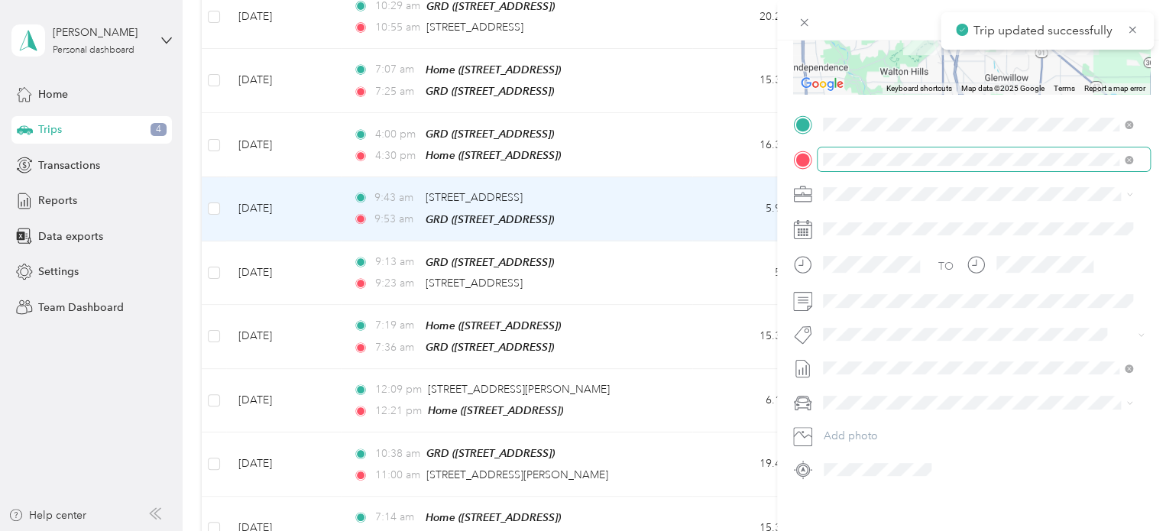
scroll to position [270, 0]
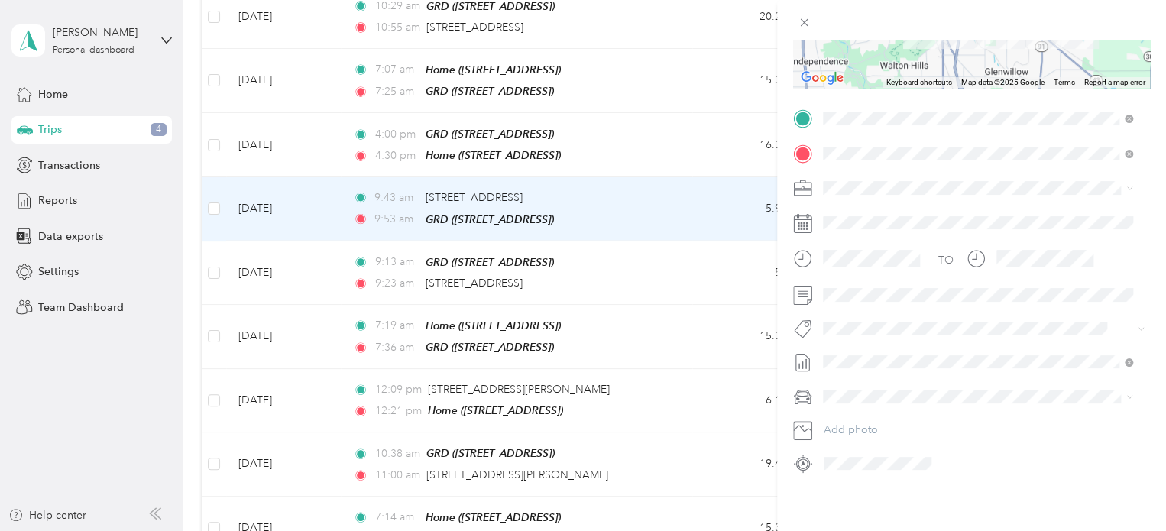
click at [871, 183] on span "[DATE] Draft" at bounding box center [977, 184] width 299 height 14
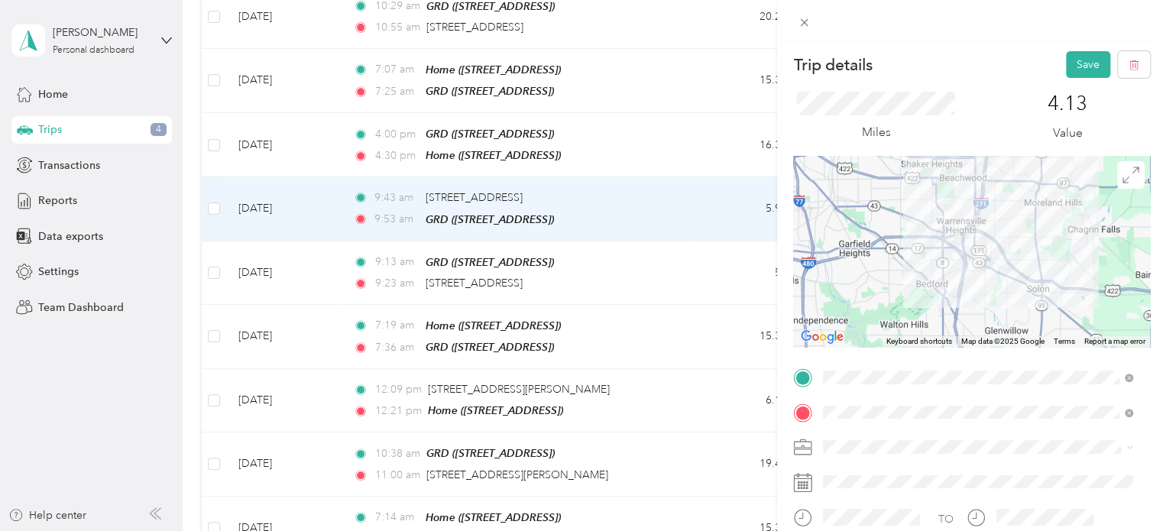
scroll to position [0, 0]
click at [1076, 66] on button "Save" at bounding box center [1088, 64] width 44 height 27
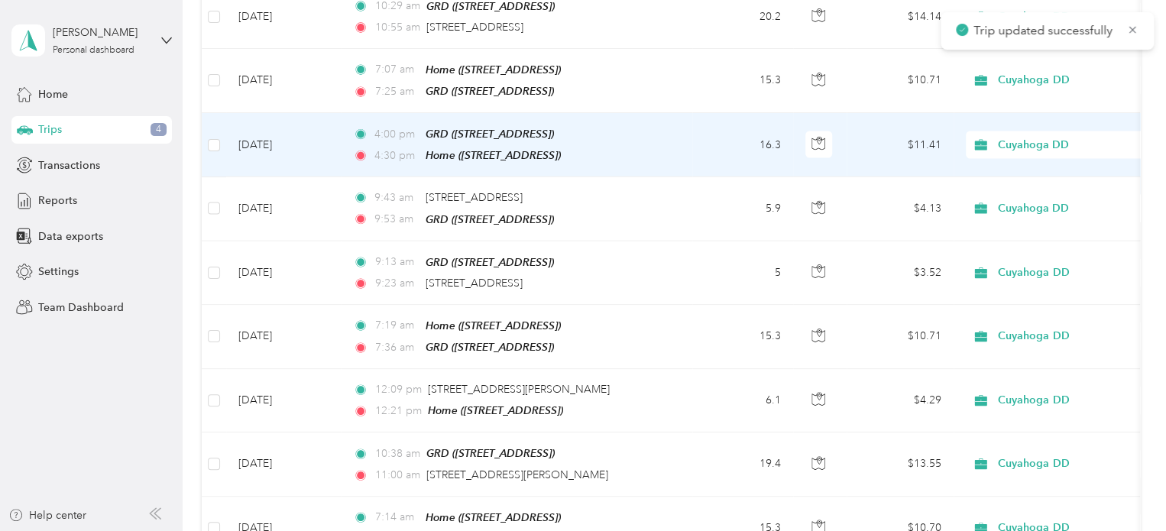
click at [681, 113] on td "4:00 pm GRD ([STREET_ADDRESS]) 4:30 pm Home ([STREET_ADDRESS])" at bounding box center [516, 145] width 351 height 64
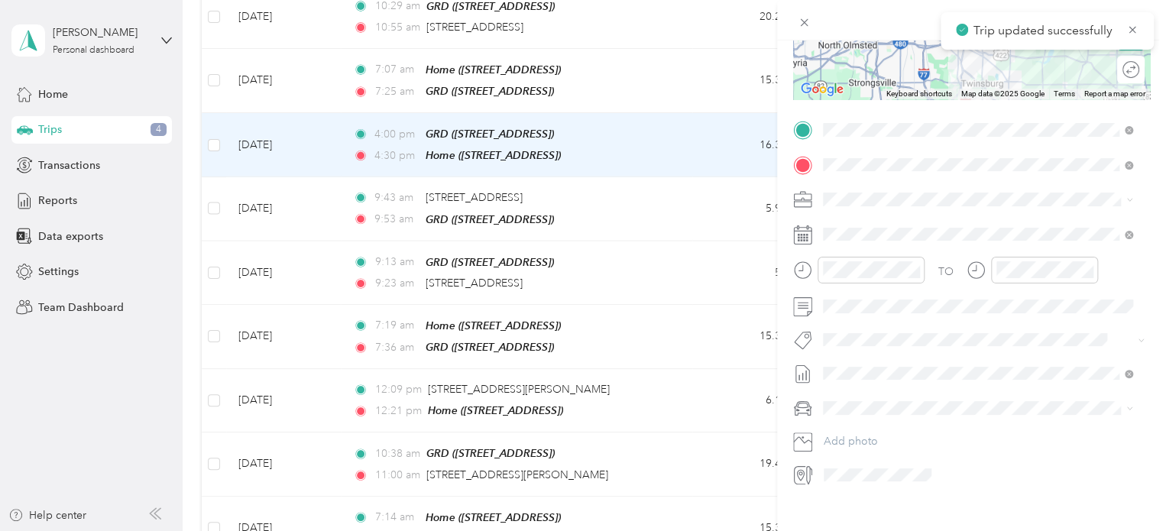
scroll to position [270, 0]
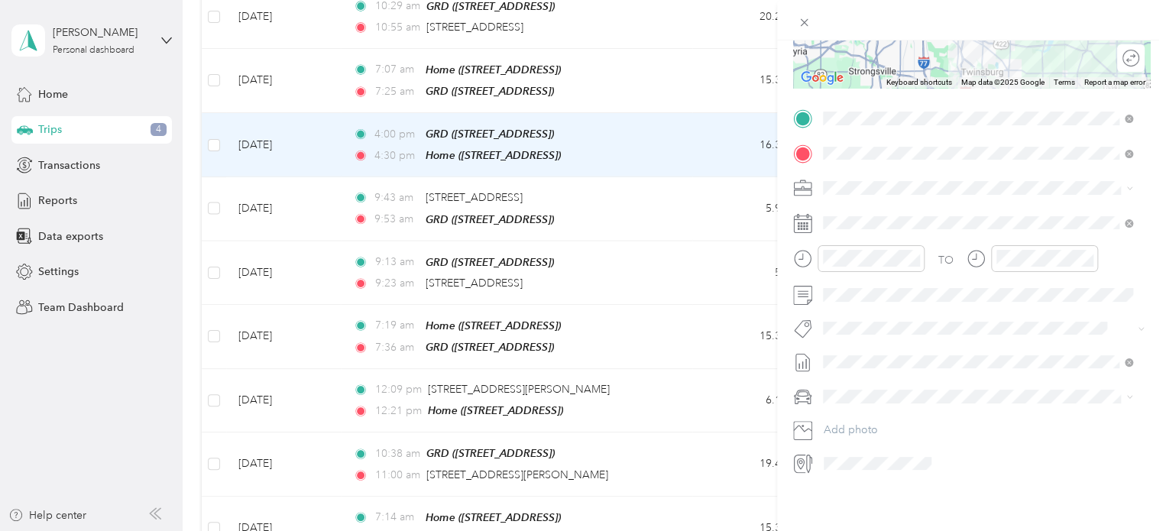
click at [857, 183] on span "[DATE]" at bounding box center [840, 183] width 34 height 16
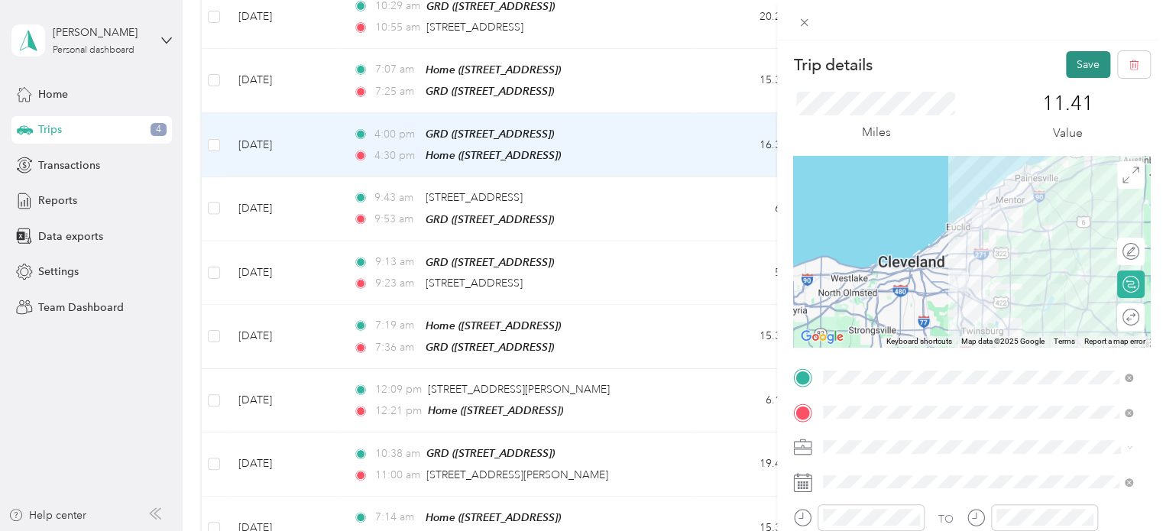
click at [1079, 53] on button "Save" at bounding box center [1088, 64] width 44 height 27
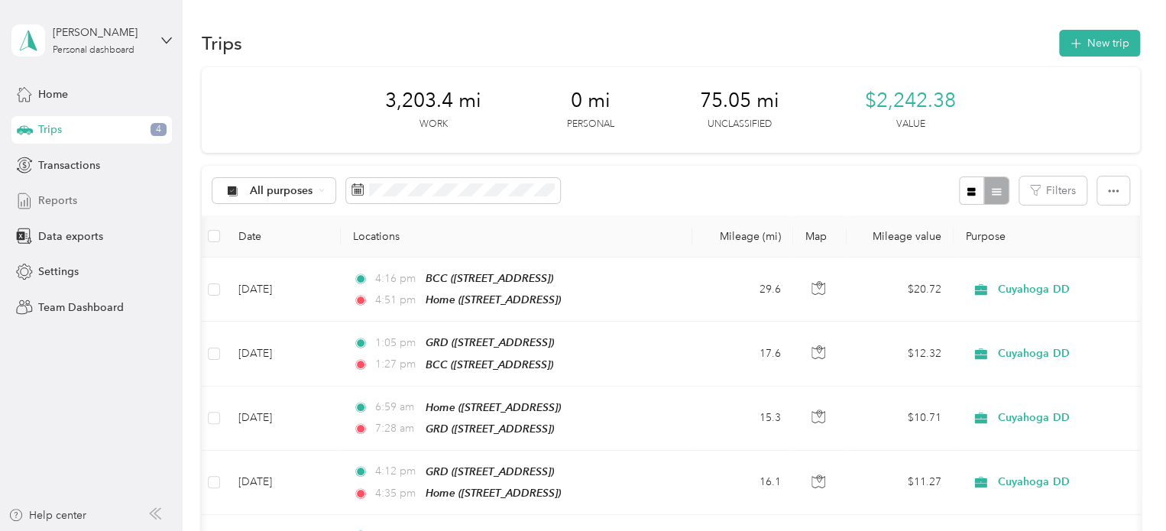
click at [70, 195] on span "Reports" at bounding box center [57, 201] width 39 height 16
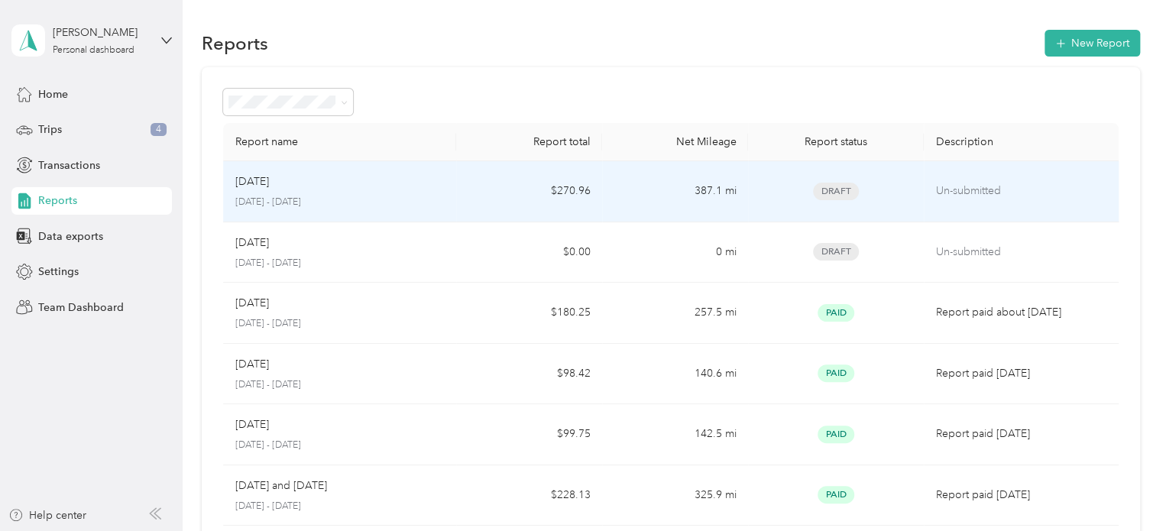
click at [436, 197] on p "[DATE] - [DATE]" at bounding box center [339, 203] width 209 height 14
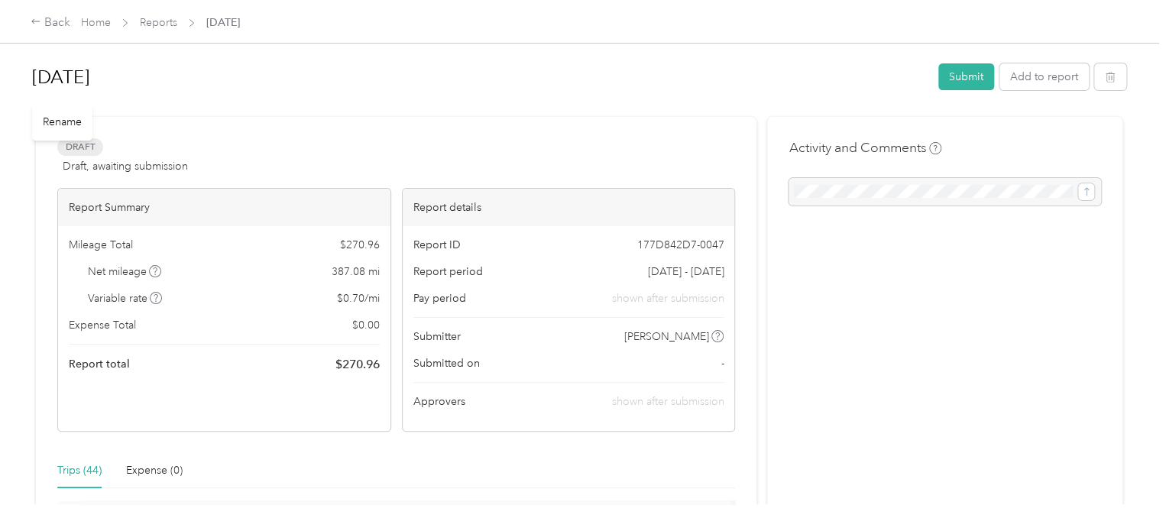
click at [57, 119] on div "Rename" at bounding box center [62, 121] width 60 height 37
click at [34, 70] on h1 "[DATE]" at bounding box center [480, 77] width 896 height 37
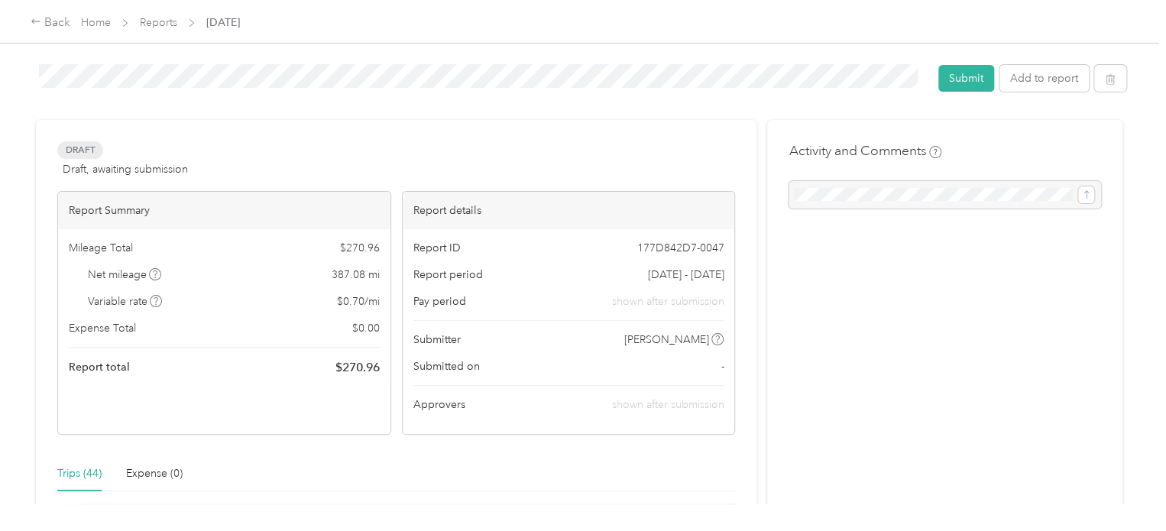
click at [721, 112] on div at bounding box center [579, 113] width 1094 height 16
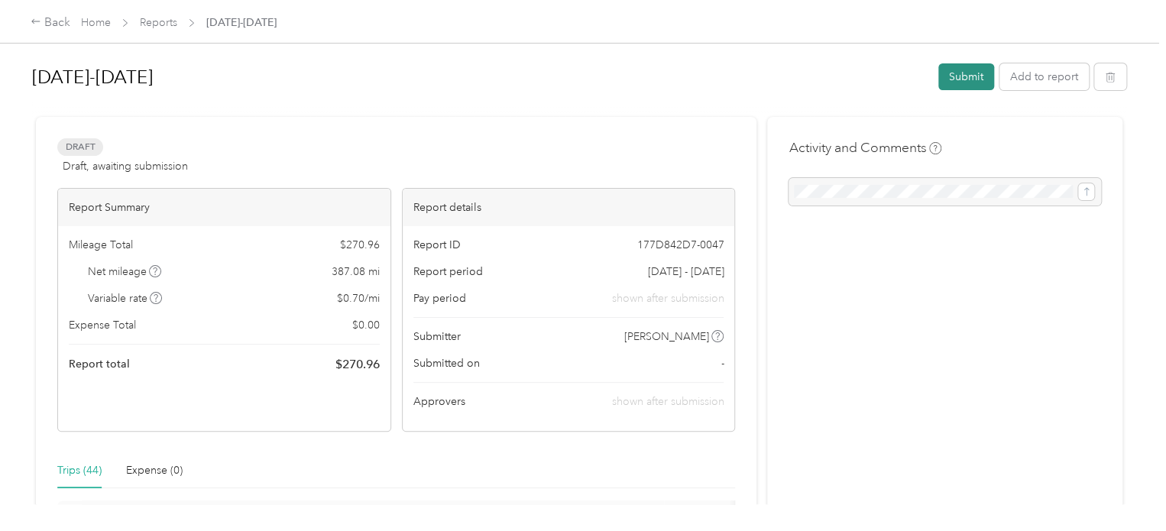
click at [949, 80] on button "Submit" at bounding box center [966, 76] width 56 height 27
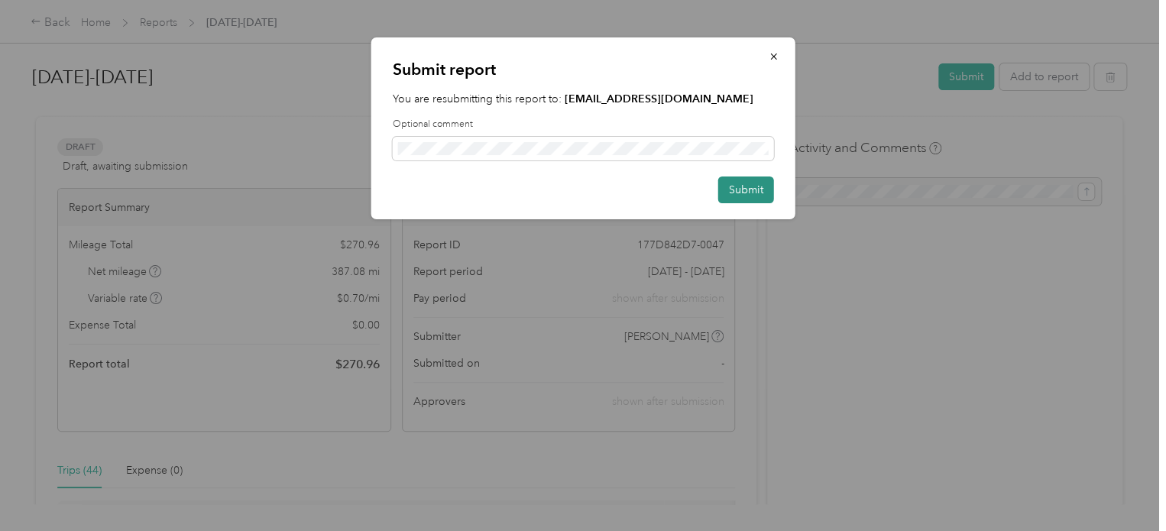
click at [741, 187] on button "Submit" at bounding box center [746, 190] width 56 height 27
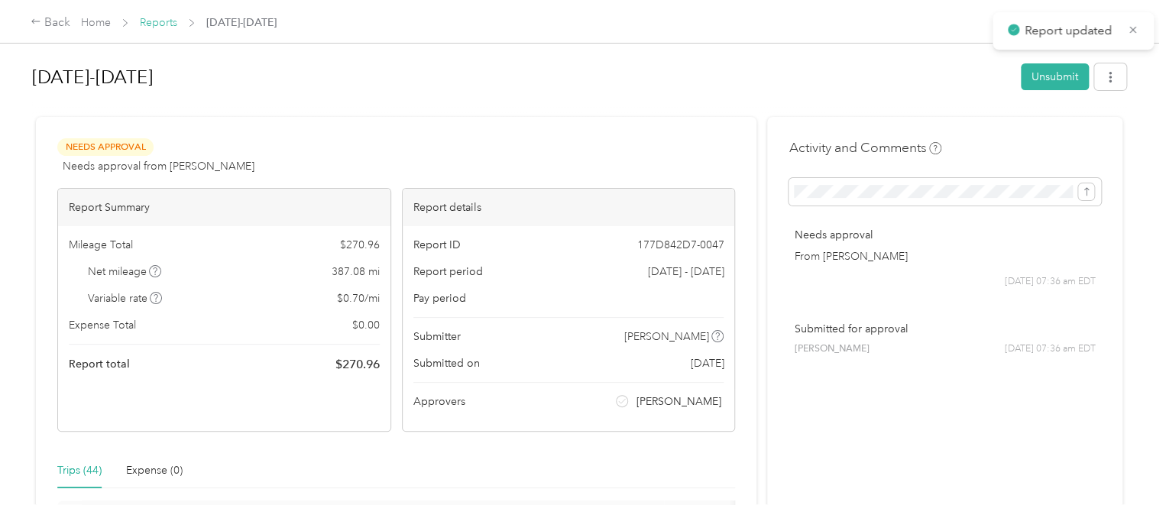
click at [162, 24] on link "Reports" at bounding box center [158, 22] width 37 height 13
